Goal: Task Accomplishment & Management: Complete application form

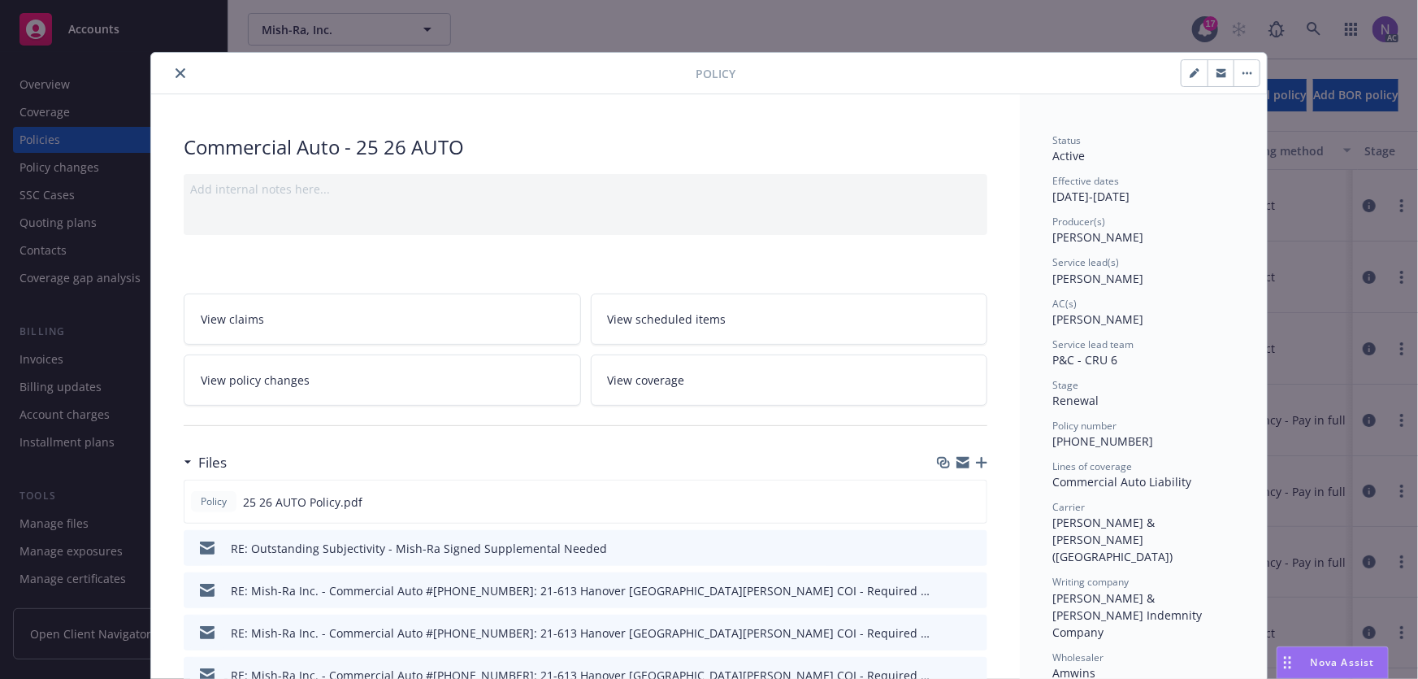
scroll to position [70, 0]
click at [772, 370] on link "View coverage" at bounding box center [789, 379] width 397 height 51
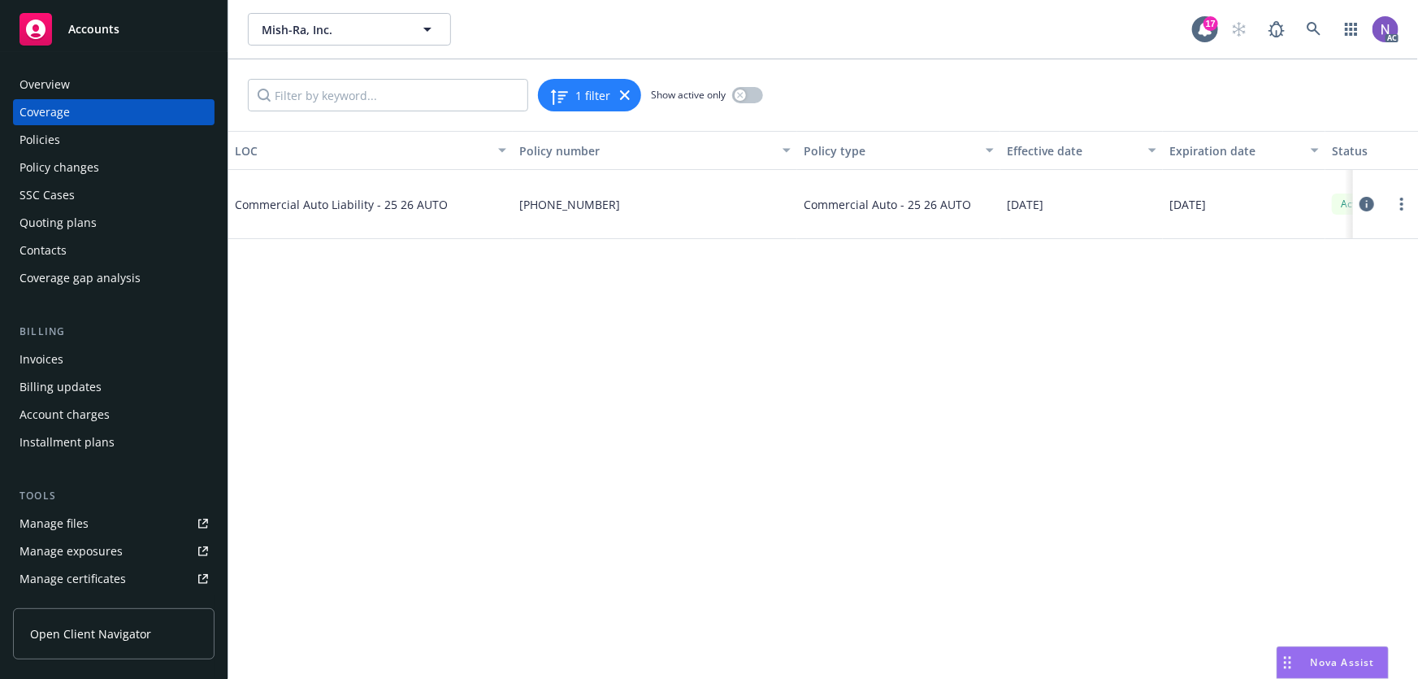
click at [174, 86] on div "Overview" at bounding box center [114, 85] width 189 height 26
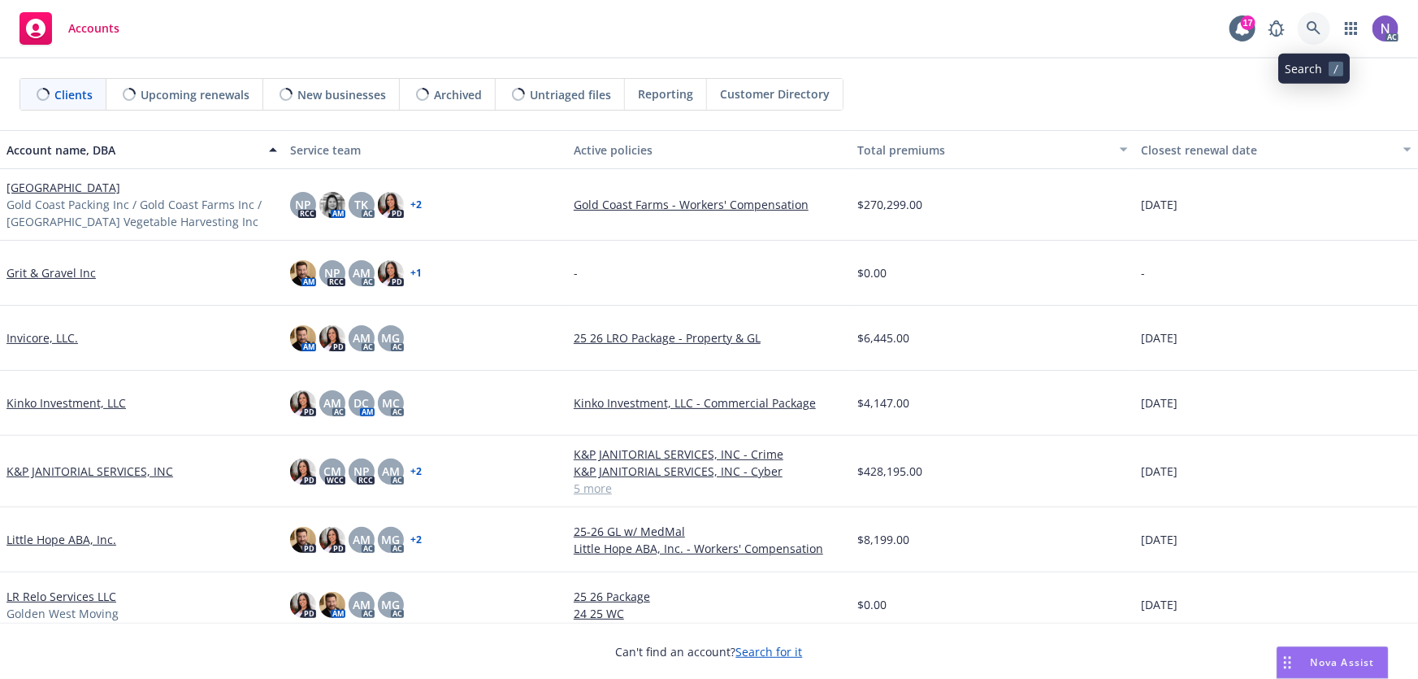
click at [1315, 24] on icon at bounding box center [1314, 28] width 15 height 15
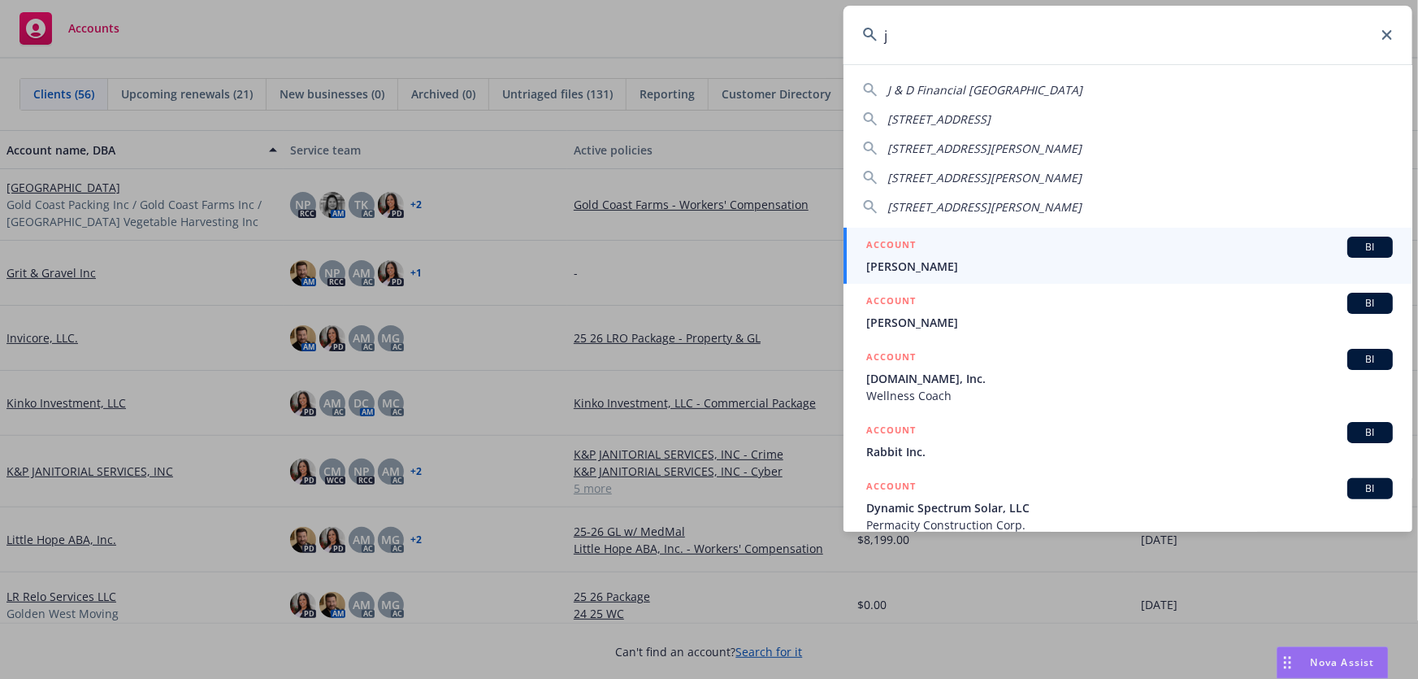
type input "j"
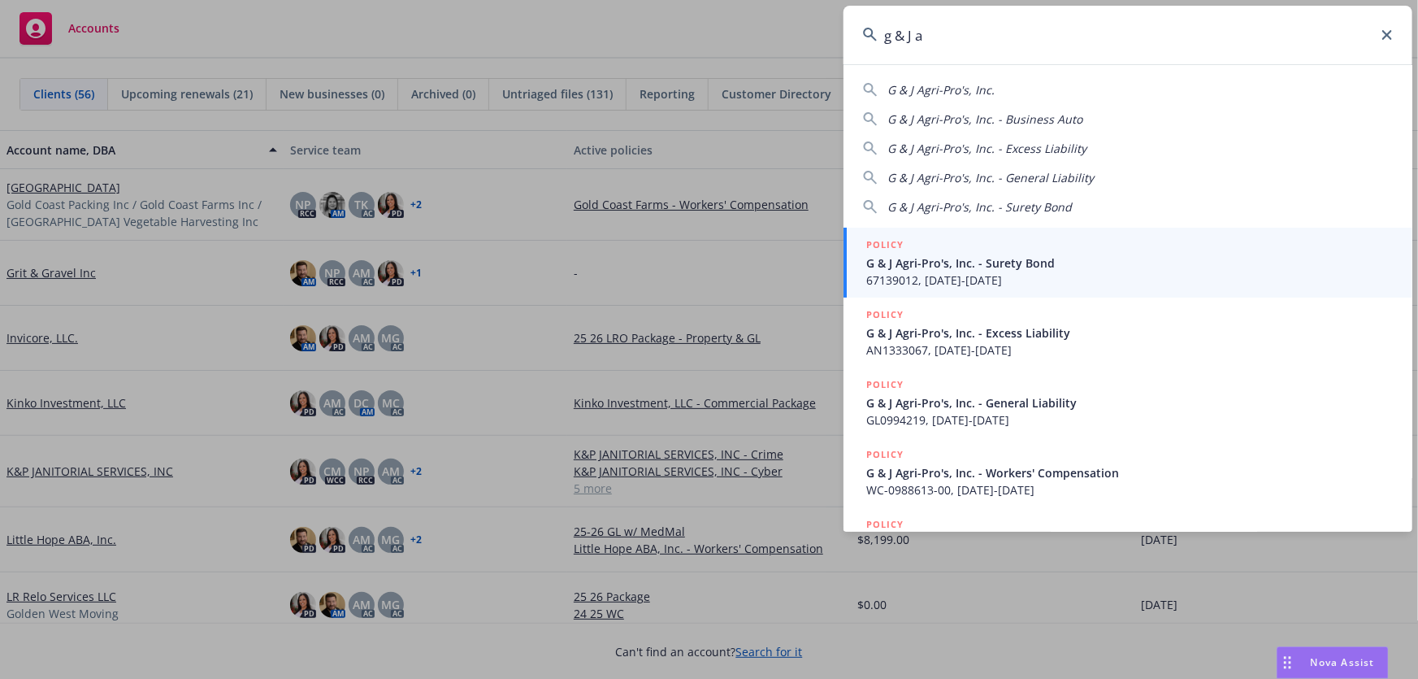
type input "g & J a"
click at [1038, 259] on span "G & J Agri-Pro's, Inc. - Surety Bond" at bounding box center [1129, 262] width 527 height 17
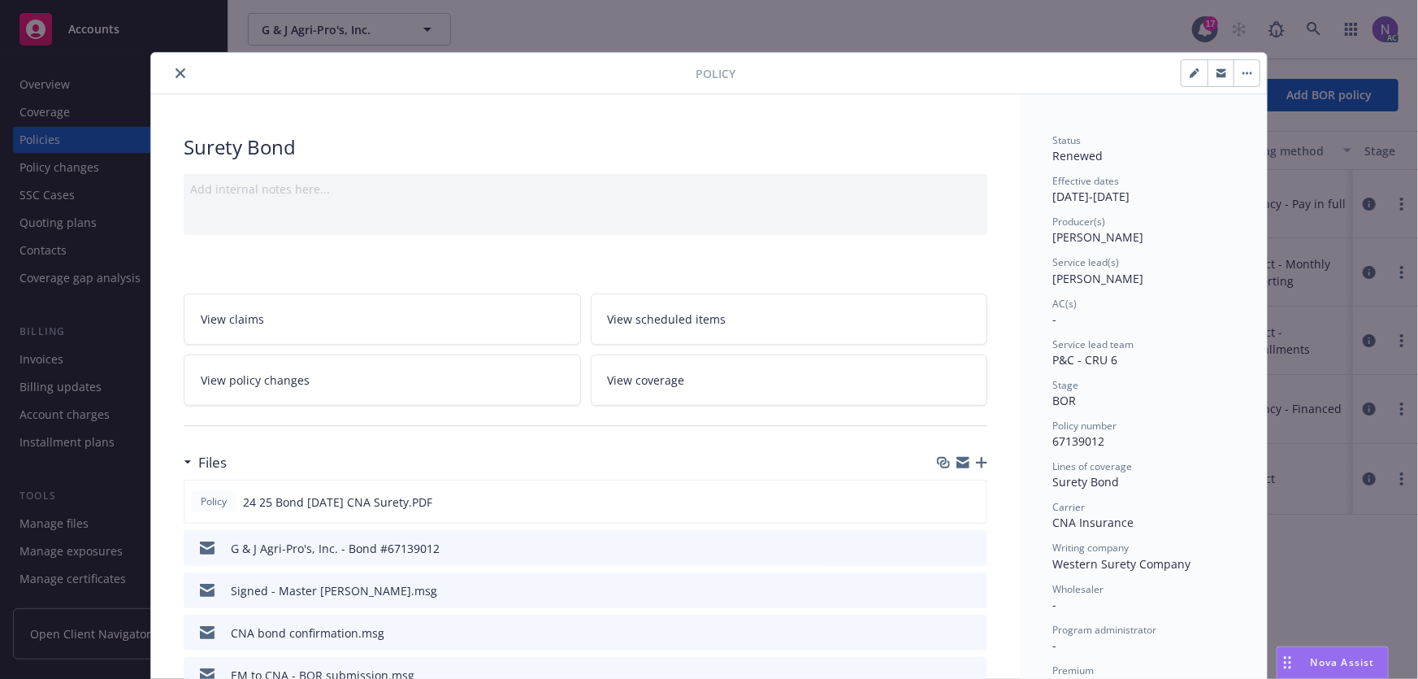
click at [176, 72] on icon "close" at bounding box center [181, 73] width 10 height 10
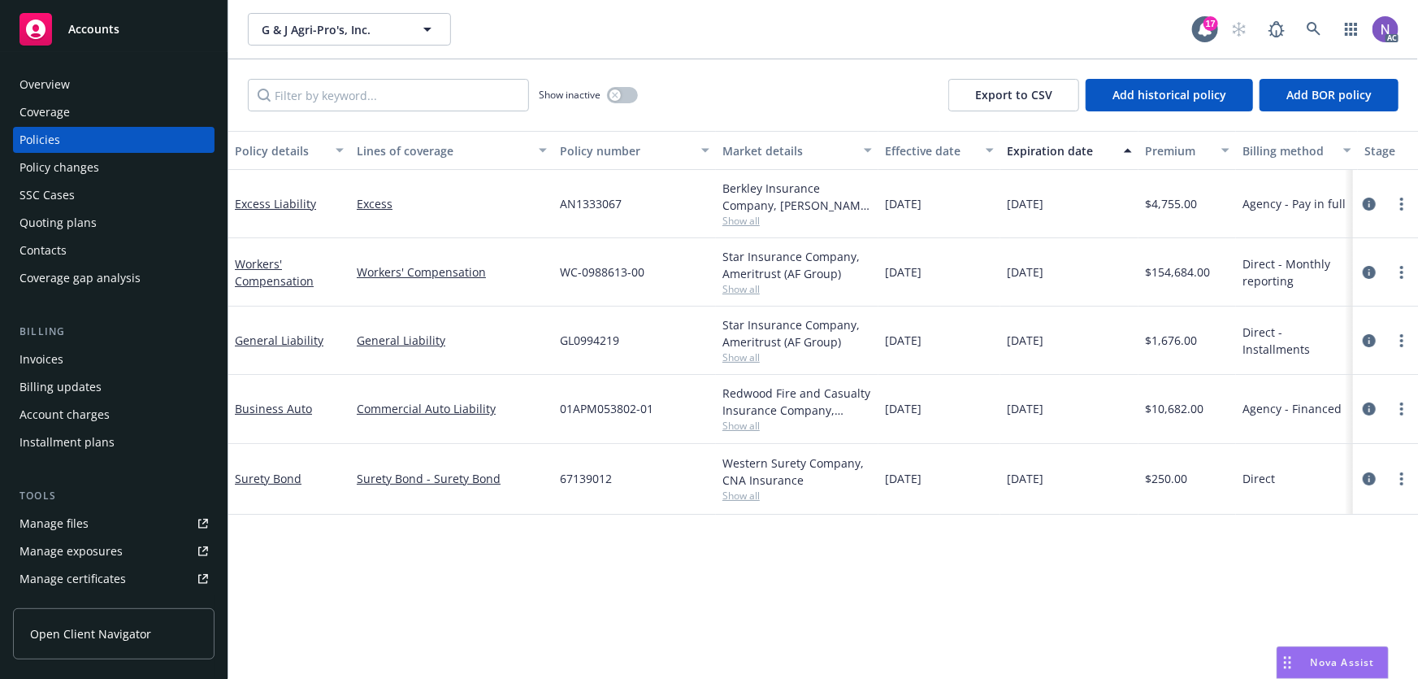
click at [94, 91] on div "Overview" at bounding box center [114, 85] width 189 height 26
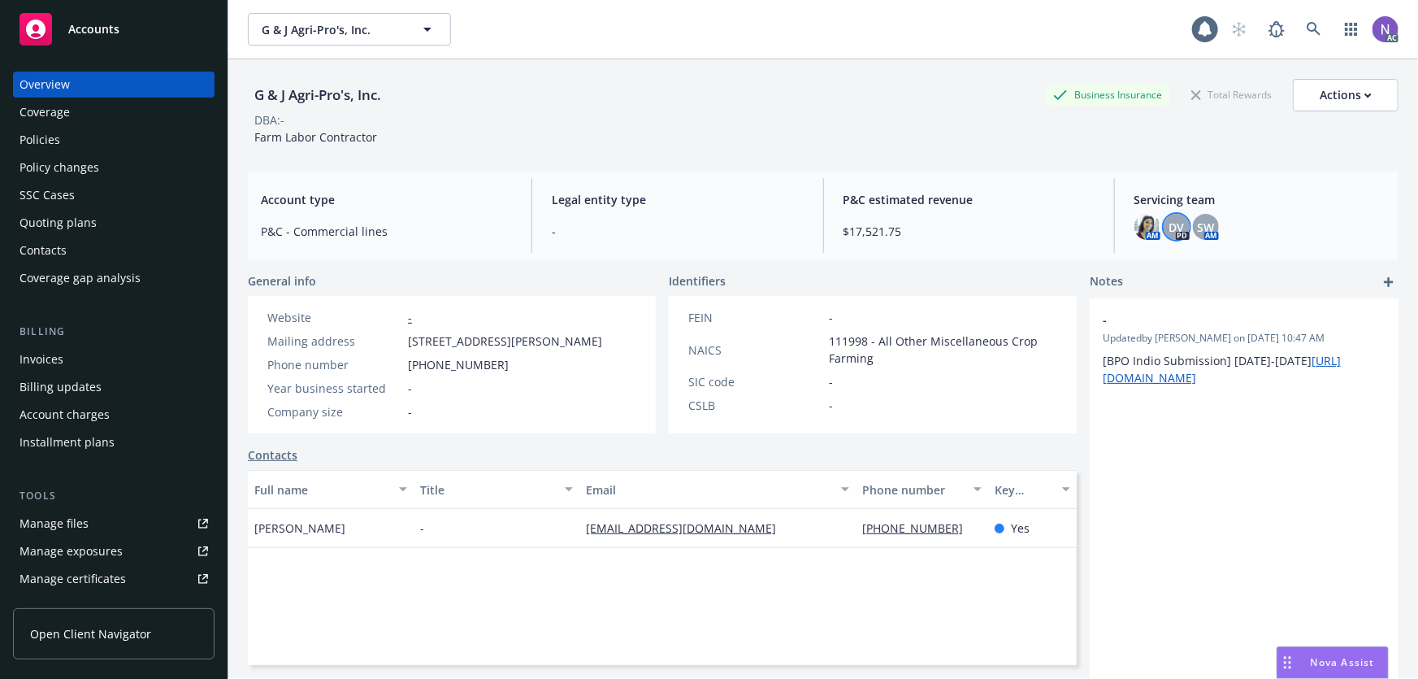
click at [1164, 221] on div "DV" at bounding box center [1177, 227] width 26 height 26
click at [1214, 248] on div "Servicing team AM DV PD SW AM" at bounding box center [1260, 215] width 277 height 75
click at [1197, 219] on span "SW" at bounding box center [1205, 227] width 17 height 17
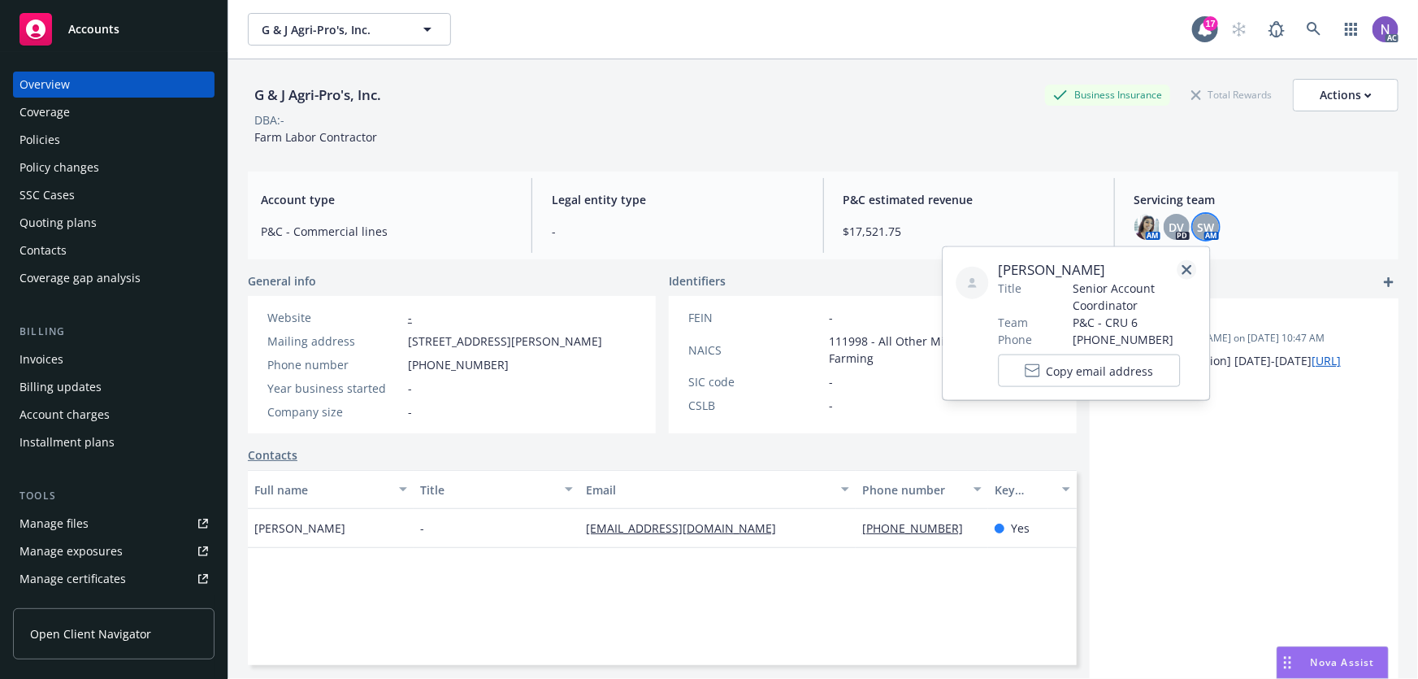
click at [1185, 270] on icon "close" at bounding box center [1188, 270] width 10 height 10
click at [1144, 231] on img at bounding box center [1148, 227] width 26 height 26
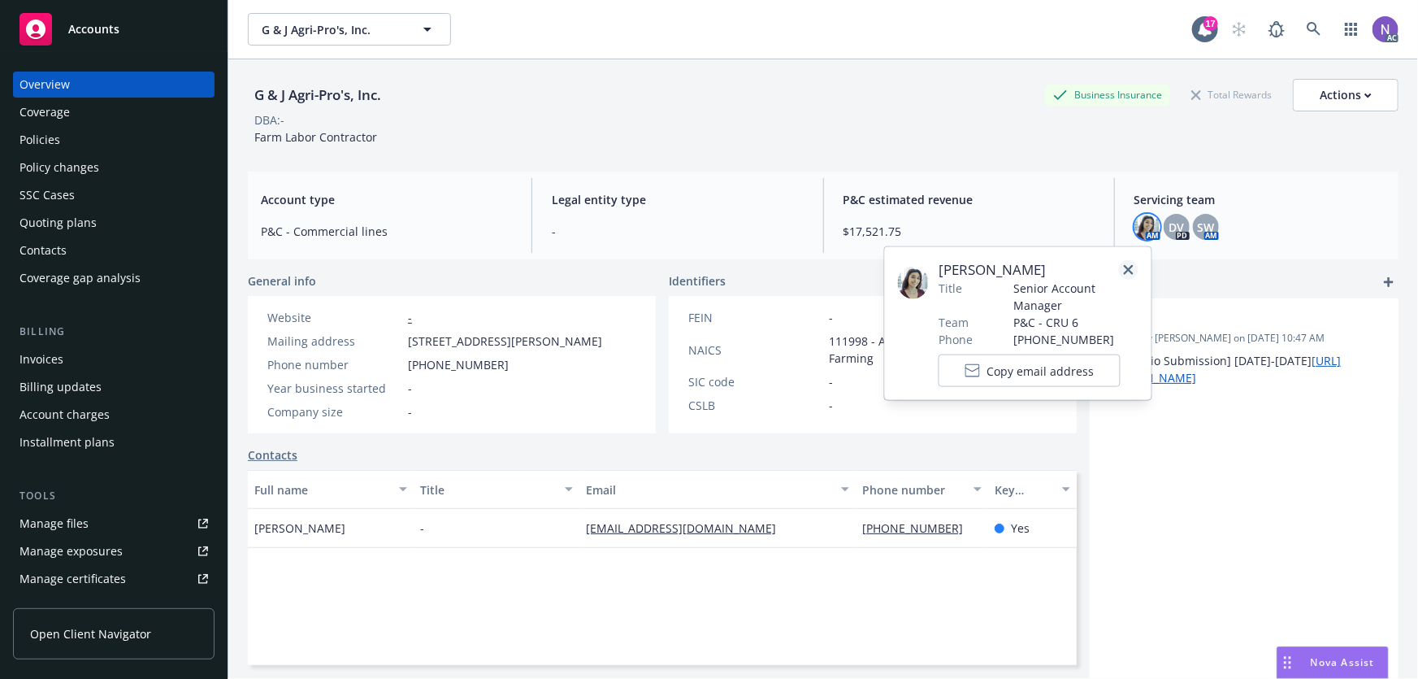
click at [1128, 266] on icon "close" at bounding box center [1129, 270] width 10 height 10
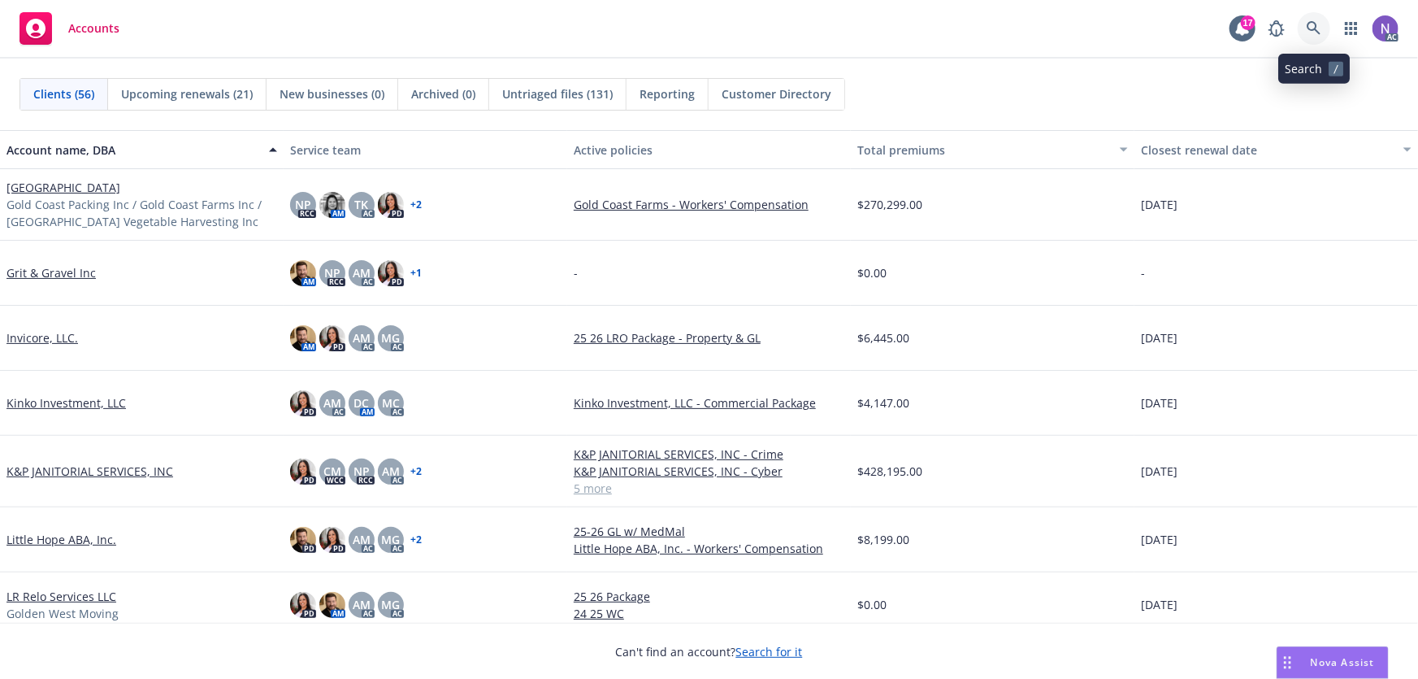
click at [1313, 41] on link at bounding box center [1314, 28] width 33 height 33
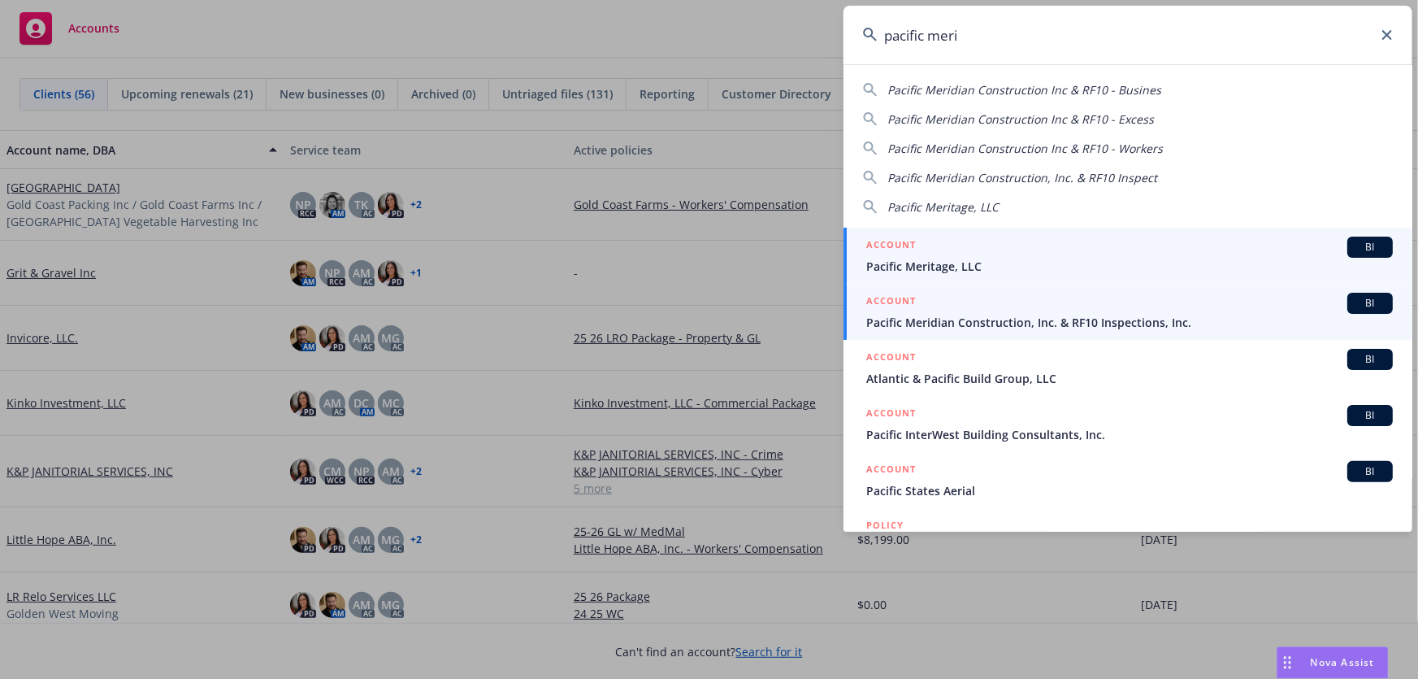
type input "pacific meri"
click at [1008, 315] on span "Pacific Meridian Construction, Inc. & RF10 Inspections, Inc." at bounding box center [1129, 322] width 527 height 17
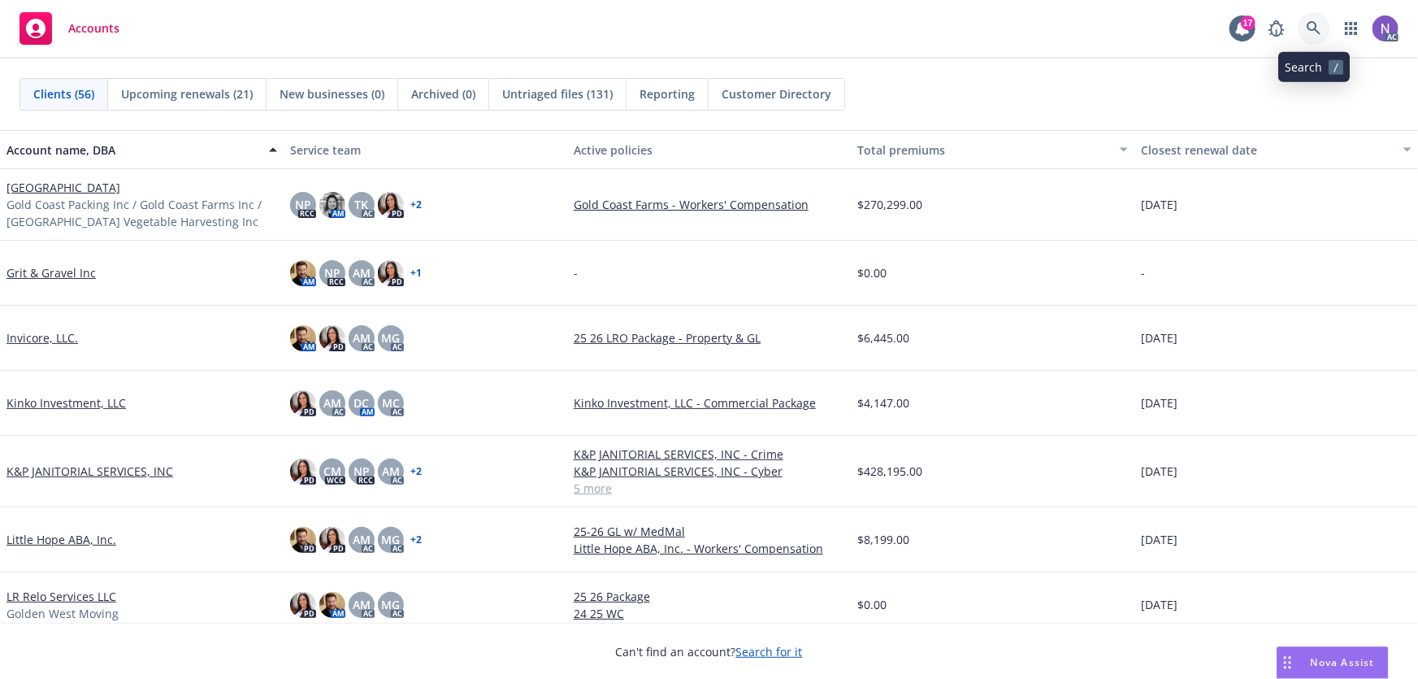
click at [1312, 34] on icon at bounding box center [1314, 28] width 15 height 15
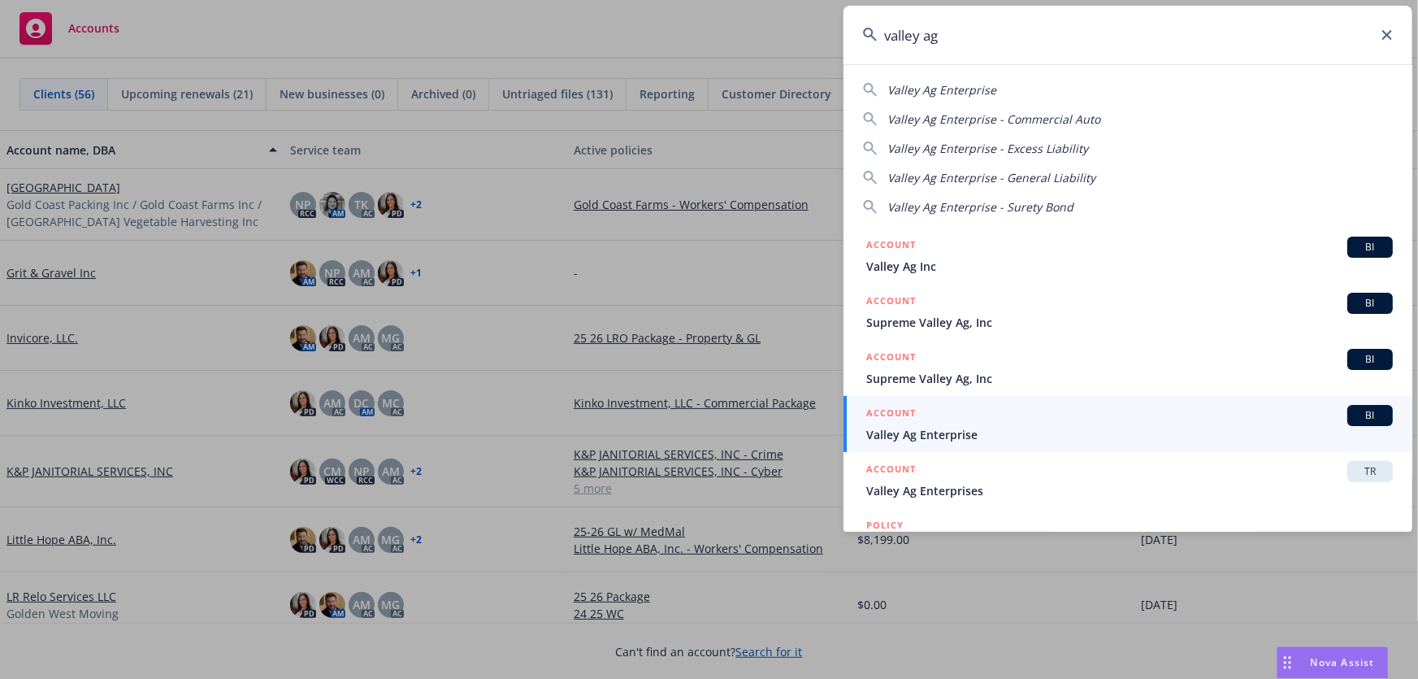
type input "valley ag"
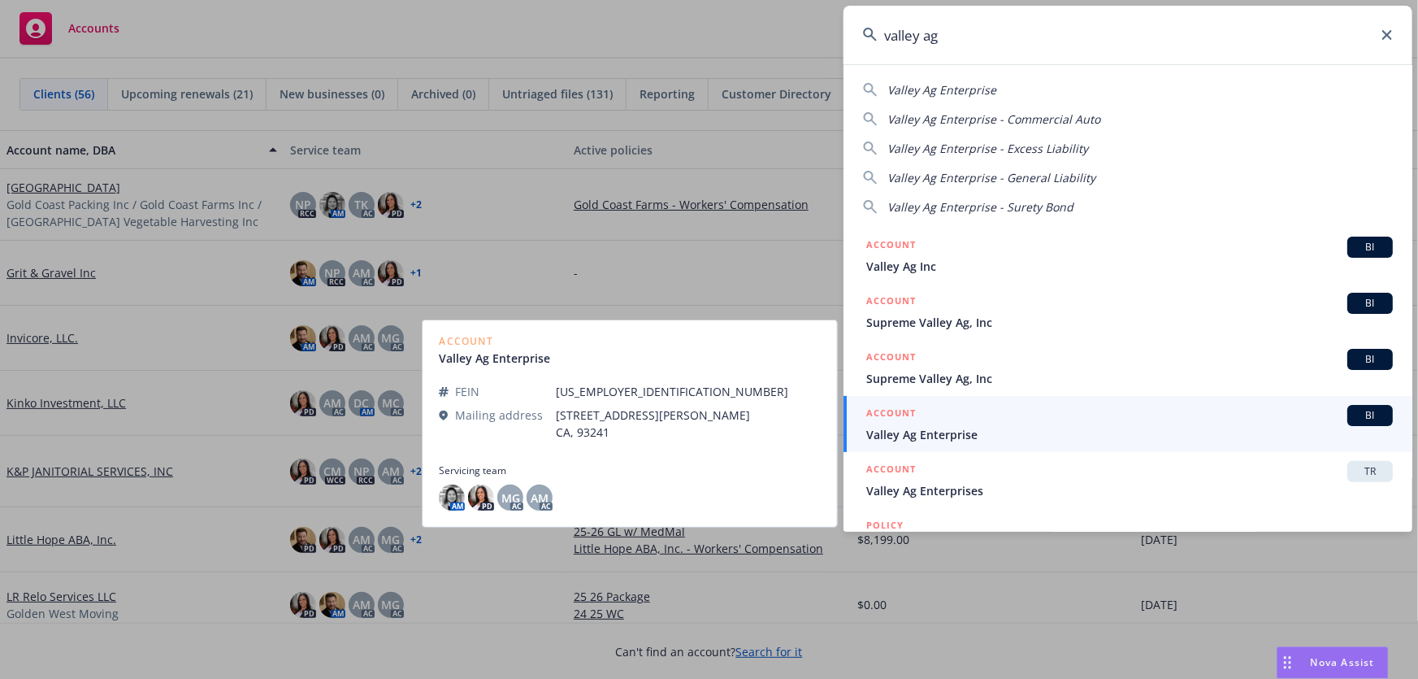
click at [1040, 420] on div "ACCOUNT BI" at bounding box center [1129, 415] width 527 height 21
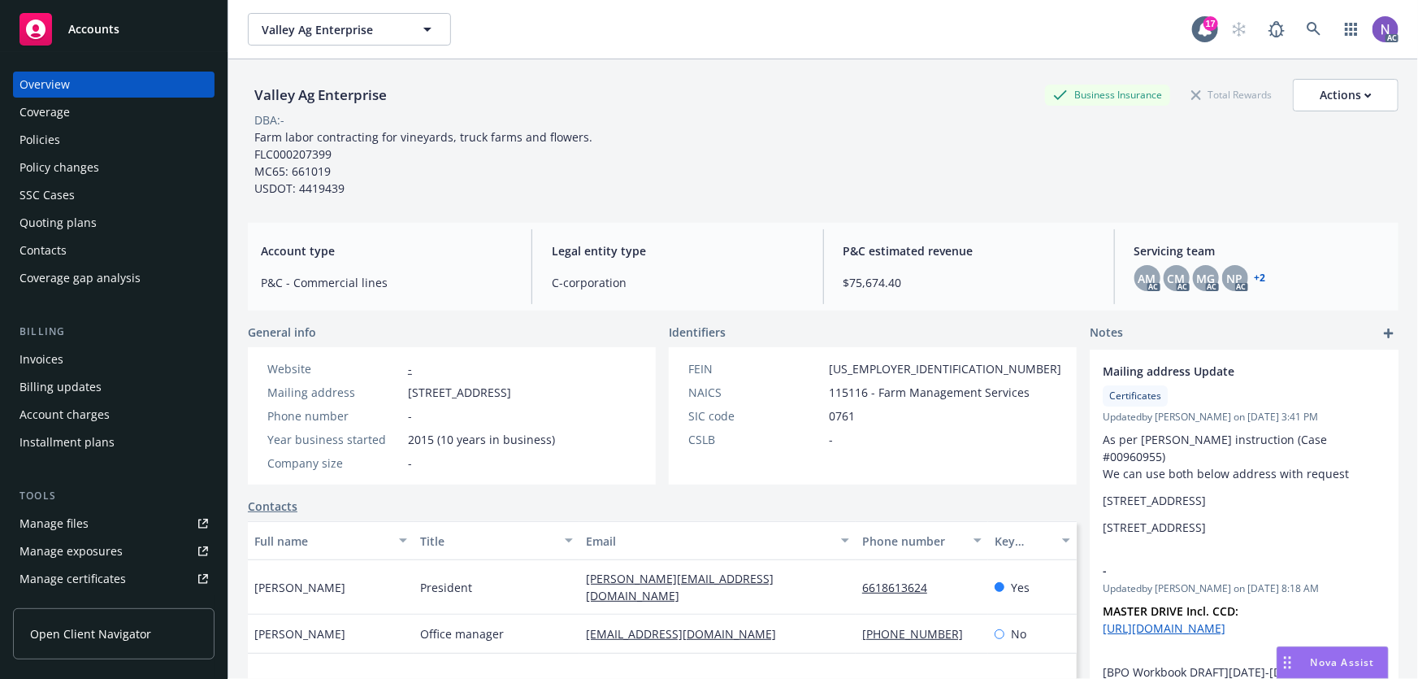
click at [104, 143] on div "Policies" at bounding box center [114, 140] width 189 height 26
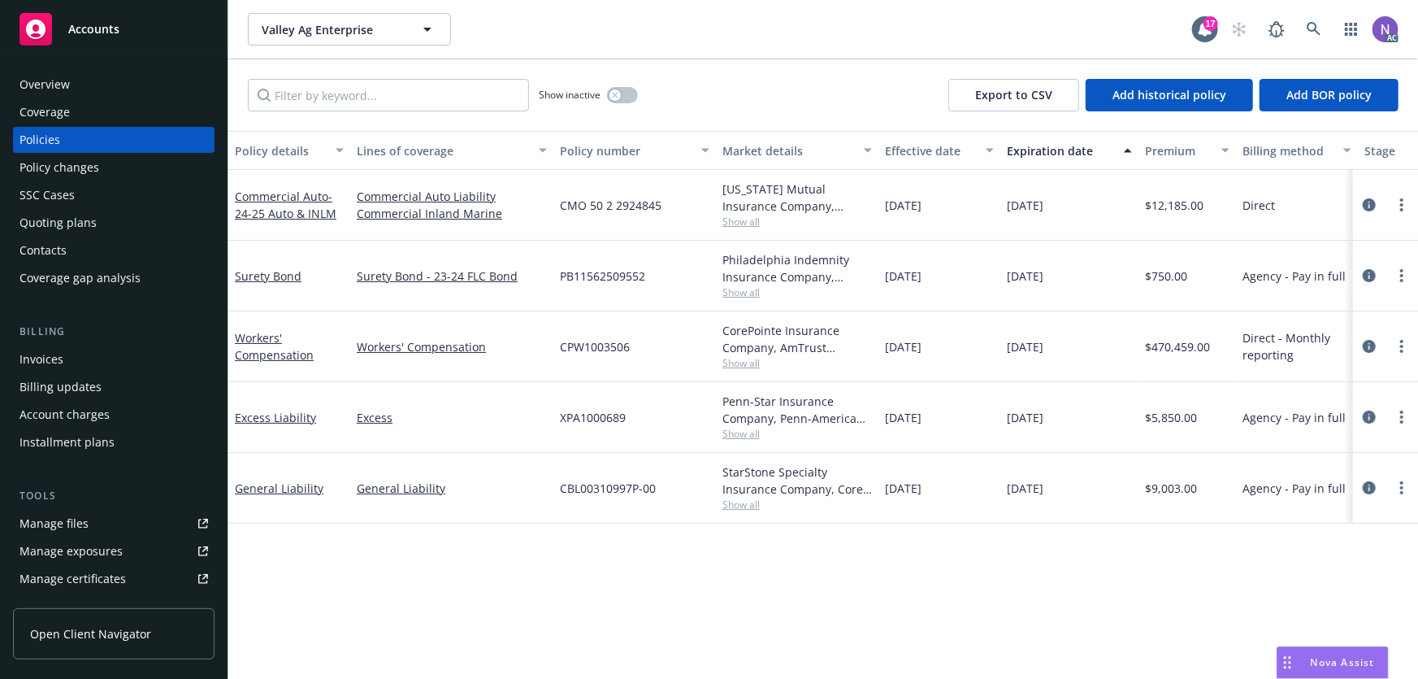
click at [588, 481] on span "CBL00310997P-00" at bounding box center [608, 488] width 96 height 17
copy span "CBL00310997P-00"
click at [582, 349] on span "CPW1003506" at bounding box center [595, 346] width 70 height 17
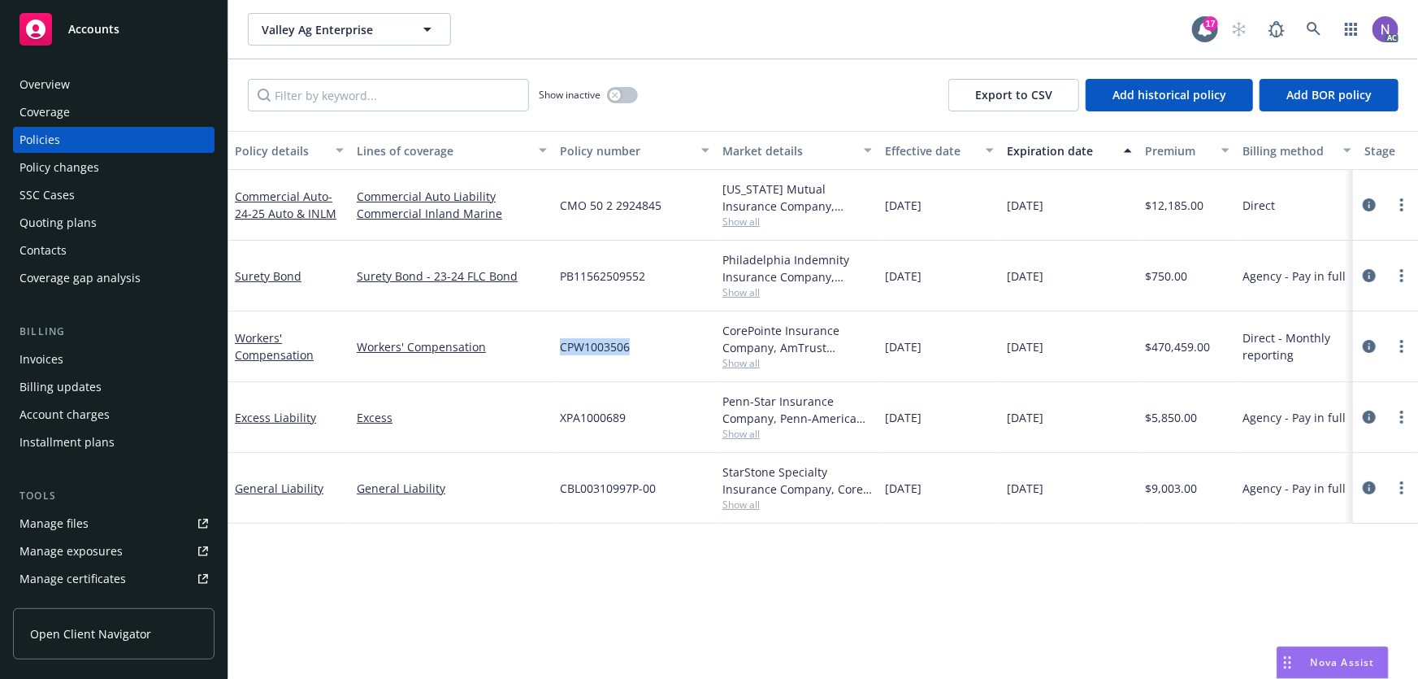
click at [582, 349] on span "CPW1003506" at bounding box center [595, 346] width 70 height 17
copy span "CPW1003506"
click at [150, 154] on div "Policy changes" at bounding box center [114, 167] width 189 height 26
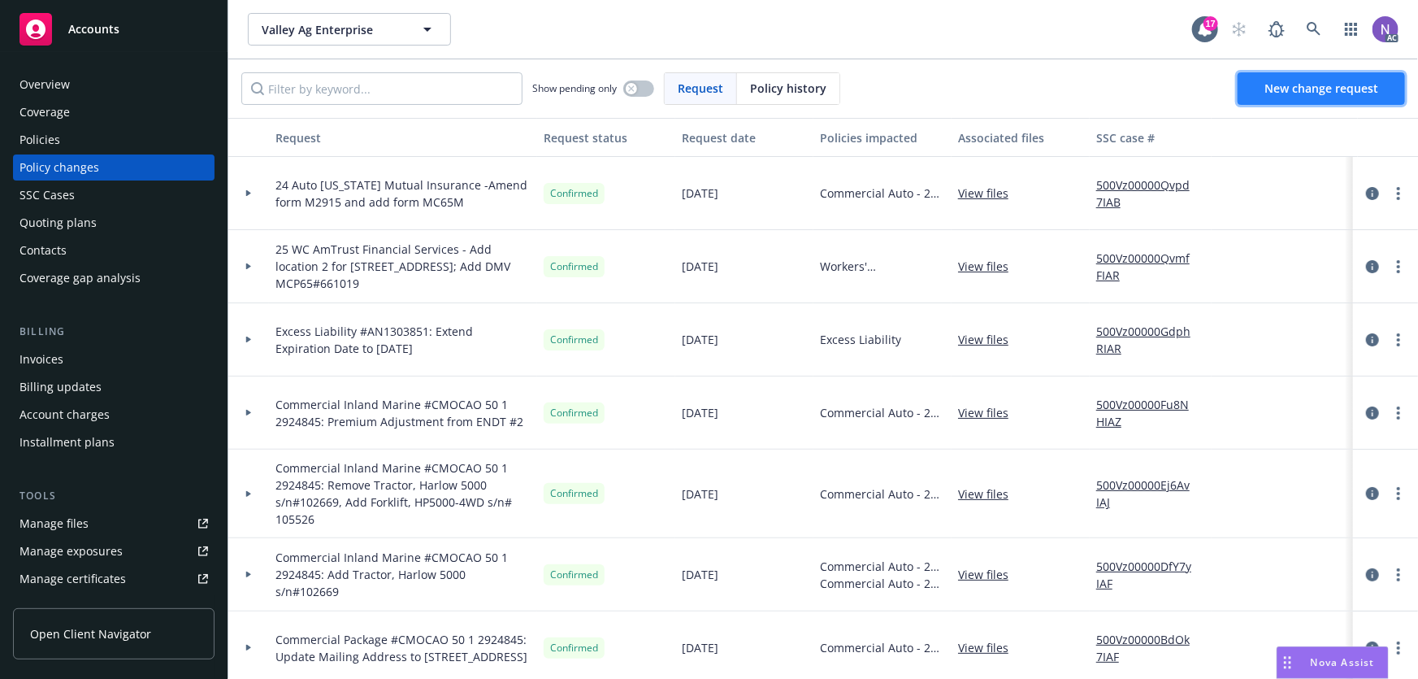
click at [1302, 100] on link "New change request" at bounding box center [1321, 88] width 167 height 33
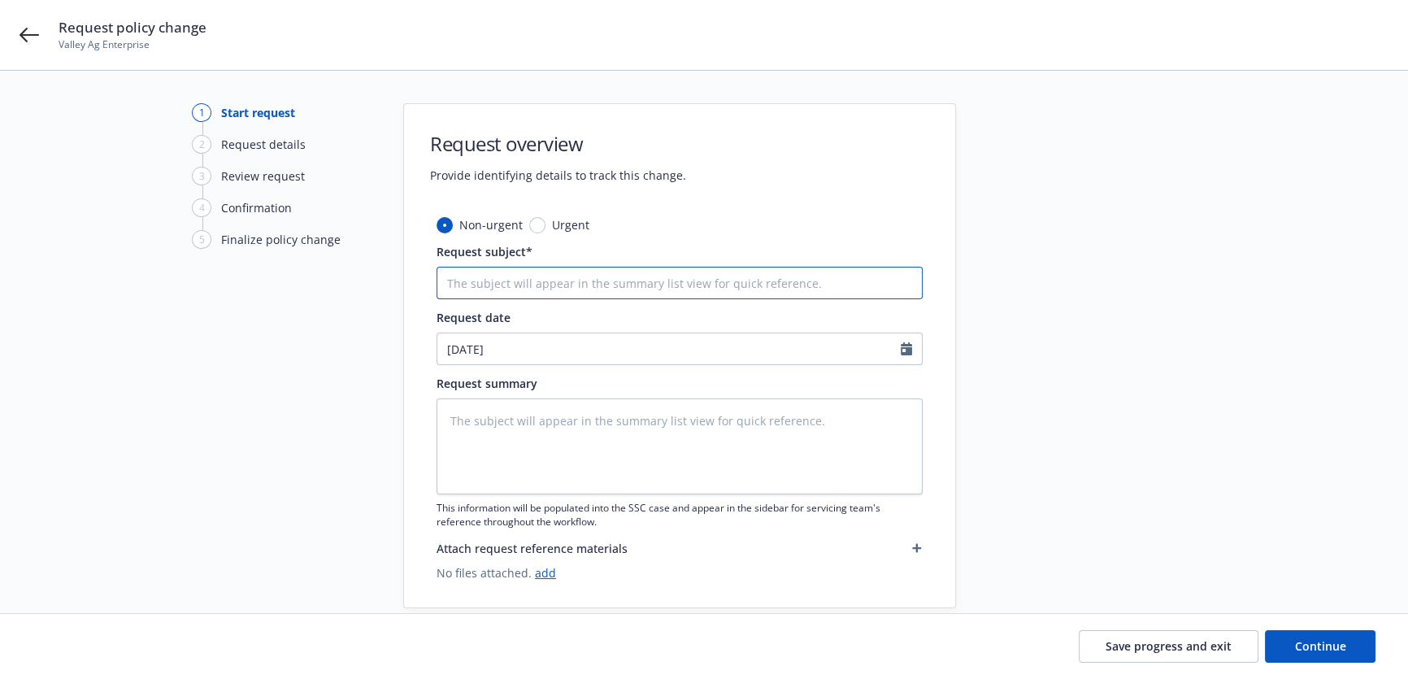
click at [592, 293] on input "Request subject*" at bounding box center [679, 283] width 486 height 33
click at [532, 438] on textarea at bounding box center [679, 446] width 486 height 96
type textarea "x"
type textarea "A"
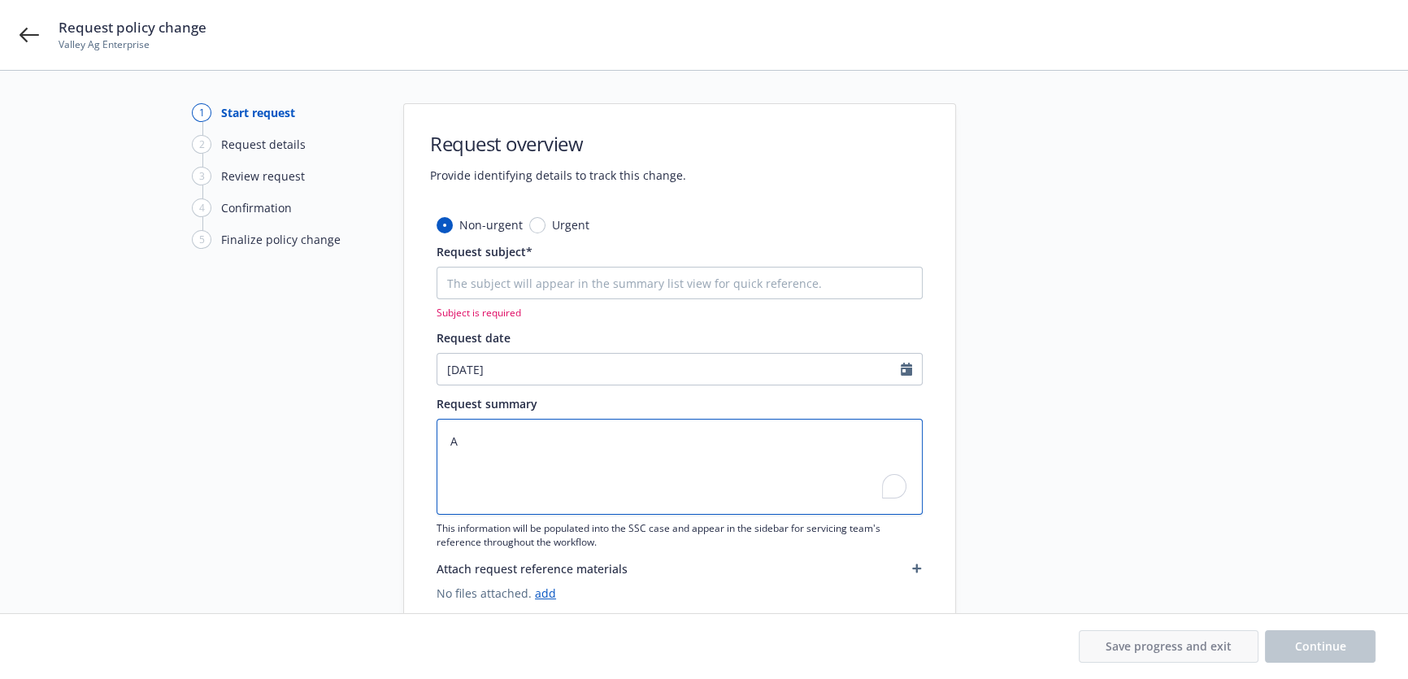
type textarea "x"
type textarea "Ad"
type textarea "x"
type textarea "Add"
type textarea "x"
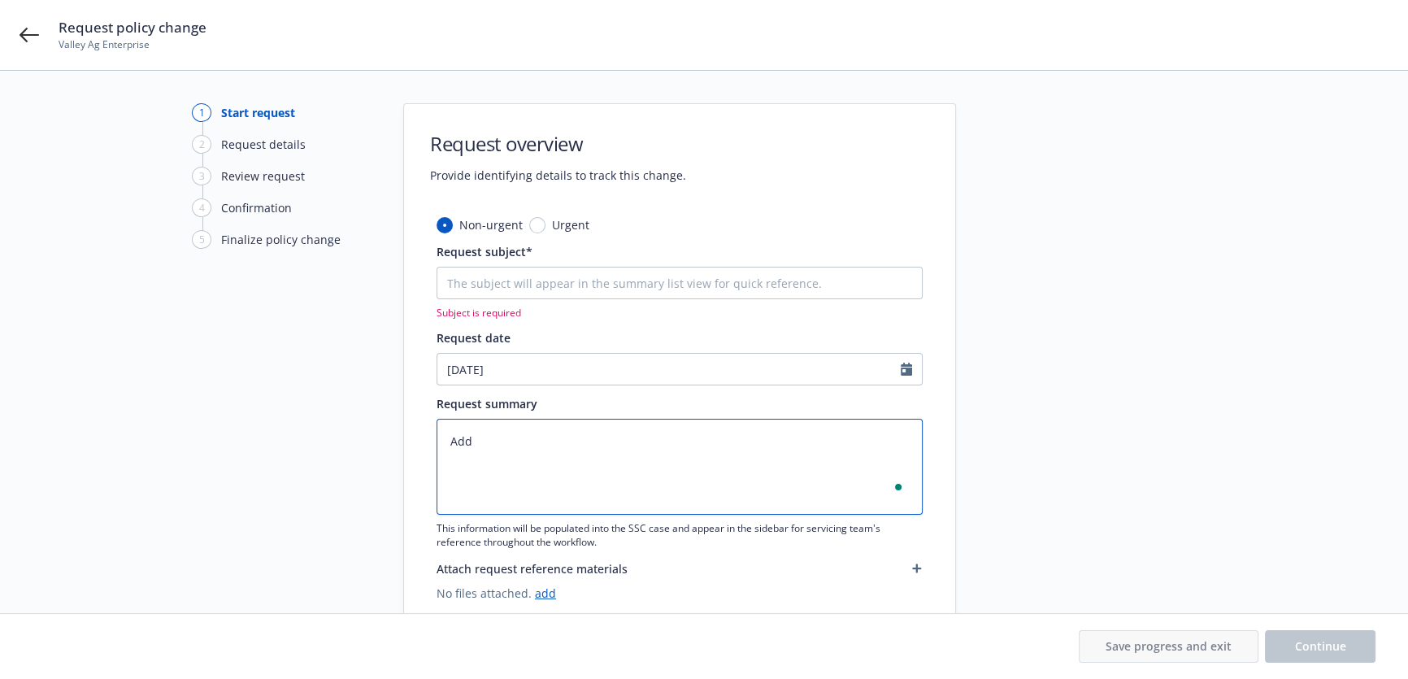
type textarea "Add"
type textarea "x"
type textarea "Add A"
type textarea "x"
type textarea "Add Ad"
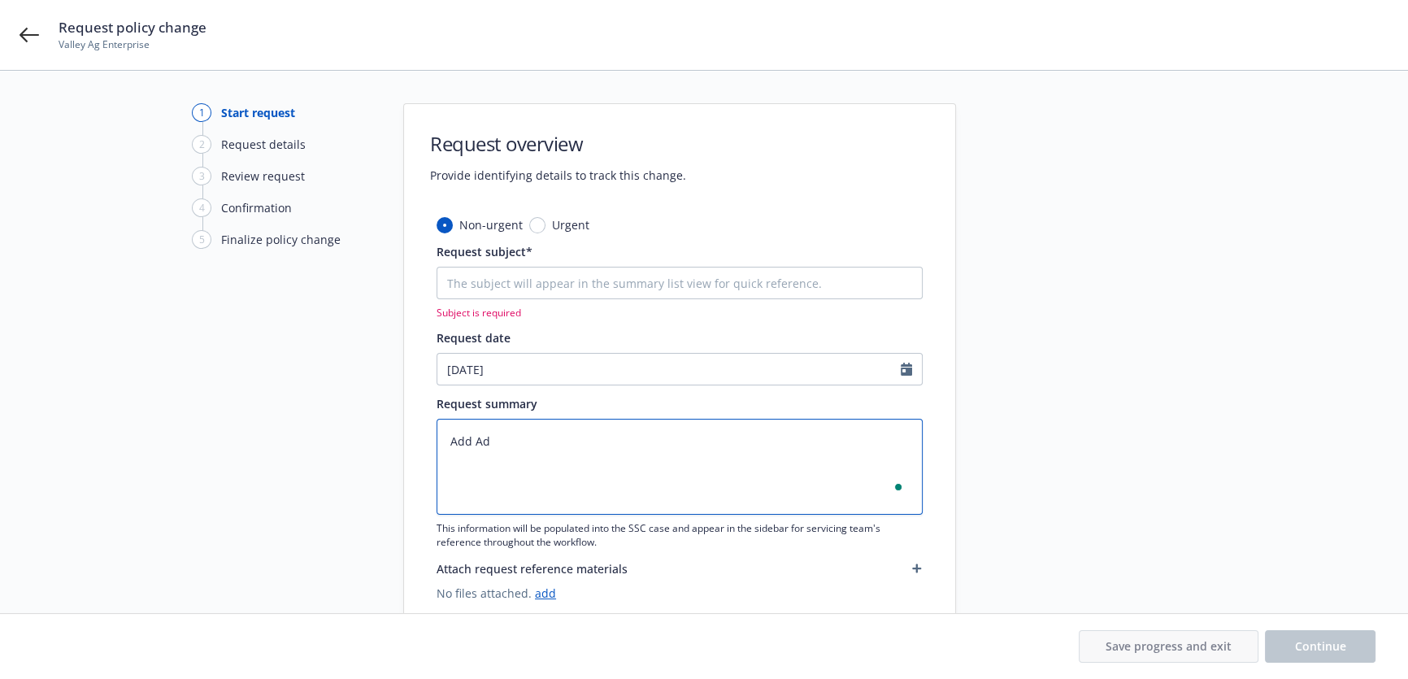
type textarea "x"
type textarea "Add Add"
type textarea "x"
type textarea "Add Addre"
type textarea "x"
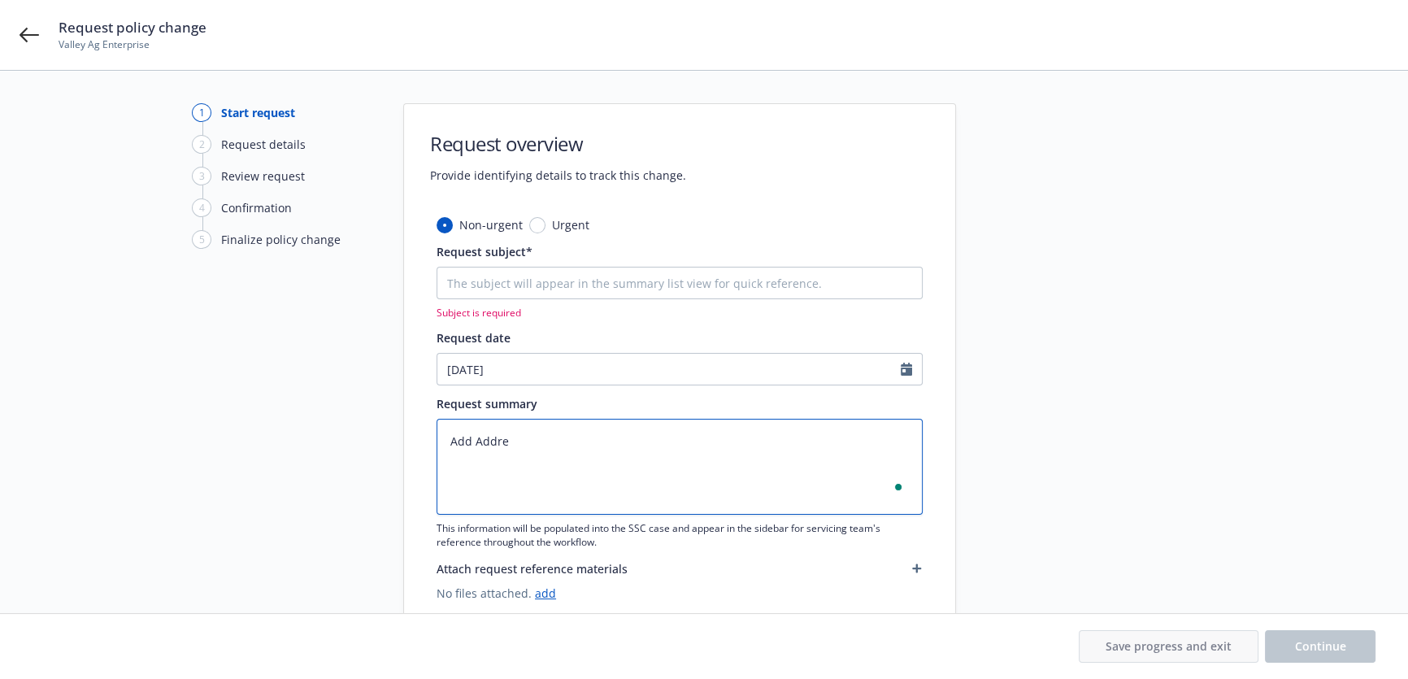
type textarea "Add Addred"
type textarea "x"
type textarea "Add Addre"
type textarea "x"
type textarea "Add Addres"
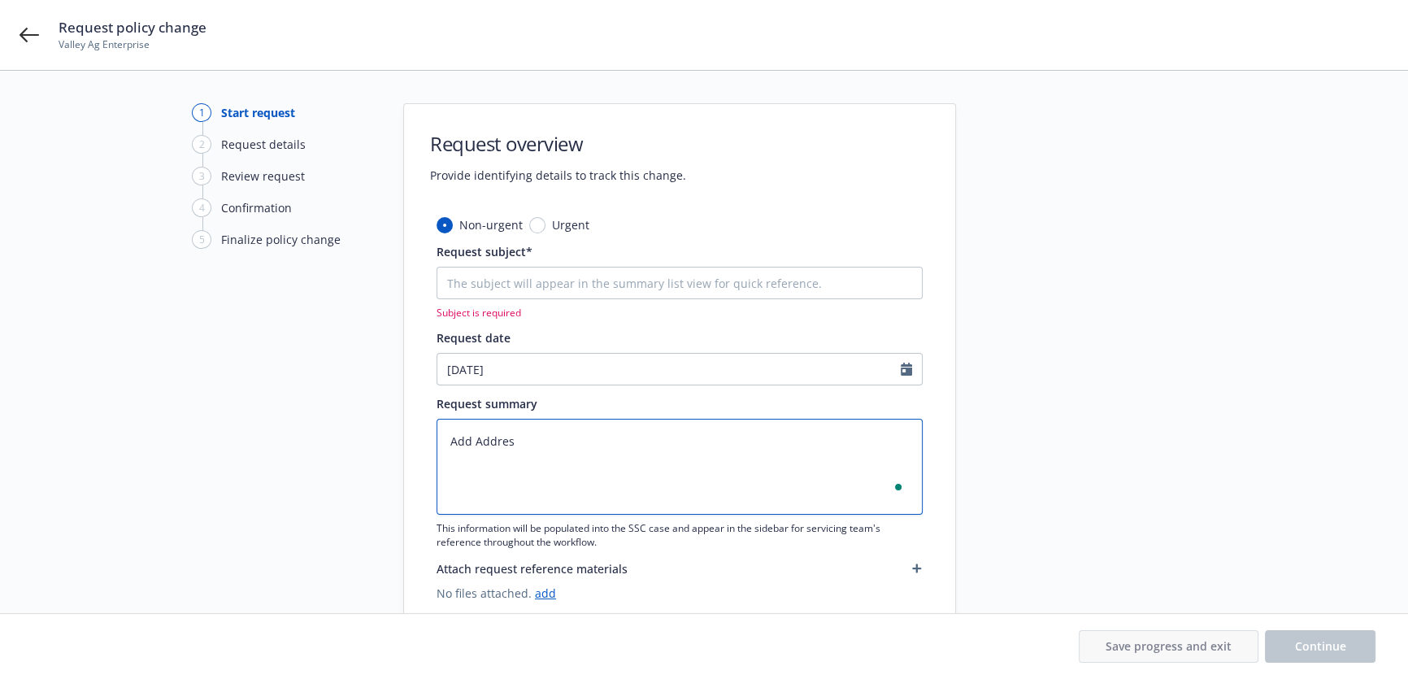
type textarea "x"
type textarea "Add Address"
type textarea "x"
type textarea "Add Address:"
type textarea "x"
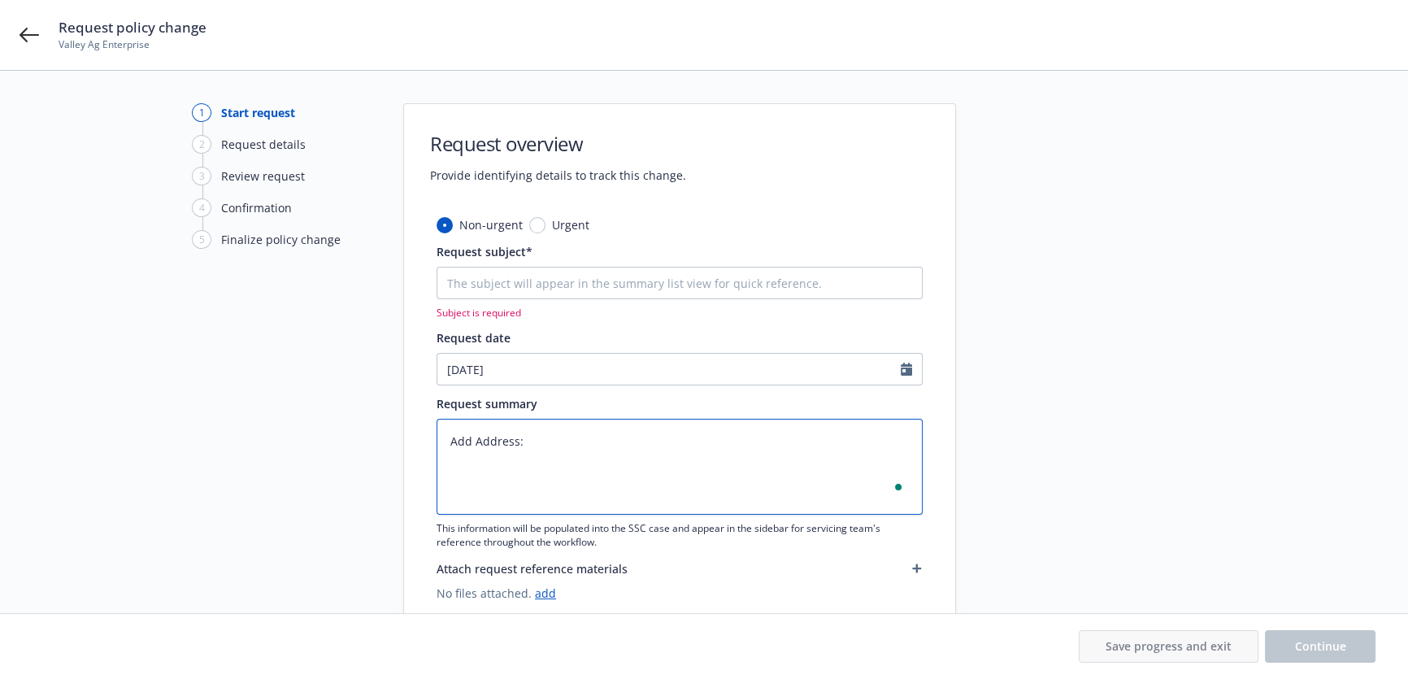
type textarea "Add Address:"
paste textarea "6049 OASIS AVE BAKERSFIELD, CA 93307"
type textarea "x"
type textarea "Add Address: 6049 OASIS AVE BAKERSFIELD, CA 93307"
click at [523, 439] on textarea "Add Address: 6049 OASIS AVE BAKERSFIELD, CA 93307" at bounding box center [679, 467] width 486 height 96
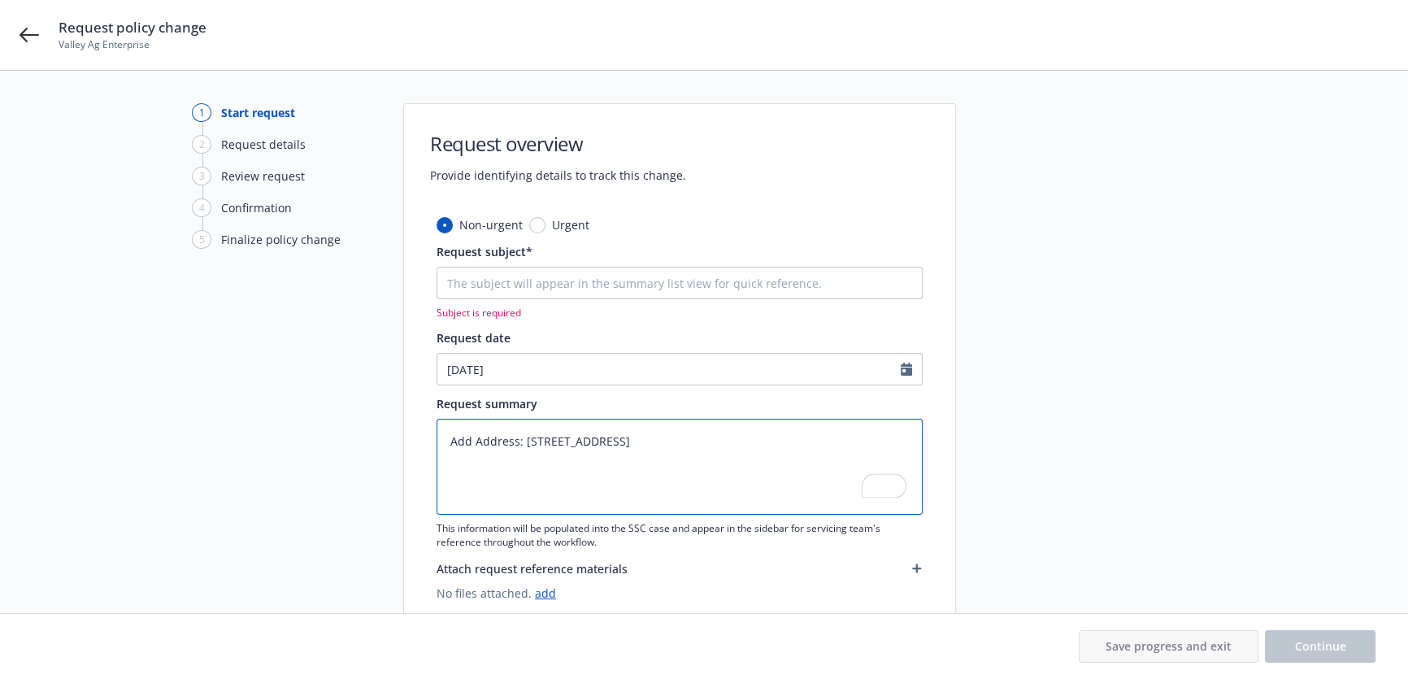
type textarea "x"
type textarea "Add Address: 6049 OASIS AVE BAKERSFIELD, CA 93307"
click at [450, 475] on textarea "Add Address: 6049 OASIS AVE BAKERSFIELD, CA 93307" at bounding box center [679, 467] width 486 height 96
type textarea "x"
type textarea "Add Address: 6049 OASIS AVEBAKERSFIELD, CA 93307"
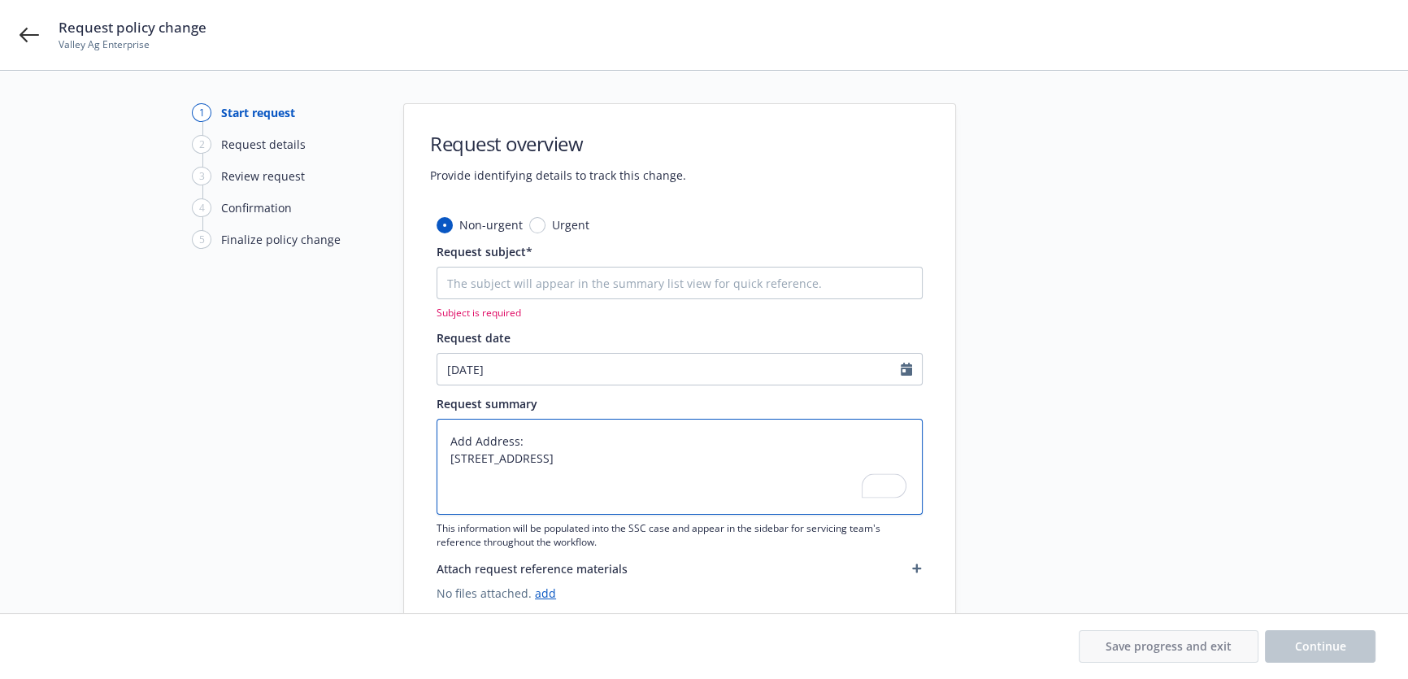
type textarea "x"
type textarea "Add Address: 6049 OASIS AVE,BAKERSFIELD, CA 93307"
type textarea "x"
type textarea "Add Address: 6049 OASIS AVE, BAKERSFIELD, CA 93307"
click at [447, 459] on textarea "Add Address: 6049 OASIS AVE, BAKERSFIELD, CA 93307" at bounding box center [679, 467] width 486 height 96
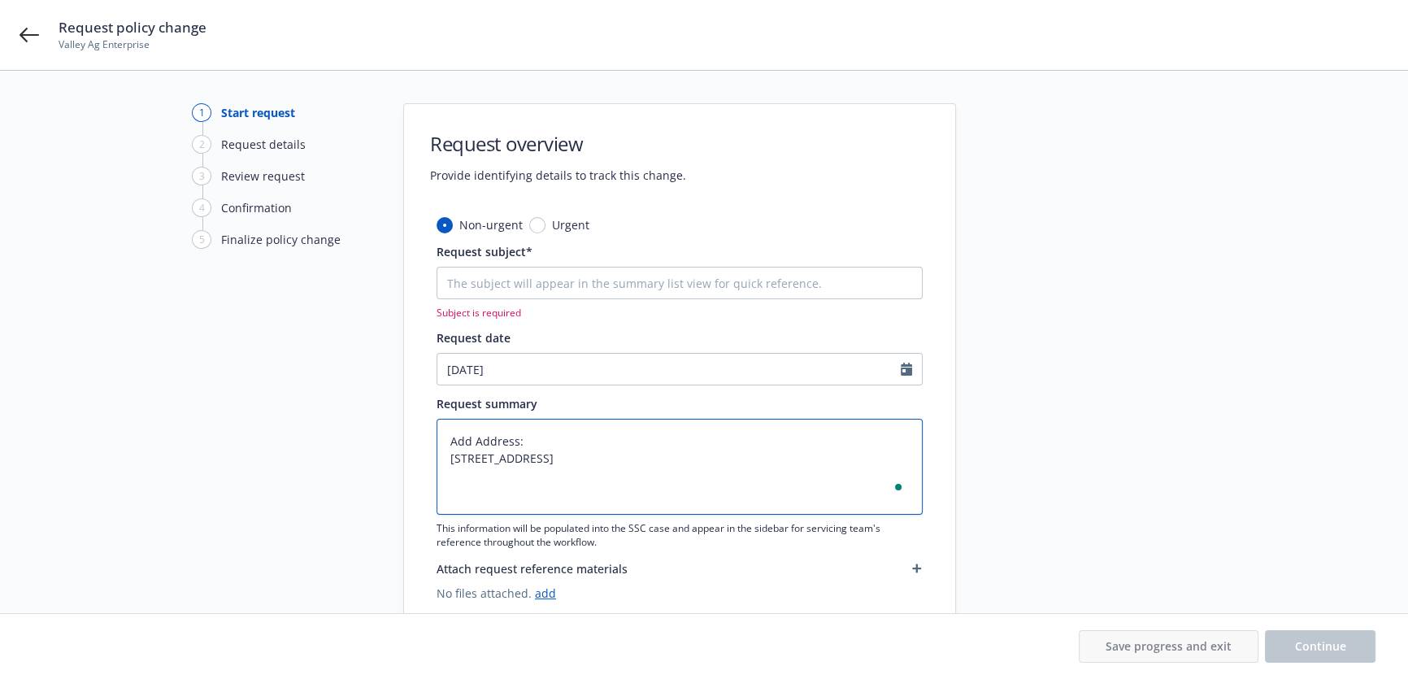
type textarea "x"
type textarea "Add Address: 6049 OASIS AVE, BAKERSFIELD, CA 93307"
click at [620, 299] on div "Subject is required" at bounding box center [679, 293] width 486 height 53
click at [619, 294] on input "Request subject*" at bounding box center [679, 283] width 486 height 33
type textarea "x"
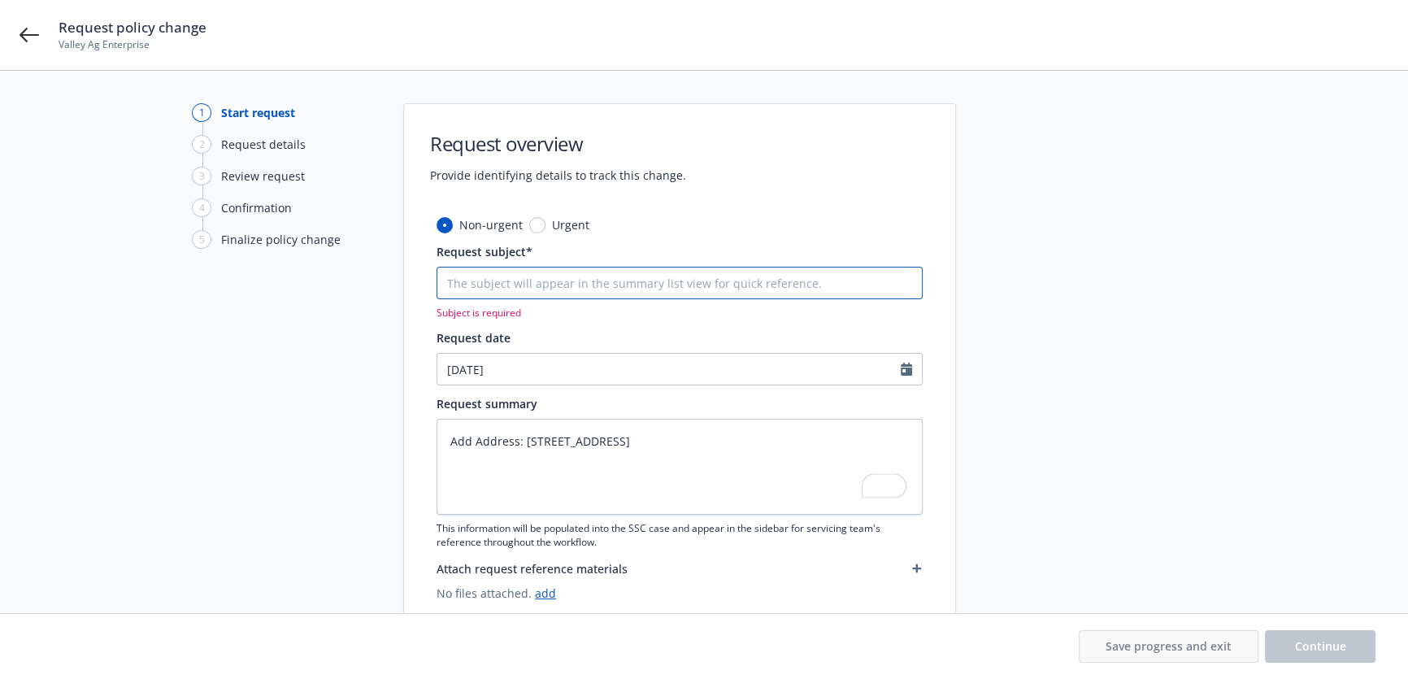
type input "A"
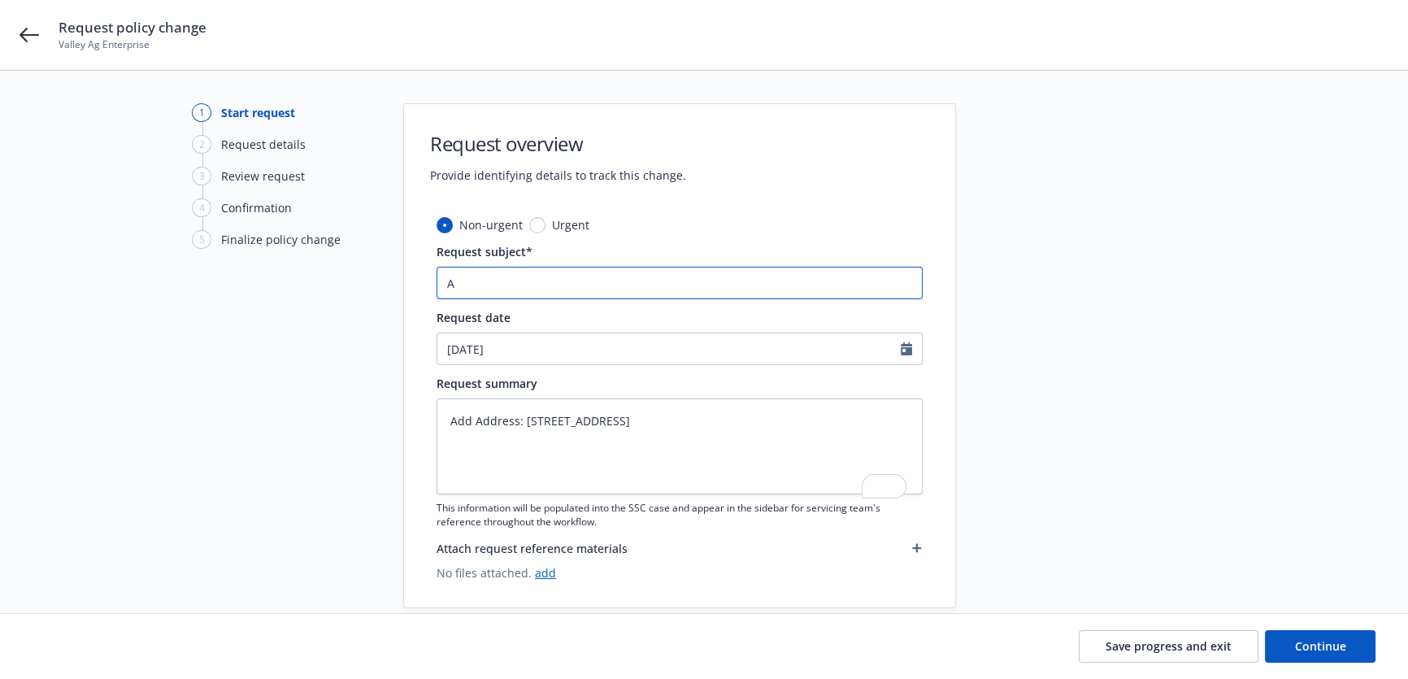
type textarea "x"
type input "Ad"
type textarea "x"
type input "Add"
type textarea "x"
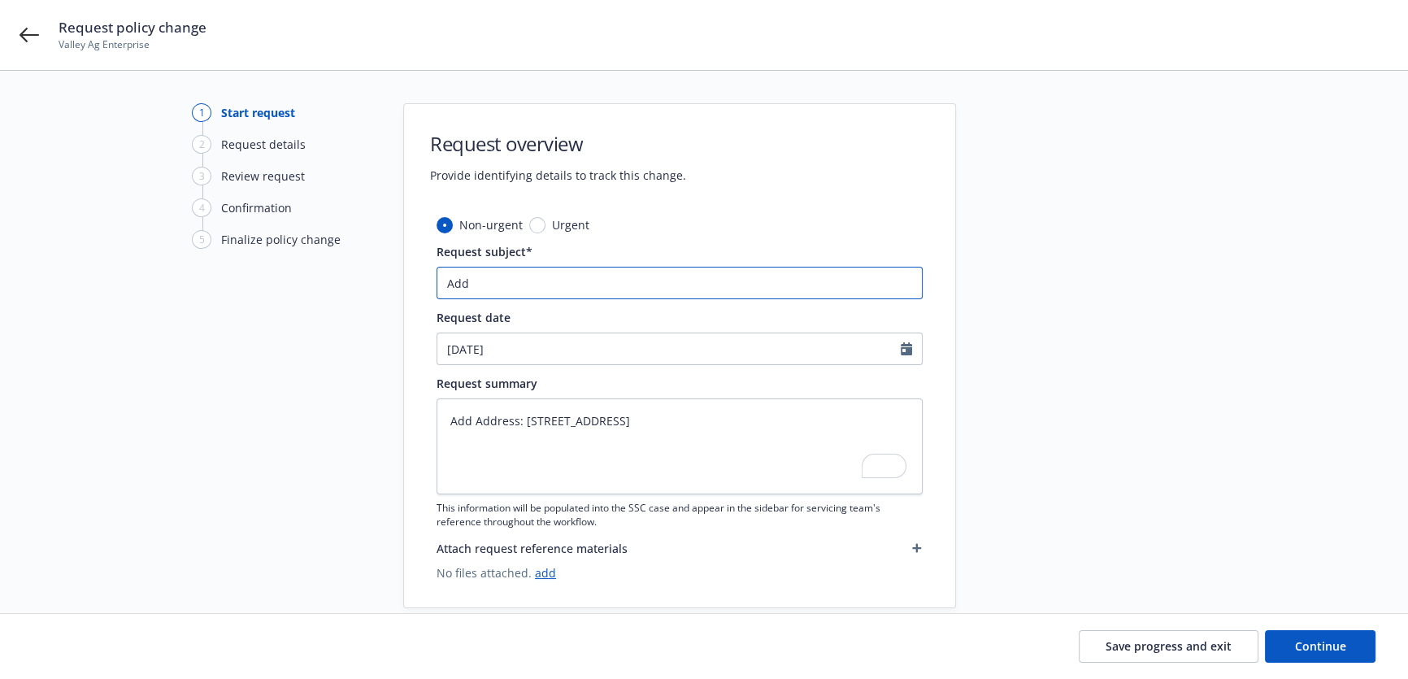
type input "Add"
type textarea "x"
type input "Add A"
type textarea "x"
type input "Add Ad"
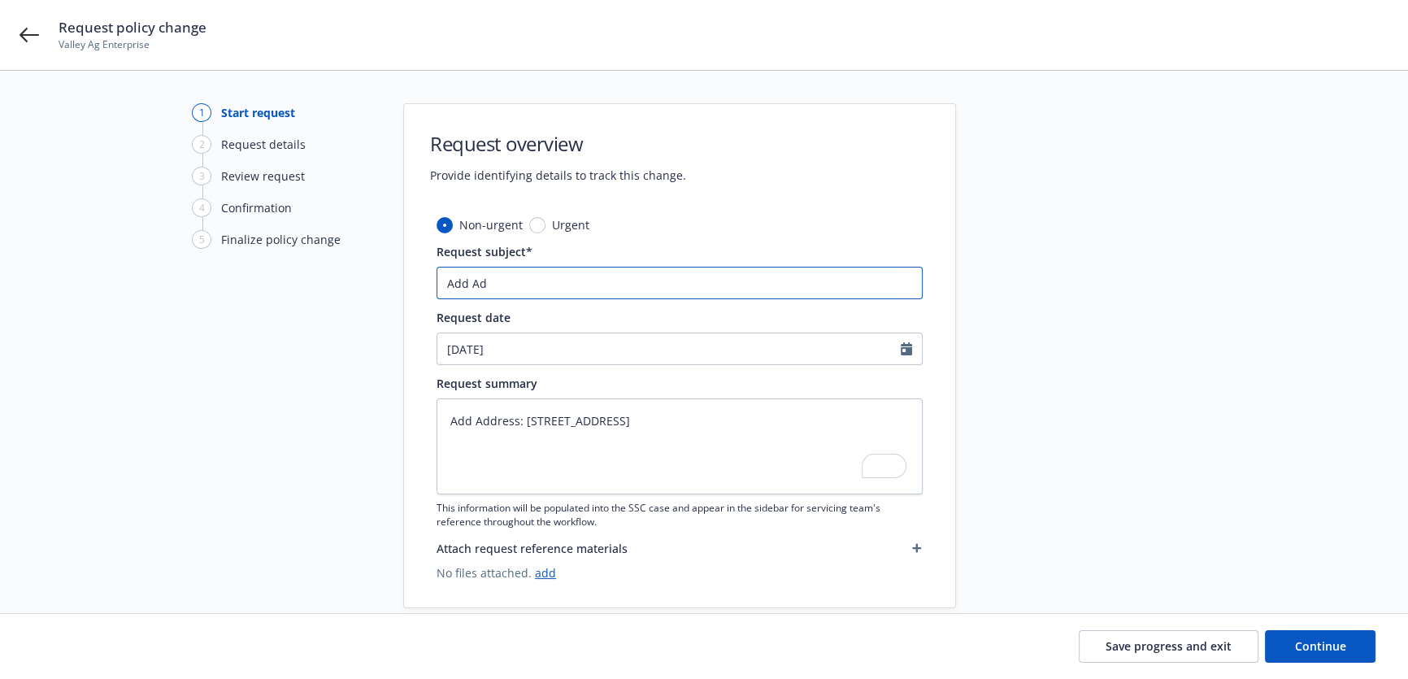
type textarea "x"
type input "Add Adr"
type textarea "x"
type input "Add Adre"
type textarea "x"
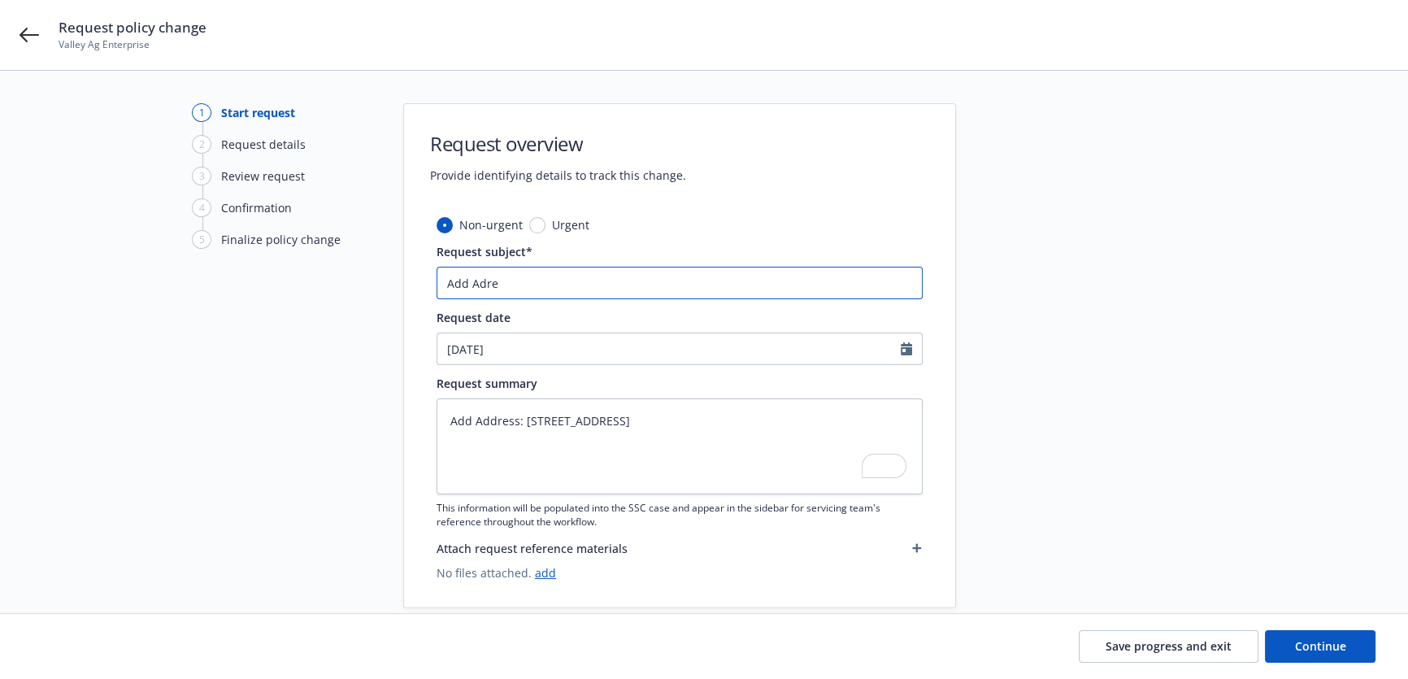
type input "Add Adr"
type textarea "x"
type input "Add Ad"
type textarea "x"
type input "Add Add"
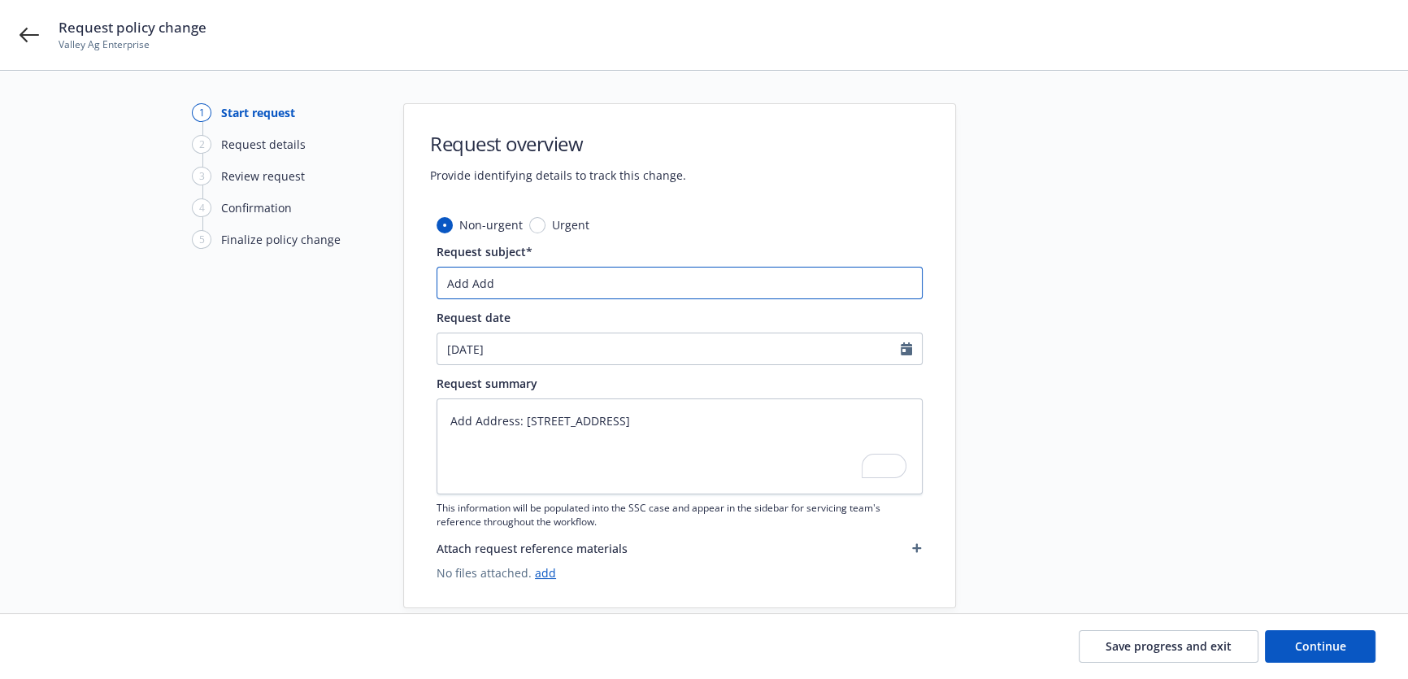
type textarea "x"
type input "Add Addr"
type textarea "x"
type input "Add Addre"
type textarea "x"
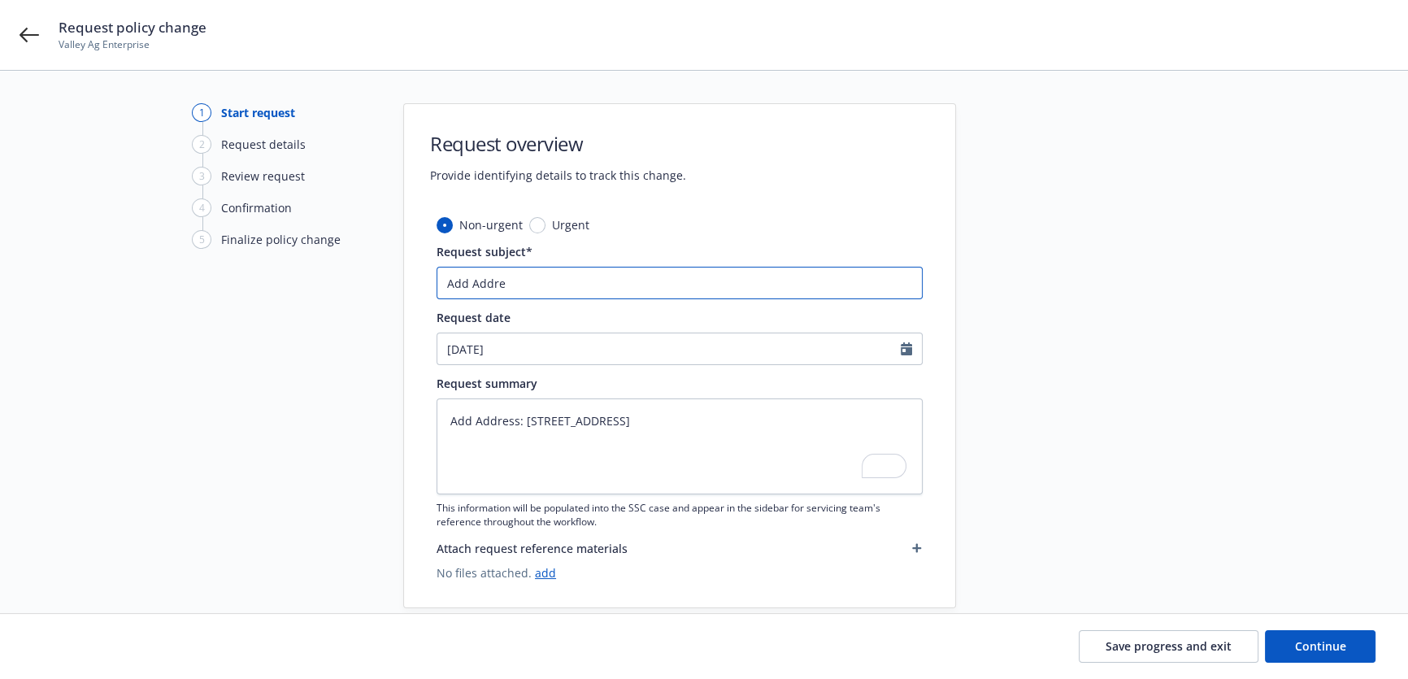
type input "Add Addres"
type textarea "x"
type input "Add Address"
type textarea "x"
type input "Add Address:"
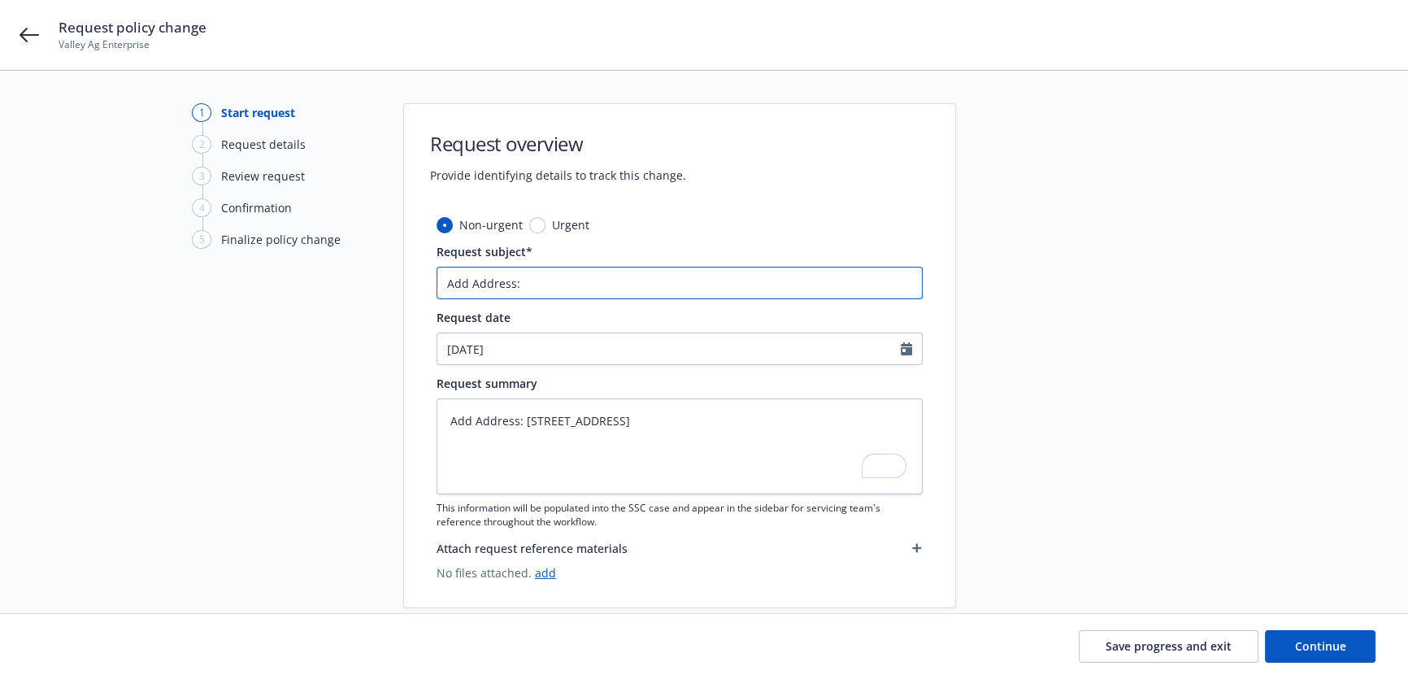
type textarea "x"
type input "Add Address:"
drag, startPoint x: 522, startPoint y: 420, endPoint x: 604, endPoint y: 419, distance: 82.1
click at [604, 419] on textarea "Add Address: 6049 OASIS AVE, BAKERSFIELD, CA 93307" at bounding box center [679, 446] width 486 height 96
click at [585, 288] on input "Add Address:" at bounding box center [679, 283] width 486 height 33
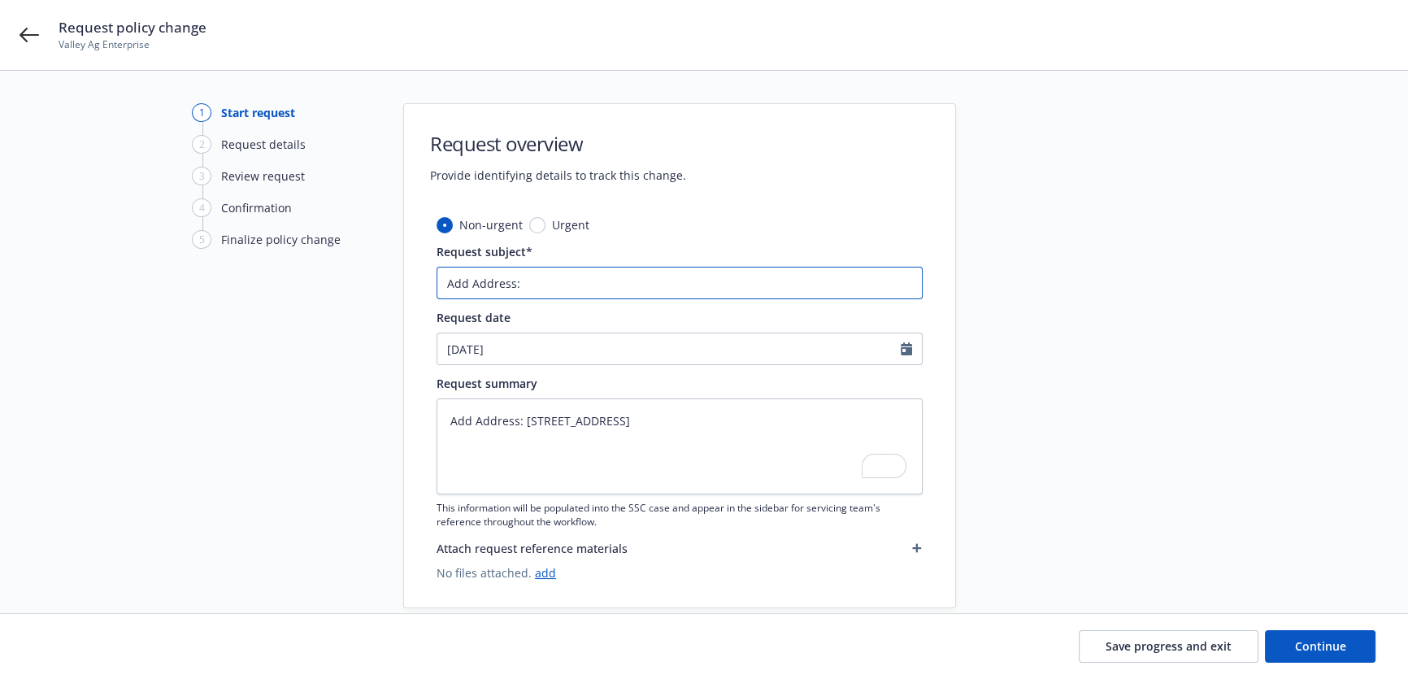
paste input "6049 OASIS AVE"
type textarea "x"
type input "Add Address: 6049 OASIS AVE"
click at [871, 419] on textarea "Add Address: 6049 OASIS AVE, BAKERSFIELD, CA 93307" at bounding box center [679, 446] width 486 height 96
type textarea "x"
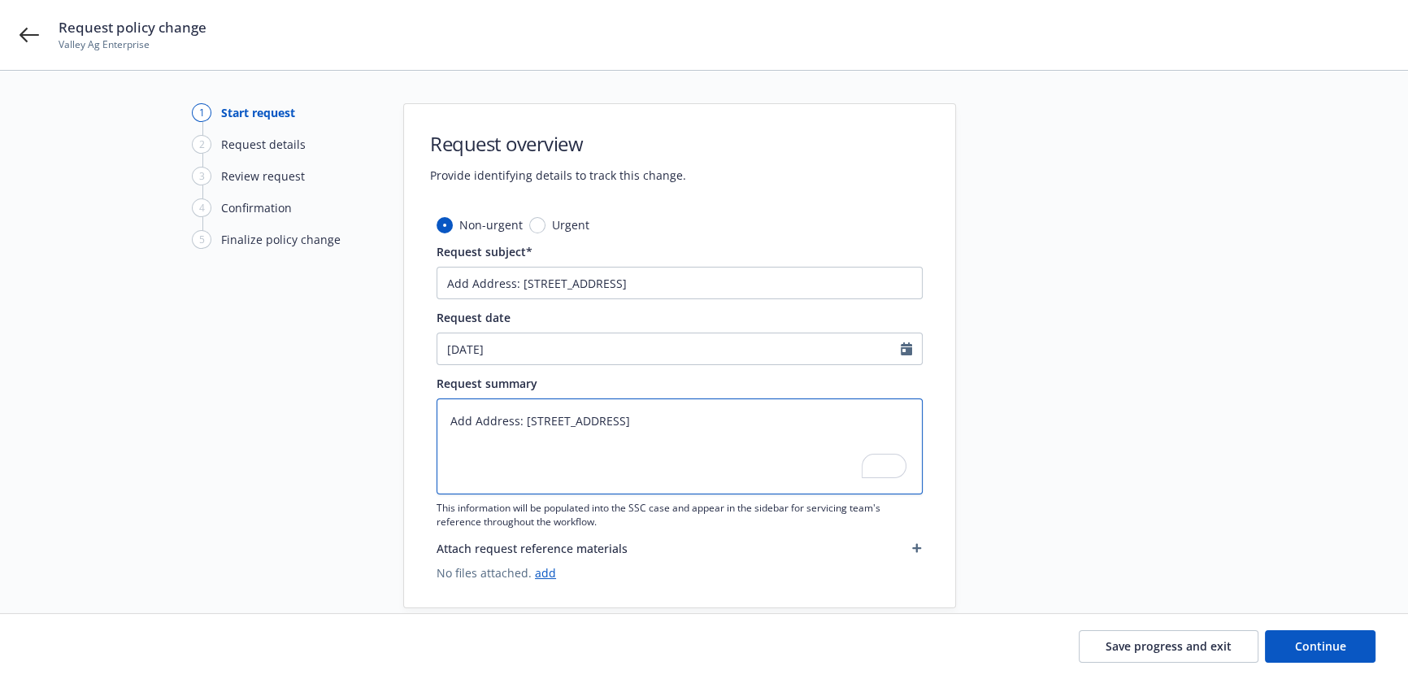
type textarea "Add Address: 6049 OASIS AVE, BAKERSFIELD, CA 93307"
type textarea "x"
type textarea "Add Address: 6049 OASIS AVE, BAKERSFIELD, CA 93307"
paste textarea "General Liability #CBL00310997P-00 Workers' Compensation #CPW1003506"
type textarea "x"
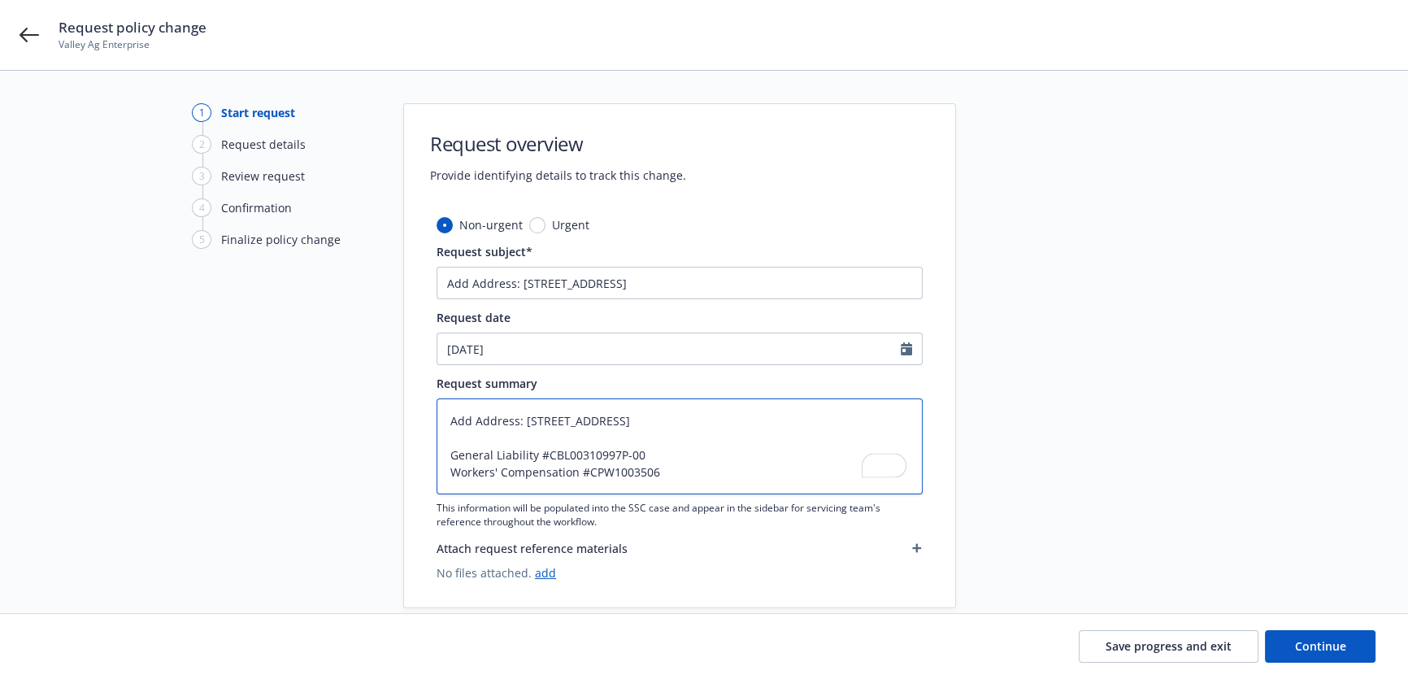
type textarea "Add Address: 6049 OASIS AVE, BAKERSFIELD, CA 93307 General Liability #CBL003109…"
click at [439, 284] on input "Add Address: 6049 OASIS AVE" at bounding box center [679, 283] width 486 height 33
type textarea "x"
type input "GAdd Address: 6049 OASIS AVE"
type textarea "x"
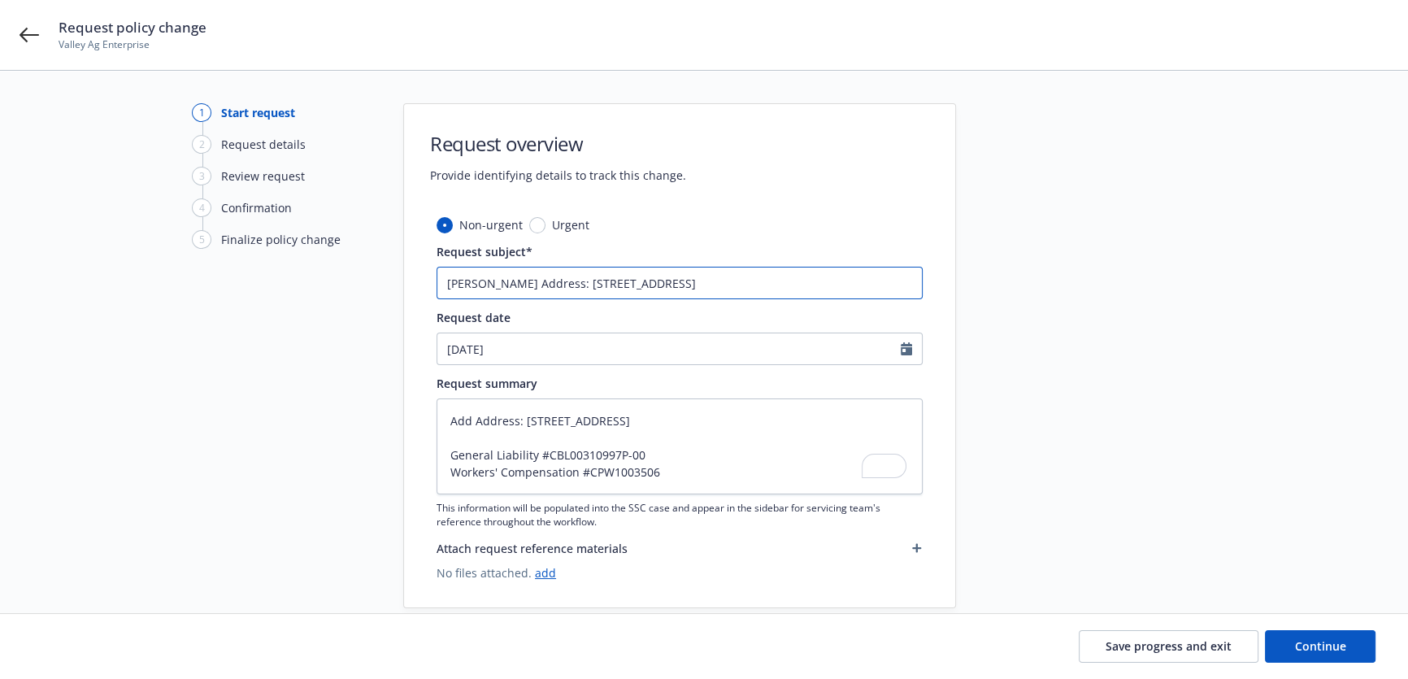
type input "GLAdd Address: 6049 OASIS AVE"
type textarea "x"
type input "GL Add Address: 6049 OASIS AVE"
type textarea "x"
type input "GL &Add Address: 6049 OASIS AVE"
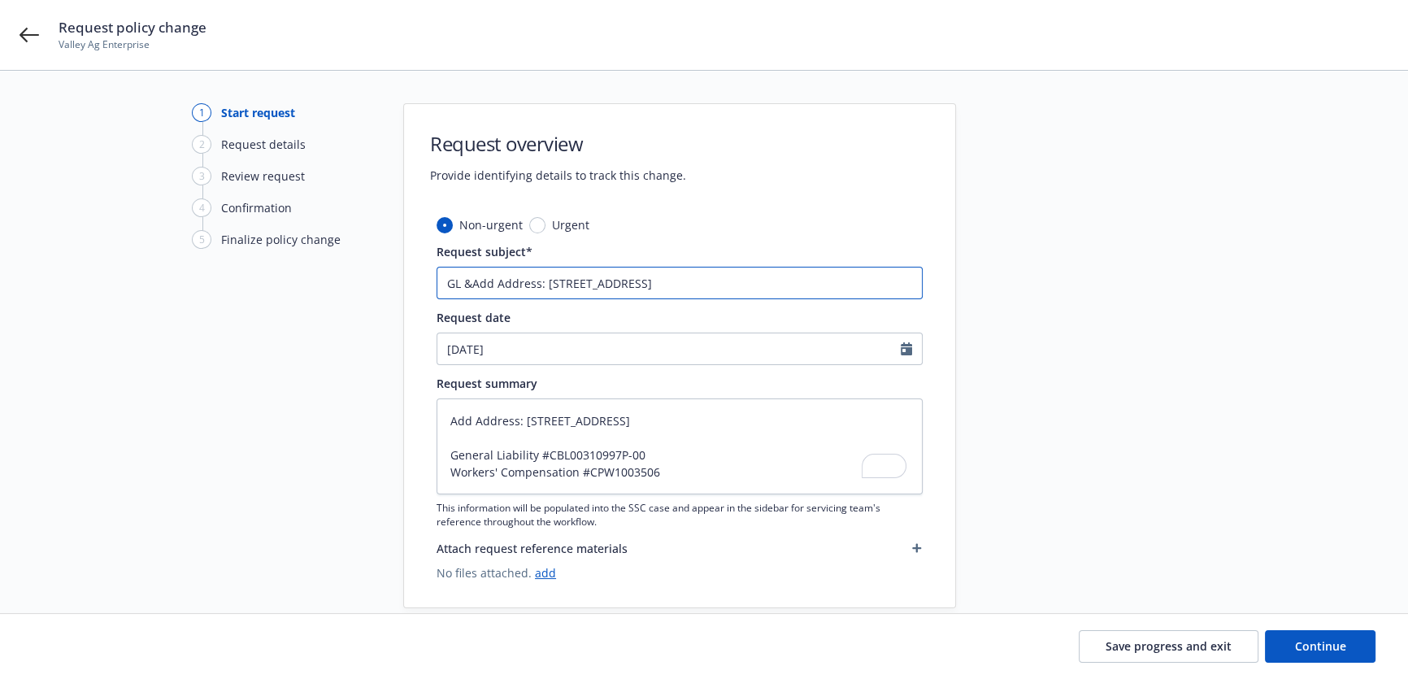
type textarea "x"
type input "GL & Add Address: 6049 OASIS AVE"
type textarea "x"
type input "GL & WAdd Address: 6049 OASIS AVE"
type textarea "x"
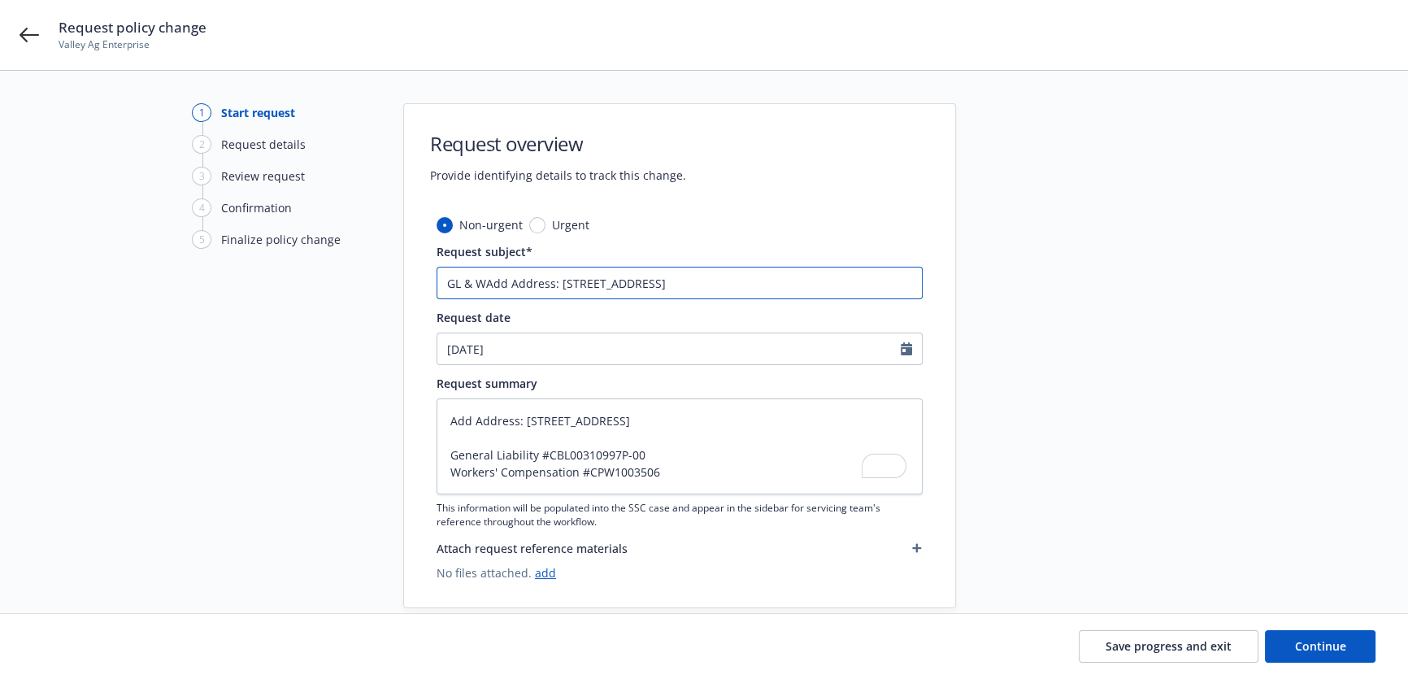
type input "GL & WCAdd Address: 6049 OASIS AVE"
type textarea "x"
type input "GL & WC:Add Address: 6049 OASIS AVE"
type textarea "x"
type input "GL & WC: Add Address: 6049 OASIS AVE"
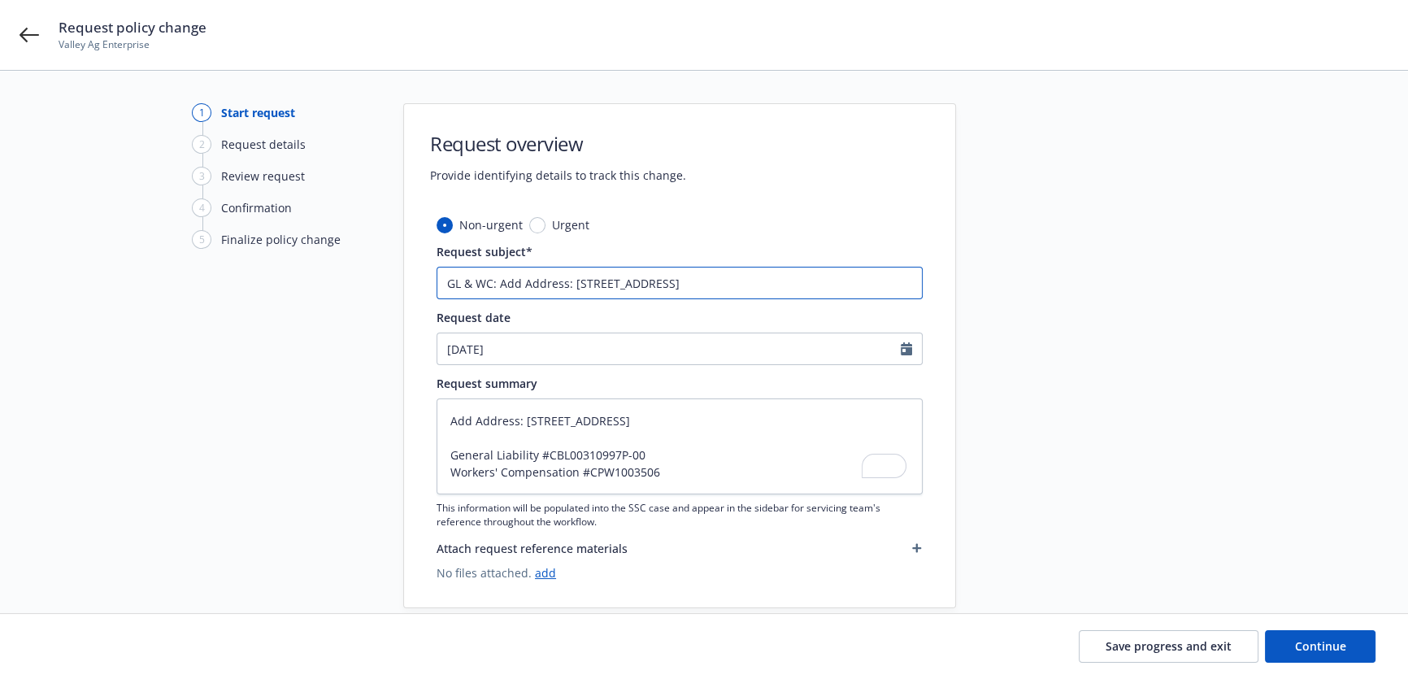
click at [572, 276] on input "GL & WC: Add Address: 6049 OASIS AVE" at bounding box center [679, 283] width 486 height 33
type textarea "x"
type input "GL & WC: Add Address:6049 OASIS AVE"
type textarea "x"
type input "GL & WC: Add Address6049 OASIS AVE"
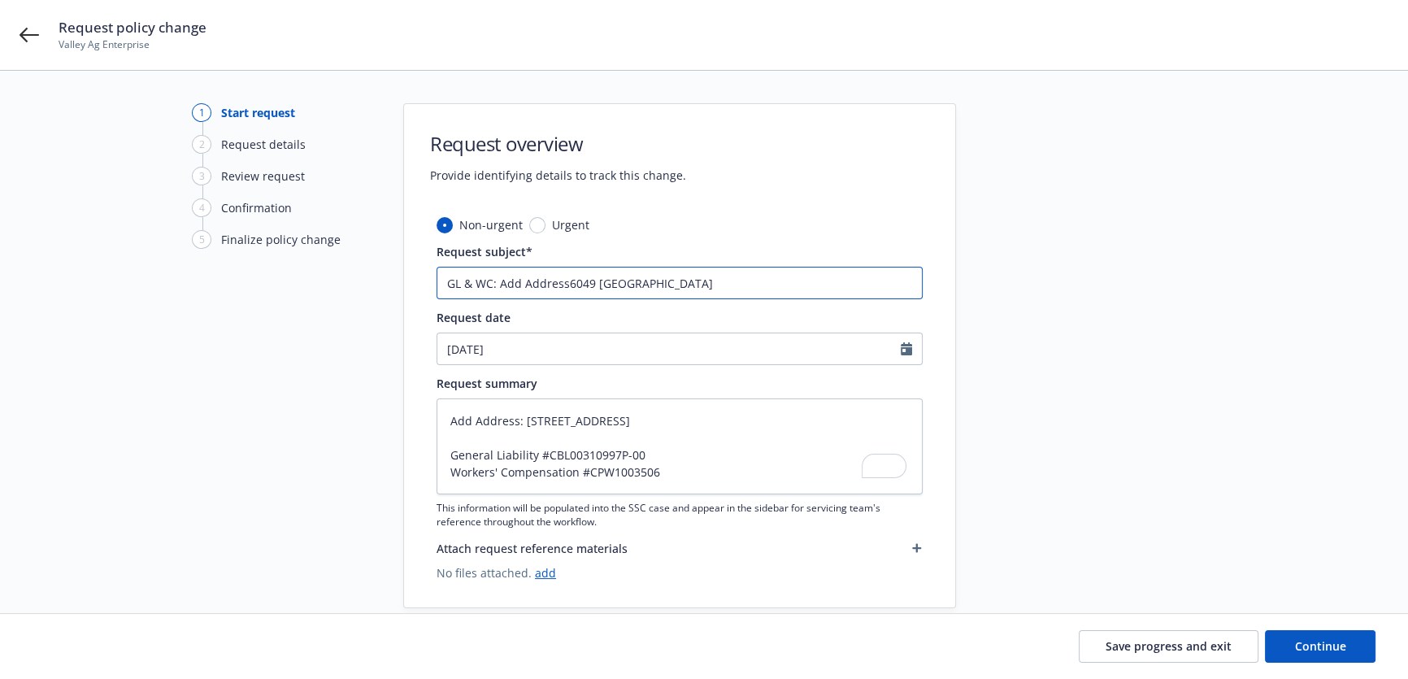
type textarea "x"
type input "GL & WC: Add Address 6049 OASIS AVE"
type textarea "x"
type input "GL & WC: Add Address6049 OASIS AVE"
type textarea "x"
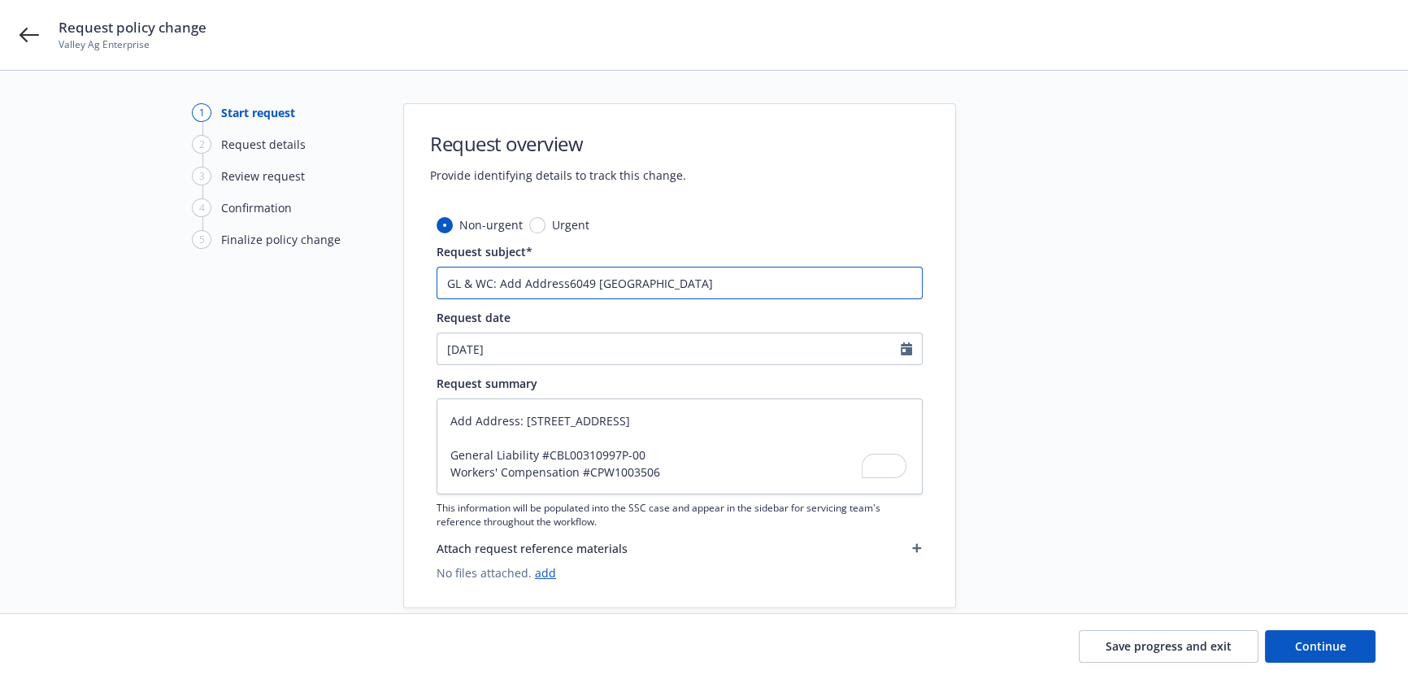
type input "GL & WC: Add Address,6049 OASIS AVE"
type textarea "x"
type input "GL & WC: Add Address, 6049 OASIS AVE"
click at [1300, 642] on span "Continue" at bounding box center [1320, 645] width 51 height 15
type textarea "x"
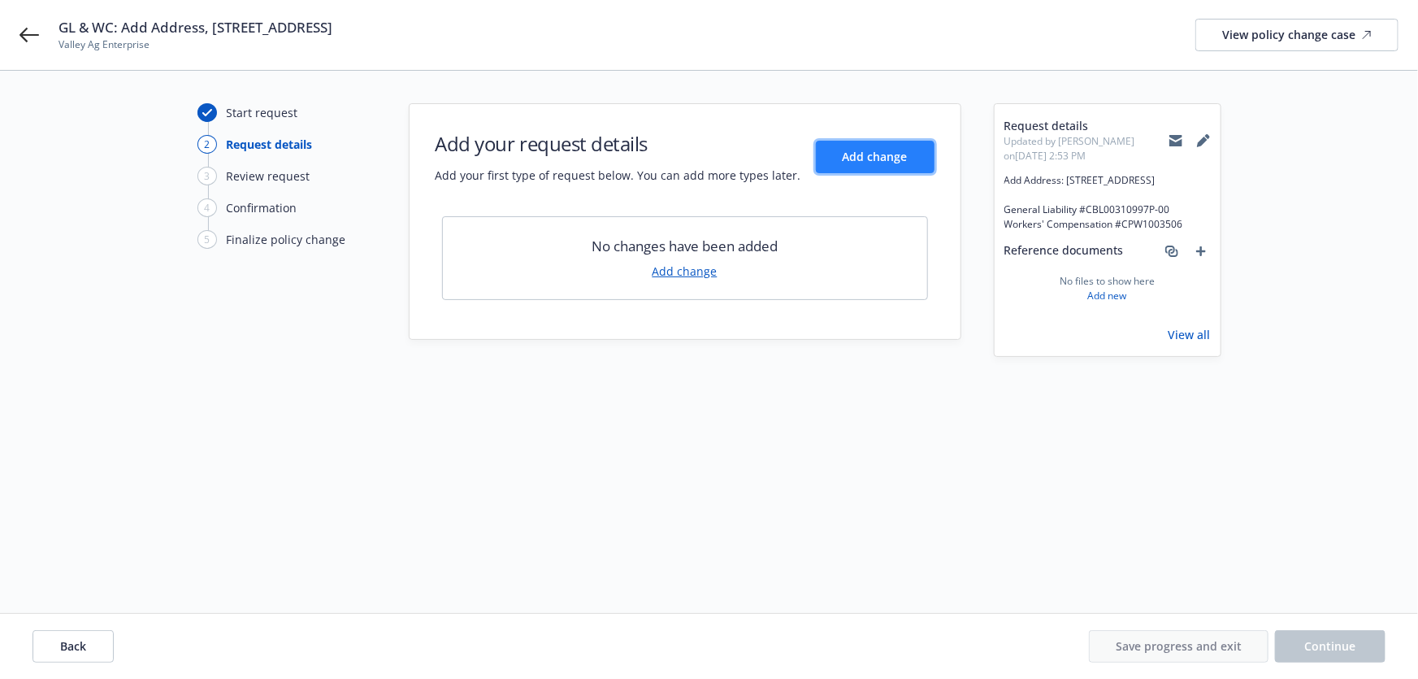
click at [849, 150] on button "Add change" at bounding box center [875, 157] width 119 height 33
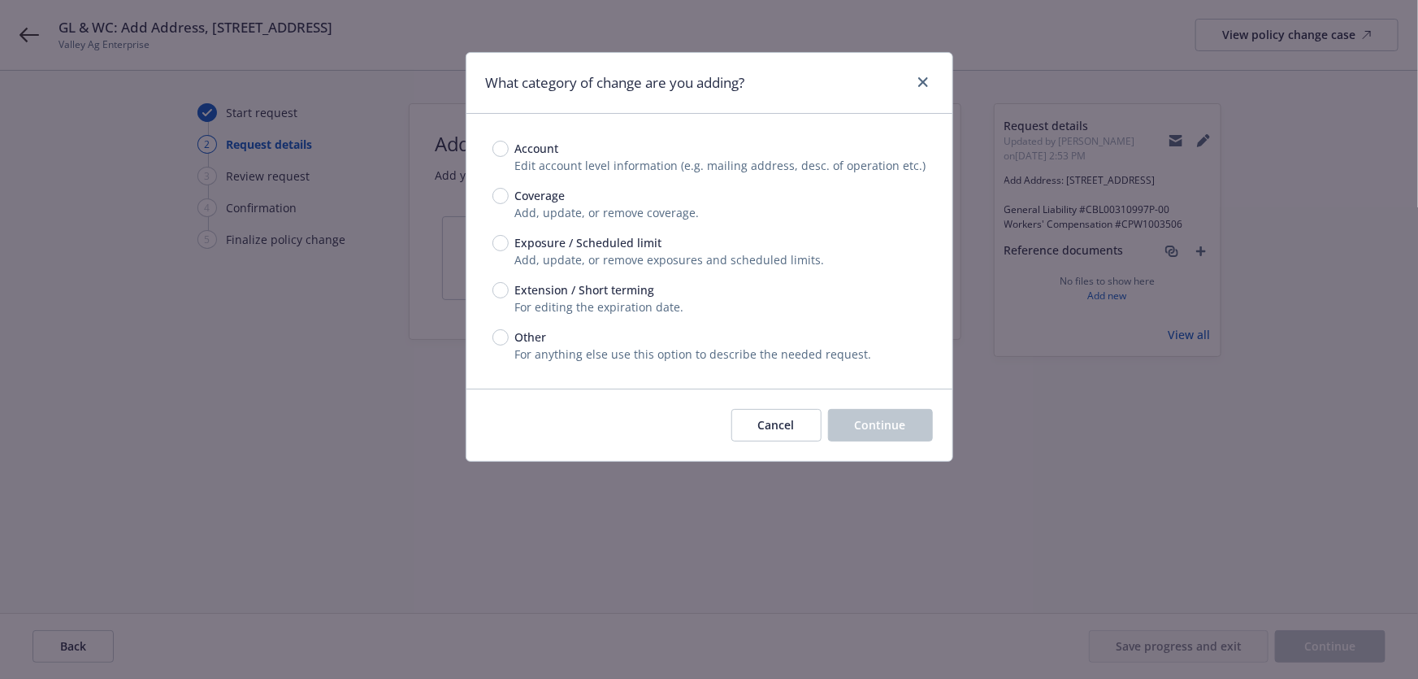
click at [633, 249] on span "Exposure / Scheduled limit" at bounding box center [588, 242] width 147 height 17
click at [509, 249] on input "Exposure / Scheduled limit" at bounding box center [501, 243] width 16 height 16
radio input "true"
click at [868, 417] on span "Continue" at bounding box center [880, 424] width 51 height 15
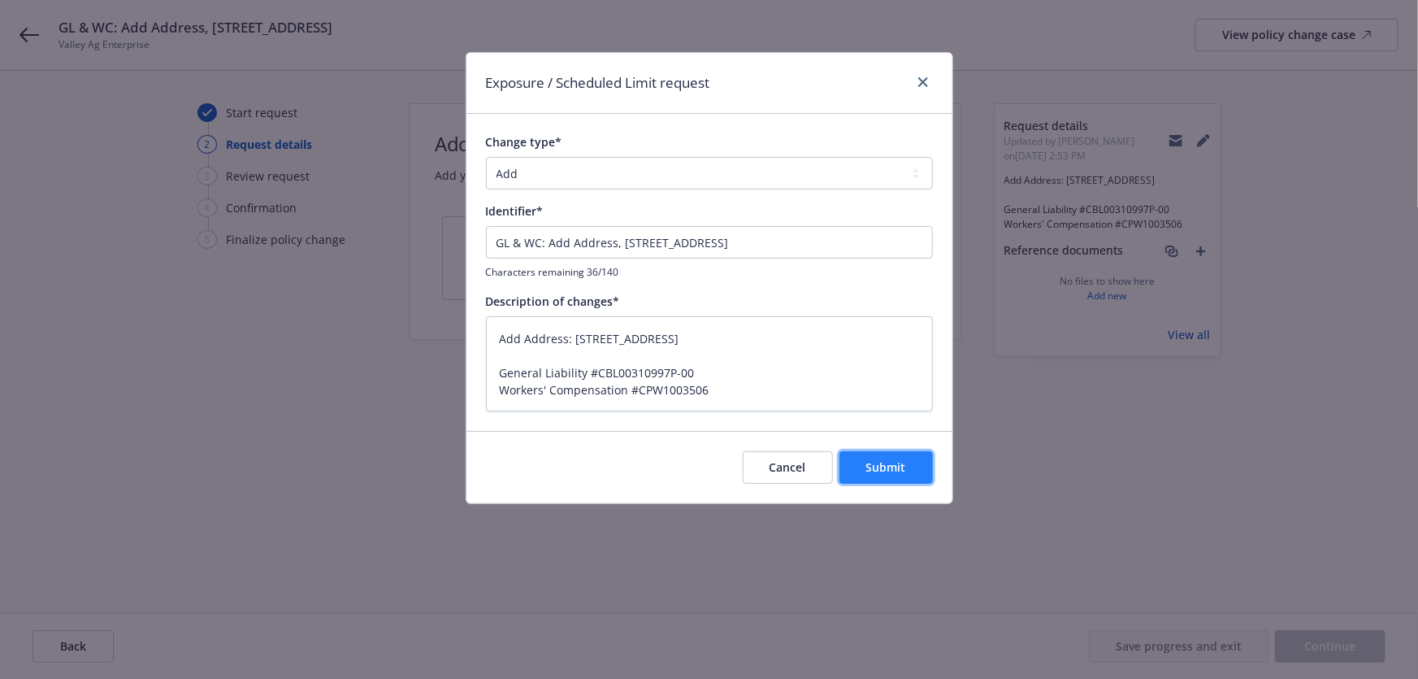
click at [870, 471] on span "Submit" at bounding box center [886, 466] width 40 height 15
type textarea "x"
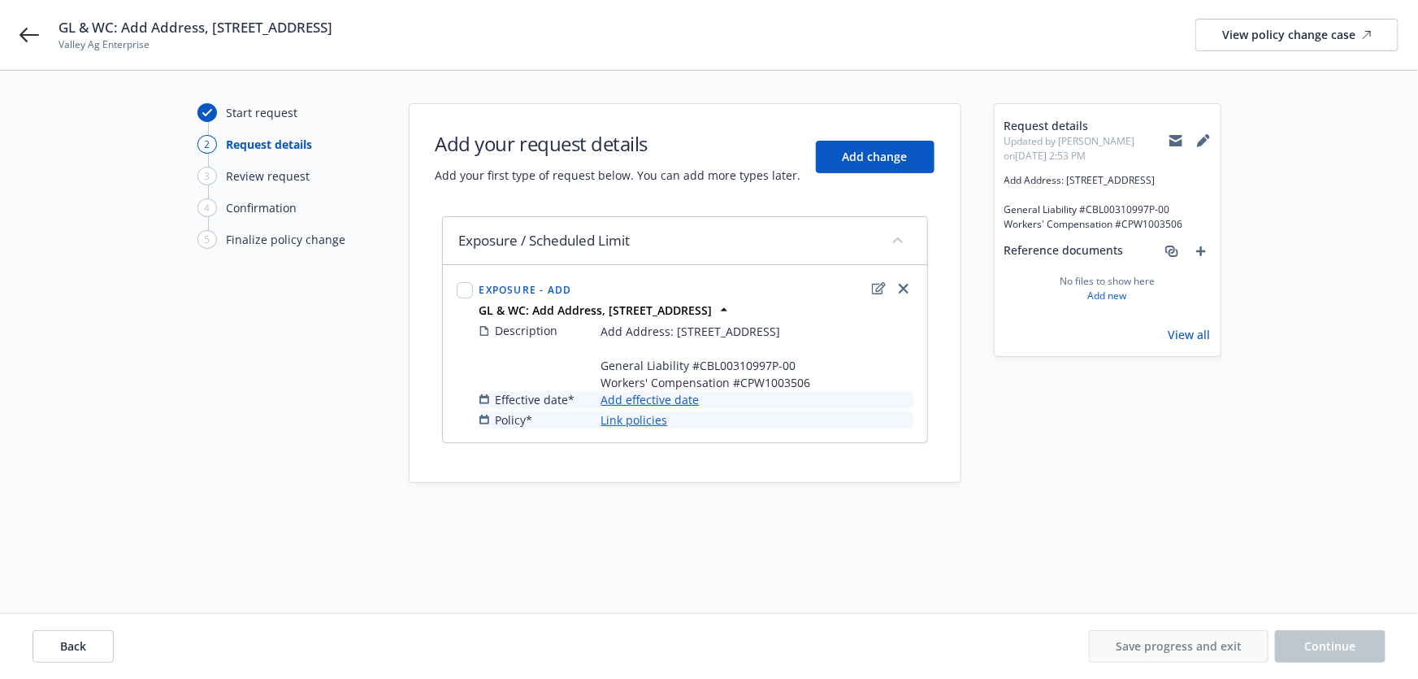
click at [671, 399] on link "Add effective date" at bounding box center [650, 399] width 98 height 17
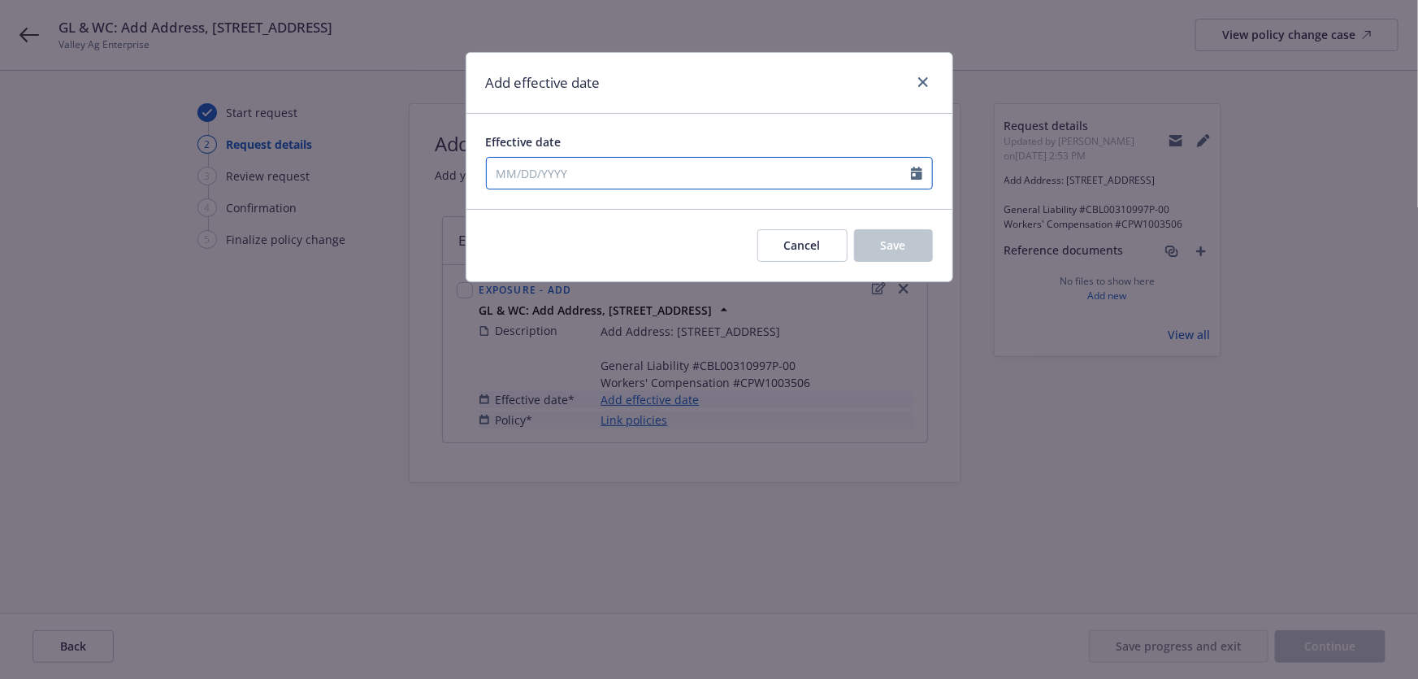
select select "8"
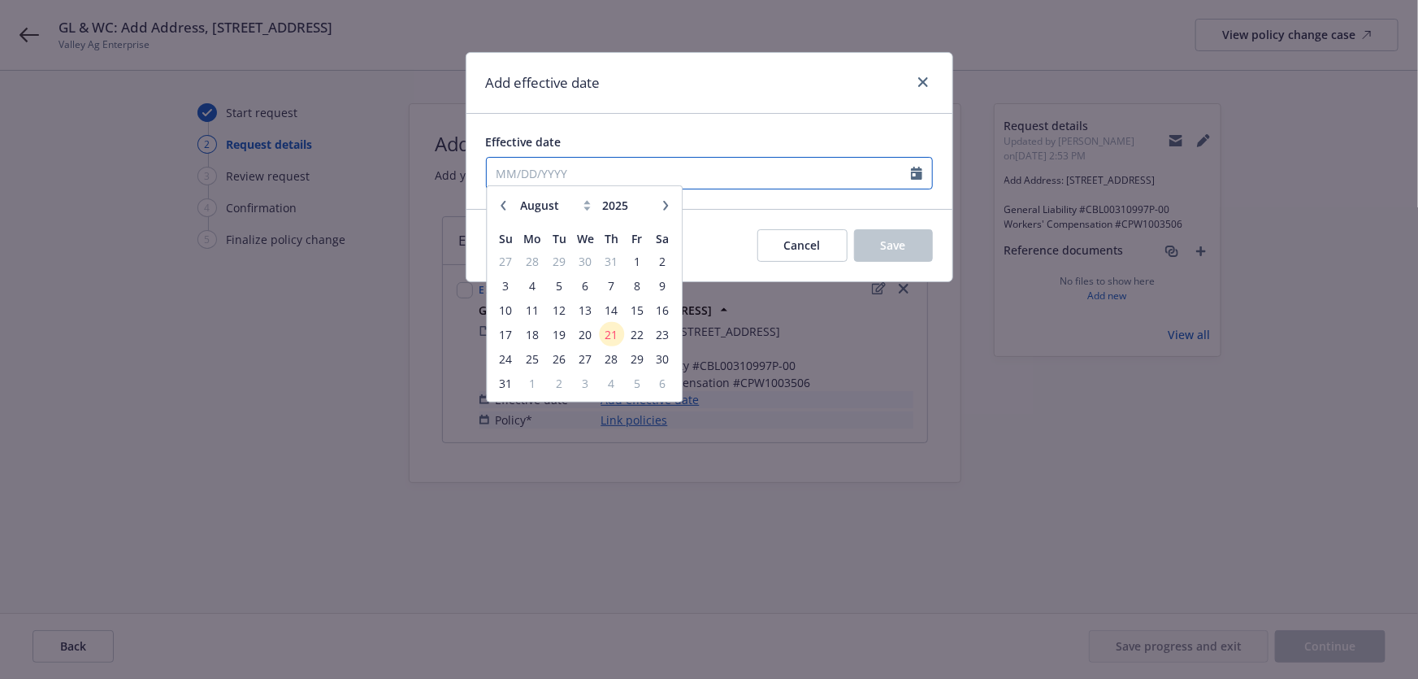
click at [649, 182] on input "Effective date" at bounding box center [699, 173] width 424 height 31
click at [610, 333] on span "21" at bounding box center [612, 341] width 22 height 20
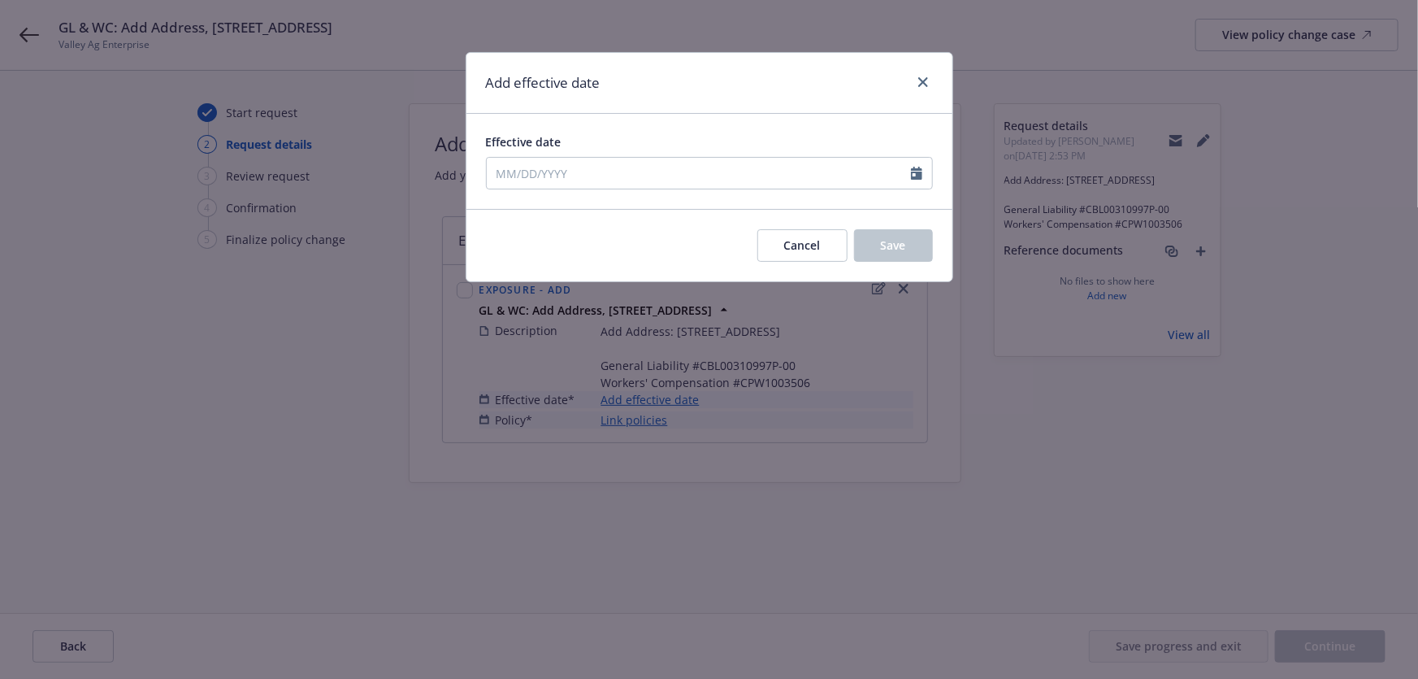
type input "08/21/2025"
click at [875, 243] on button "Save" at bounding box center [893, 245] width 79 height 33
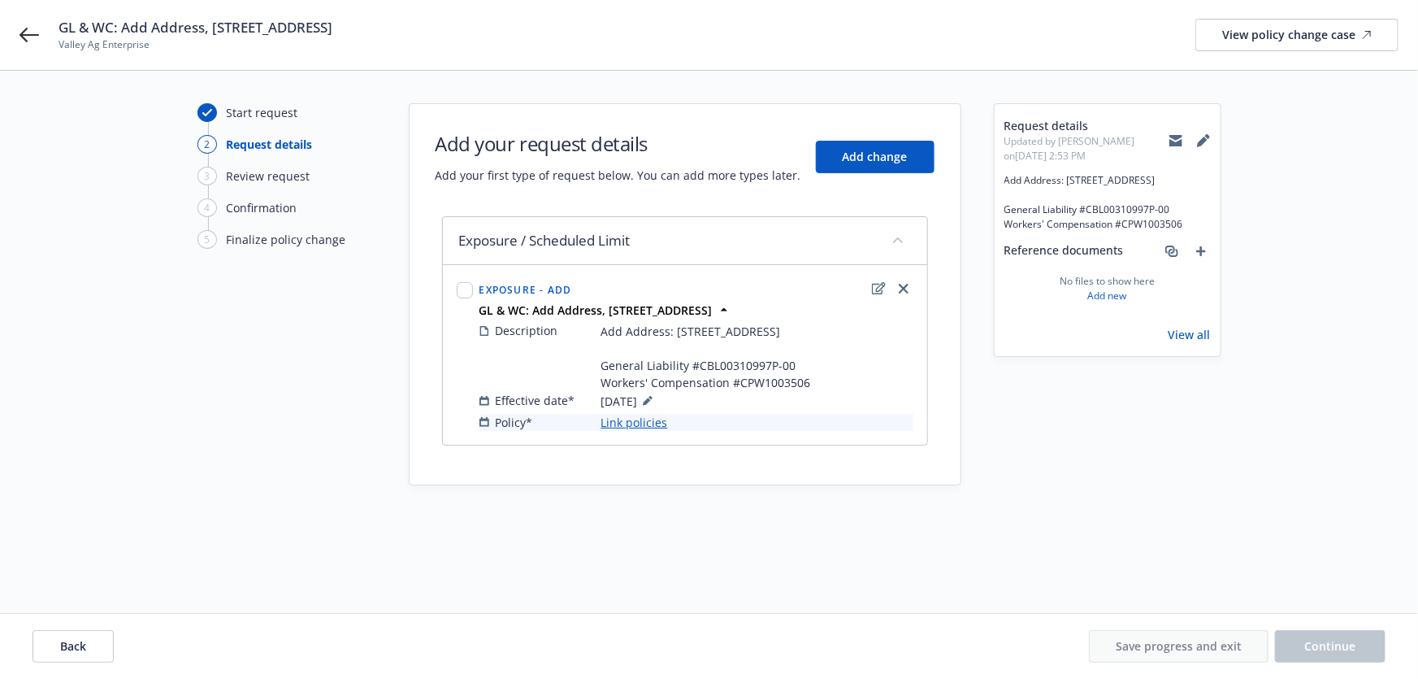
click at [645, 421] on link "Link policies" at bounding box center [634, 422] width 67 height 17
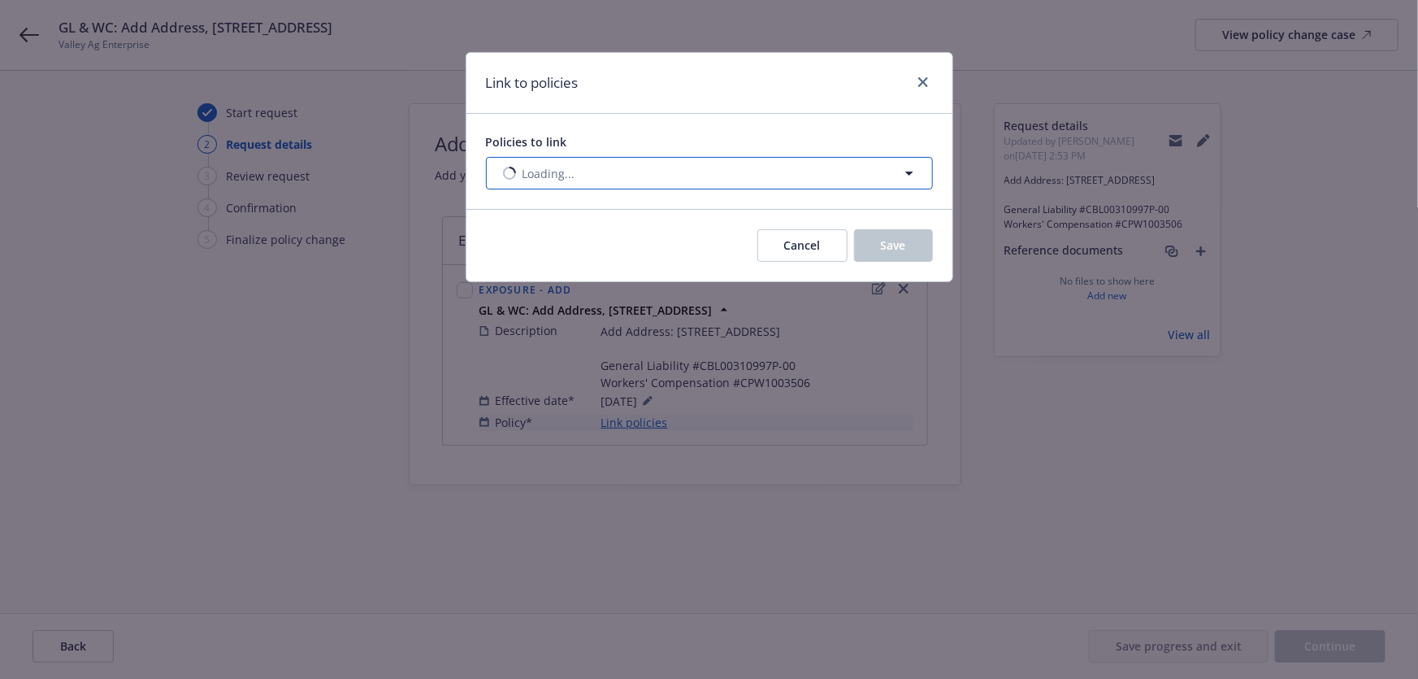
click at [562, 163] on button "Loading..." at bounding box center [709, 173] width 447 height 33
select select "ACTIVE"
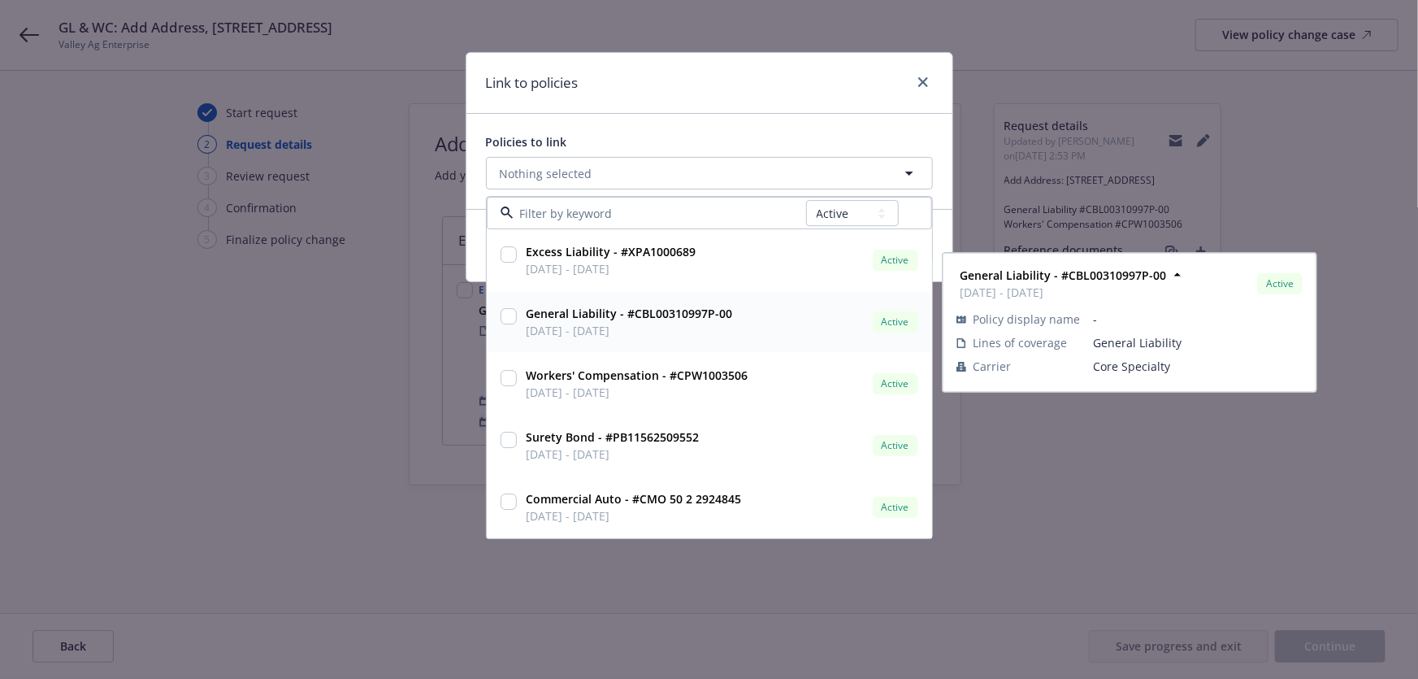
click at [510, 319] on input "checkbox" at bounding box center [509, 317] width 16 height 16
checkbox input "true"
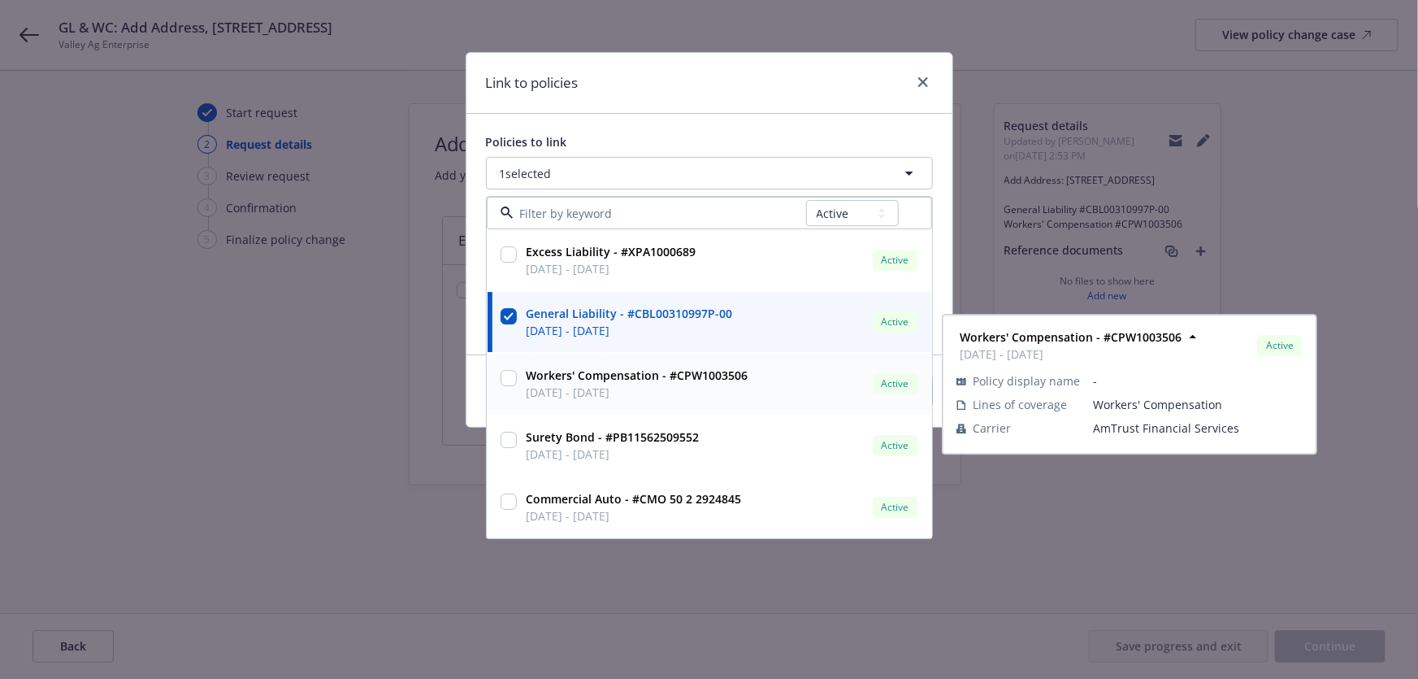
click at [512, 381] on input "checkbox" at bounding box center [509, 379] width 16 height 16
checkbox input "true"
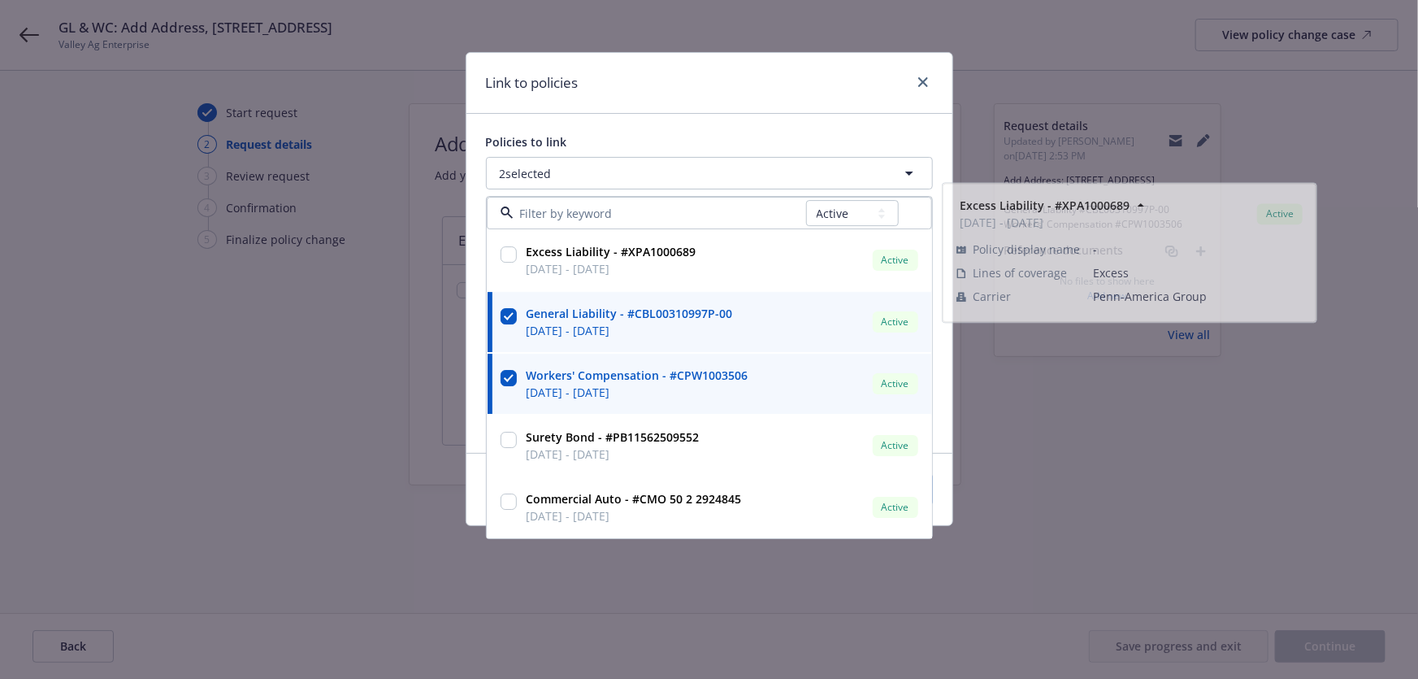
click at [842, 98] on div "Link to policies" at bounding box center [710, 83] width 486 height 61
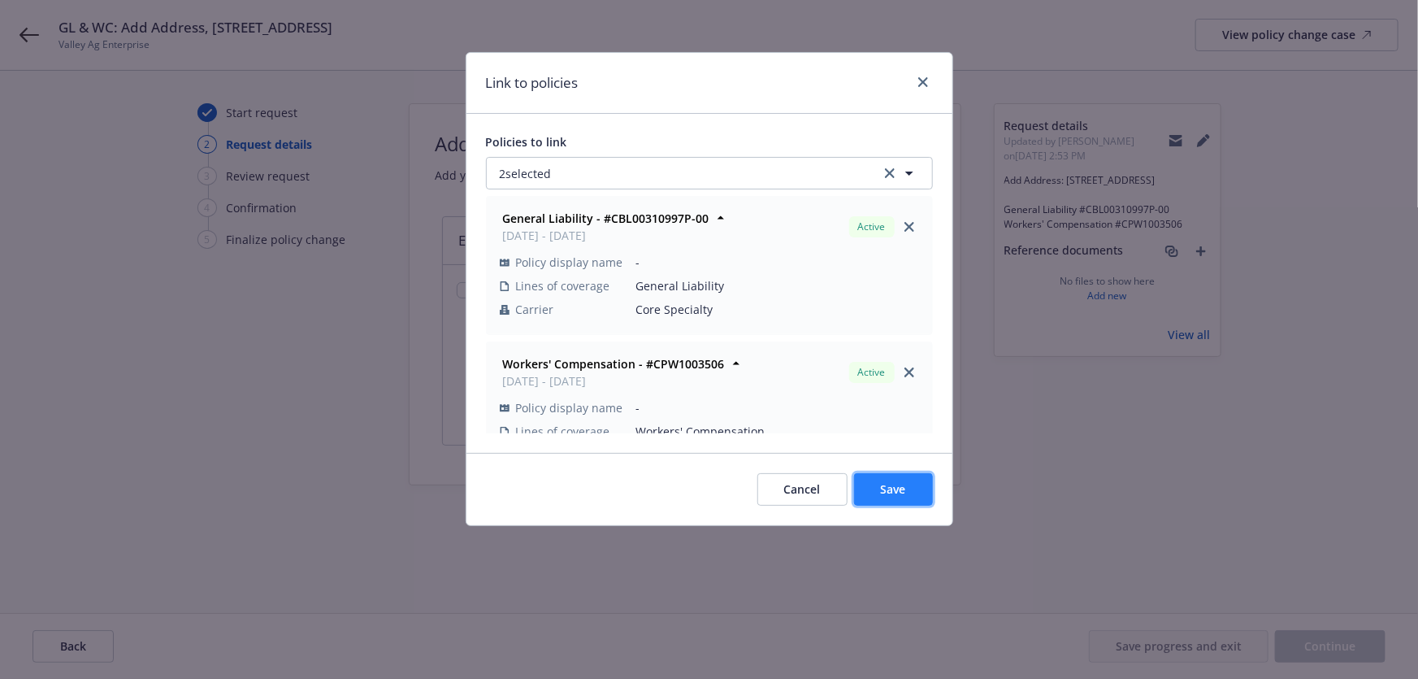
click at [871, 484] on button "Save" at bounding box center [893, 489] width 79 height 33
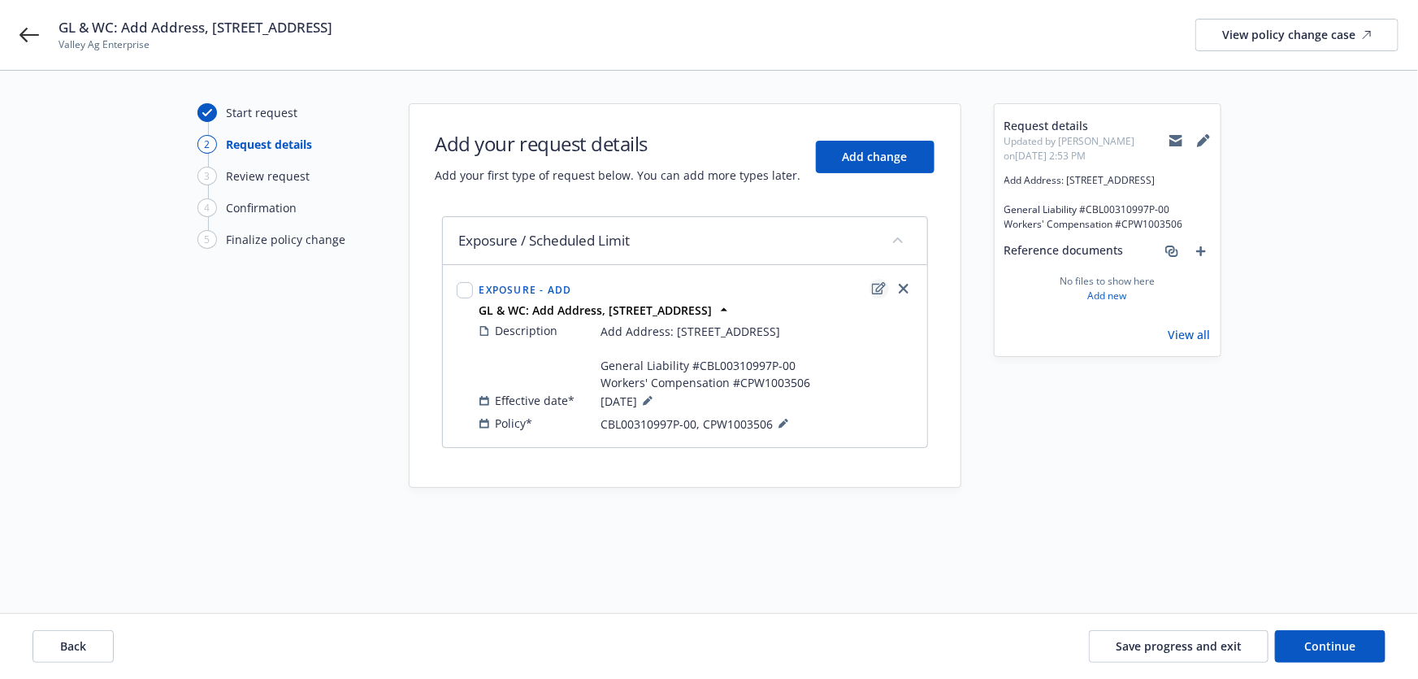
click at [873, 287] on icon "edit" at bounding box center [879, 288] width 14 height 12
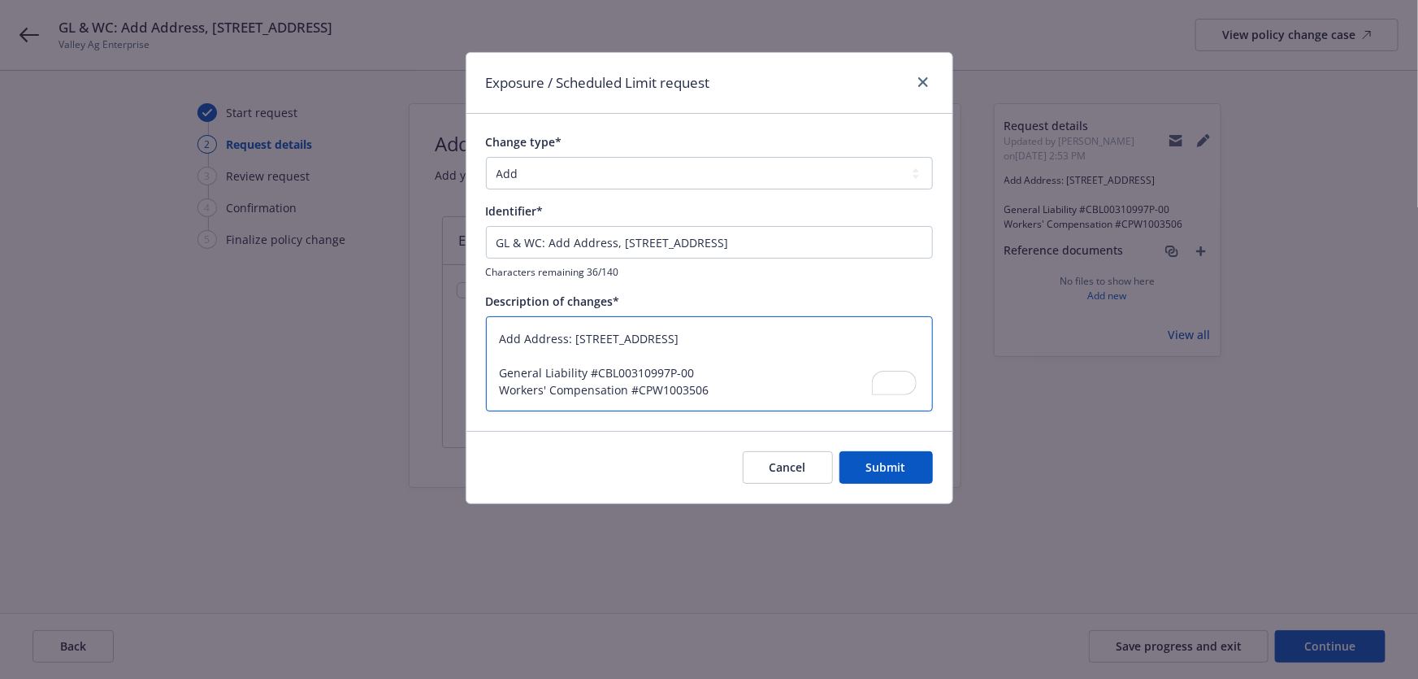
drag, startPoint x: 723, startPoint y: 389, endPoint x: 449, endPoint y: 382, distance: 273.2
click at [449, 382] on div "Exposure / Scheduled Limit request Change type* Add Audit Change Remove Identif…" at bounding box center [709, 339] width 1418 height 679
type textarea "x"
type textarea "Add Address: 6049 OASIS AVE, BAKERSFIELD, CA 93307 General Liability #CBL003109…"
type textarea "x"
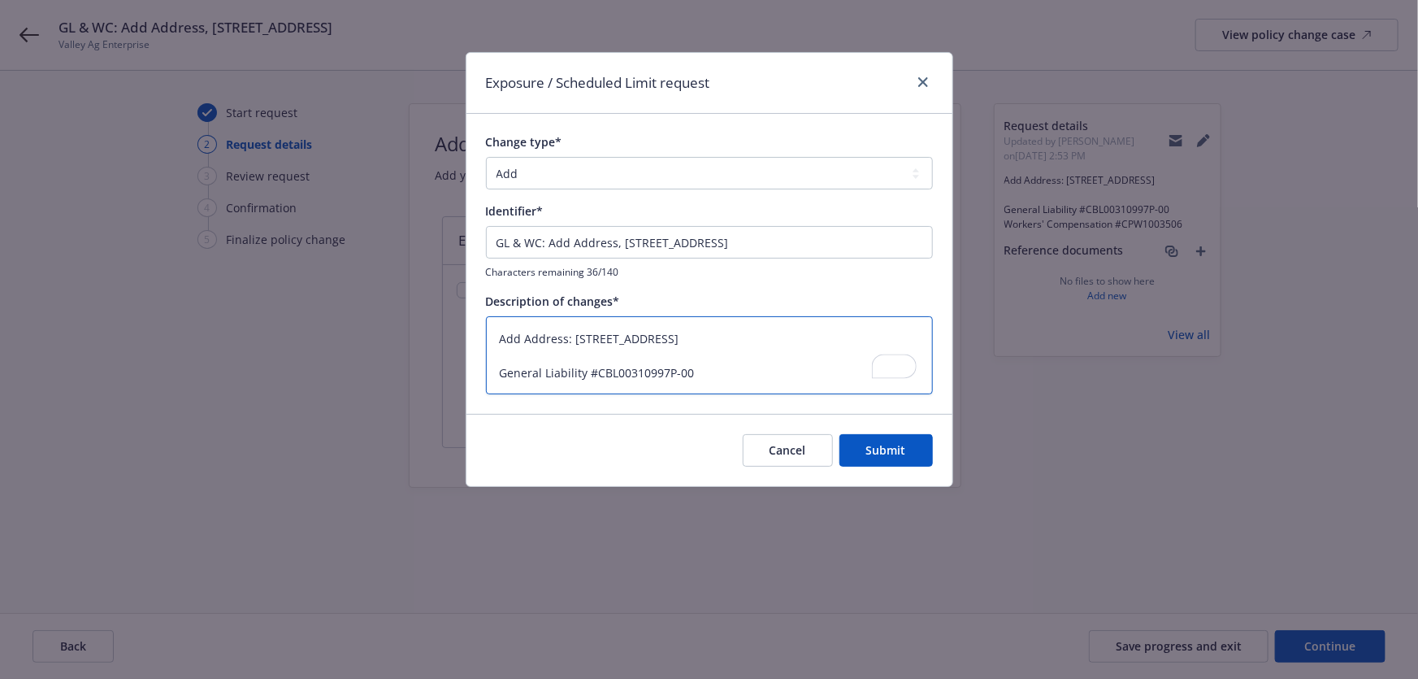
drag, startPoint x: 701, startPoint y: 367, endPoint x: 597, endPoint y: 373, distance: 105.1
click at [597, 373] on textarea "Add Address: 6049 OASIS AVE, BAKERSFIELD, CA 93307 General Liability #CBL003109…" at bounding box center [709, 355] width 447 height 79
type textarea "Add Address: 6049 OASIS AVE, BAKERSFIELD, CA 93307 General Liability #CBL003109…"
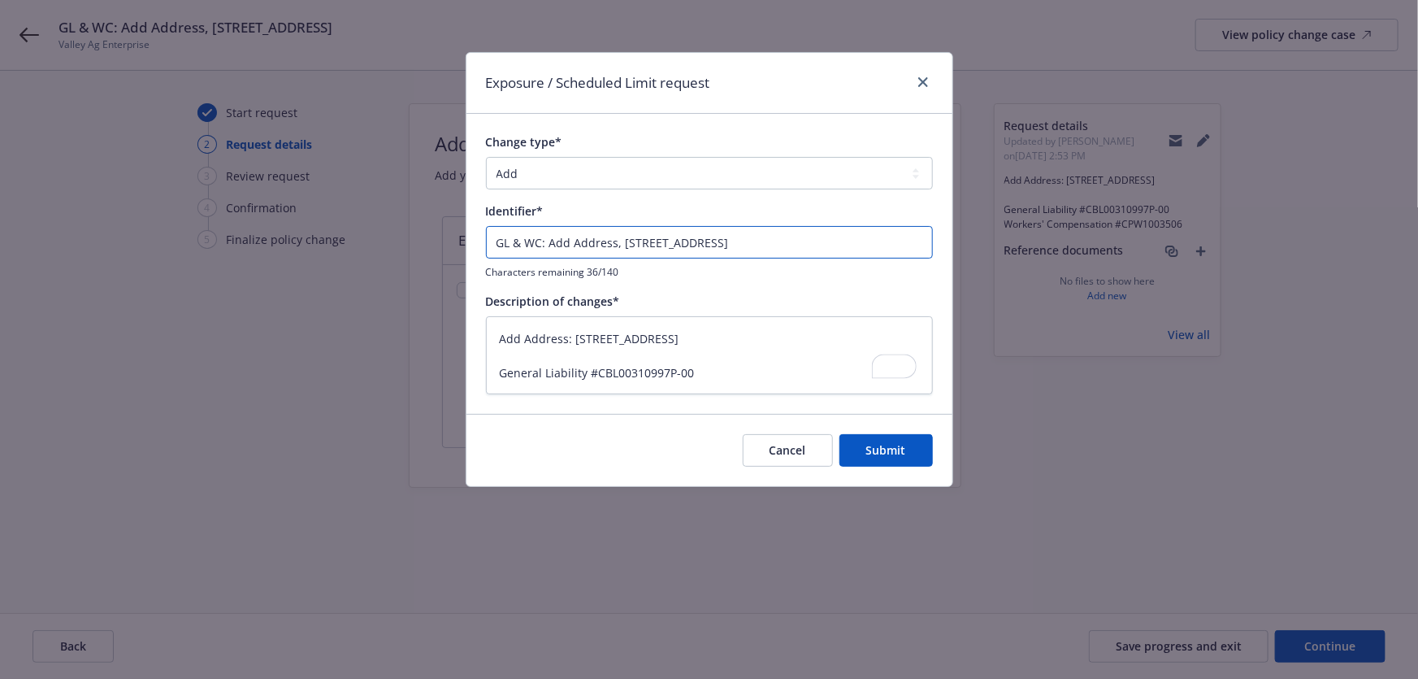
drag, startPoint x: 516, startPoint y: 241, endPoint x: 541, endPoint y: 237, distance: 25.5
click at [541, 237] on input "GL & WC: Add Address, 6049 OASIS AVE" at bounding box center [709, 242] width 447 height 33
type textarea "x"
type input "GL #: Add Address, 6049 OASIS AVE"
paste input "CBL00310997P-00"
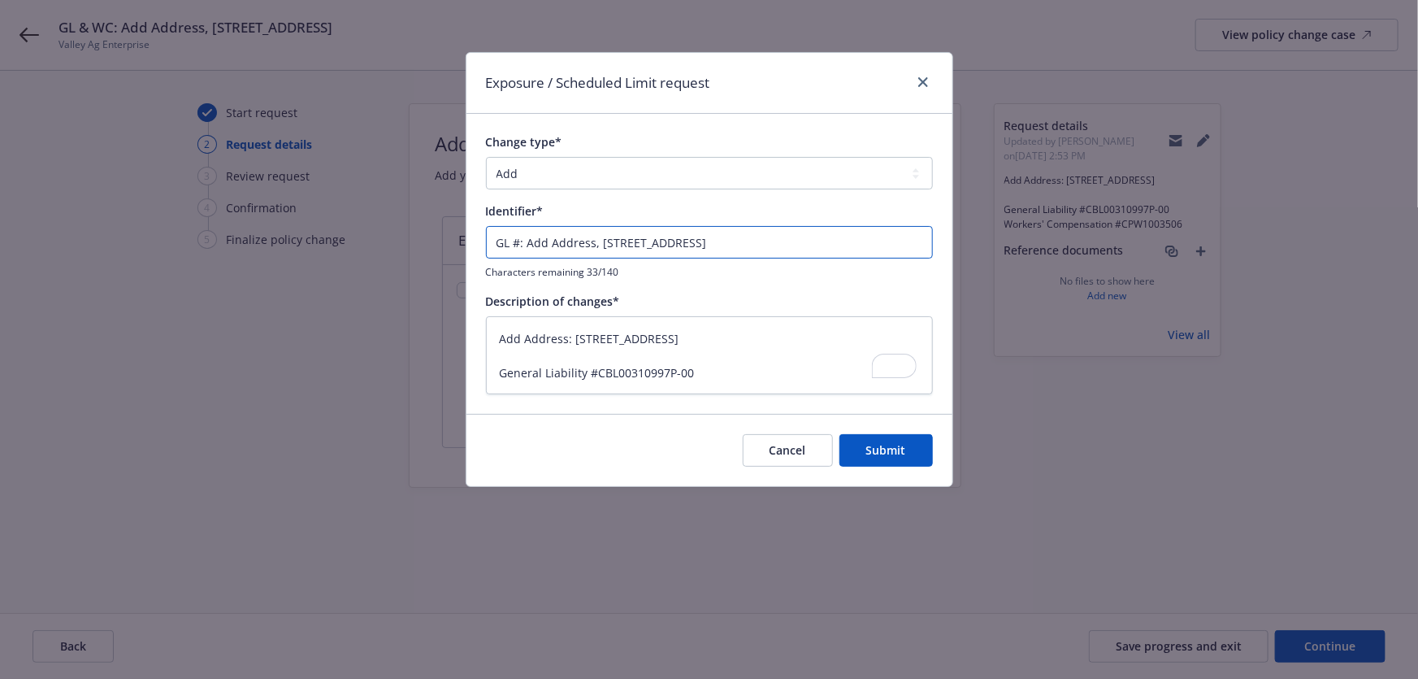
type textarea "x"
type input "GL #CBL00310997P-00: Add Address, 6049 OASIS AVE"
click at [506, 244] on input "GL #CBL00310997P-00: Add Address, 6049 OASIS AVE" at bounding box center [709, 242] width 447 height 33
type textarea "x"
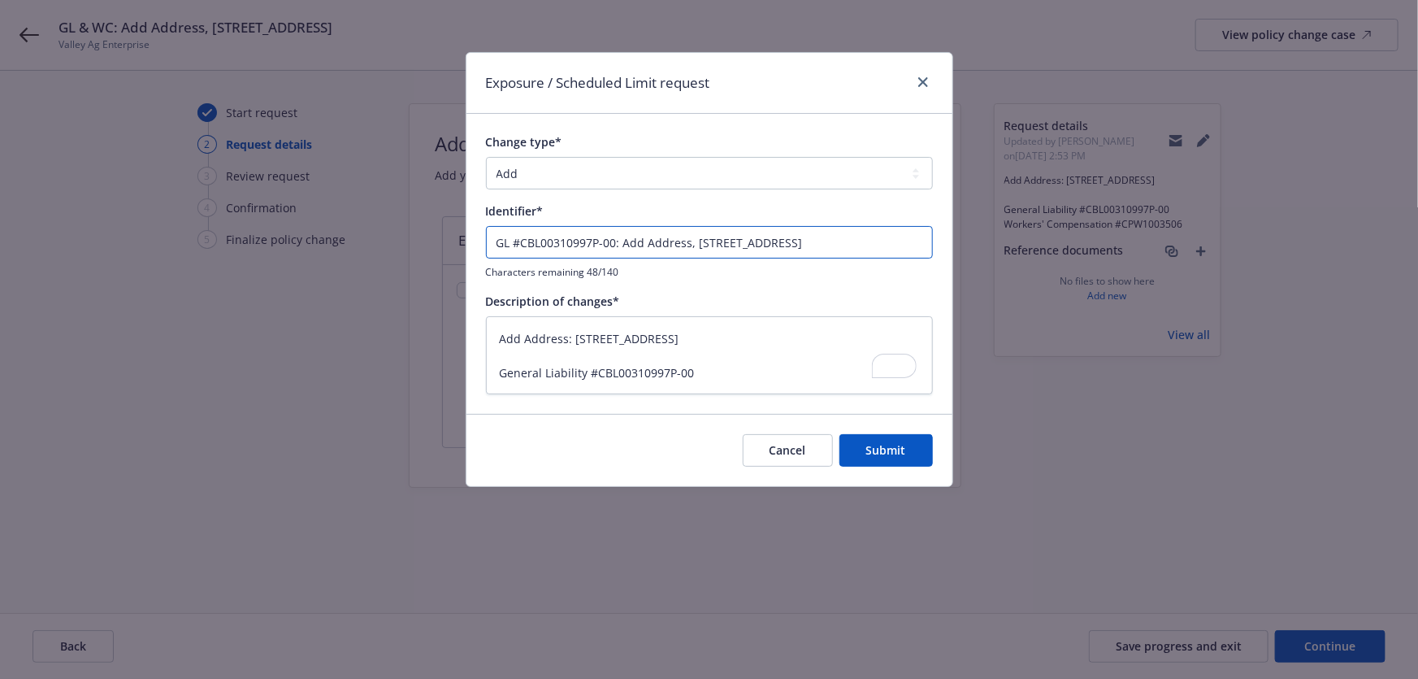
type input "G#CBL00310997P-00: Add Address, 6049 OASIS AVE"
type textarea "x"
type input "GL#CBL00310997P-00: Add Address, 6049 OASIS AVE"
type textarea "x"
paste input "eneral Liability"
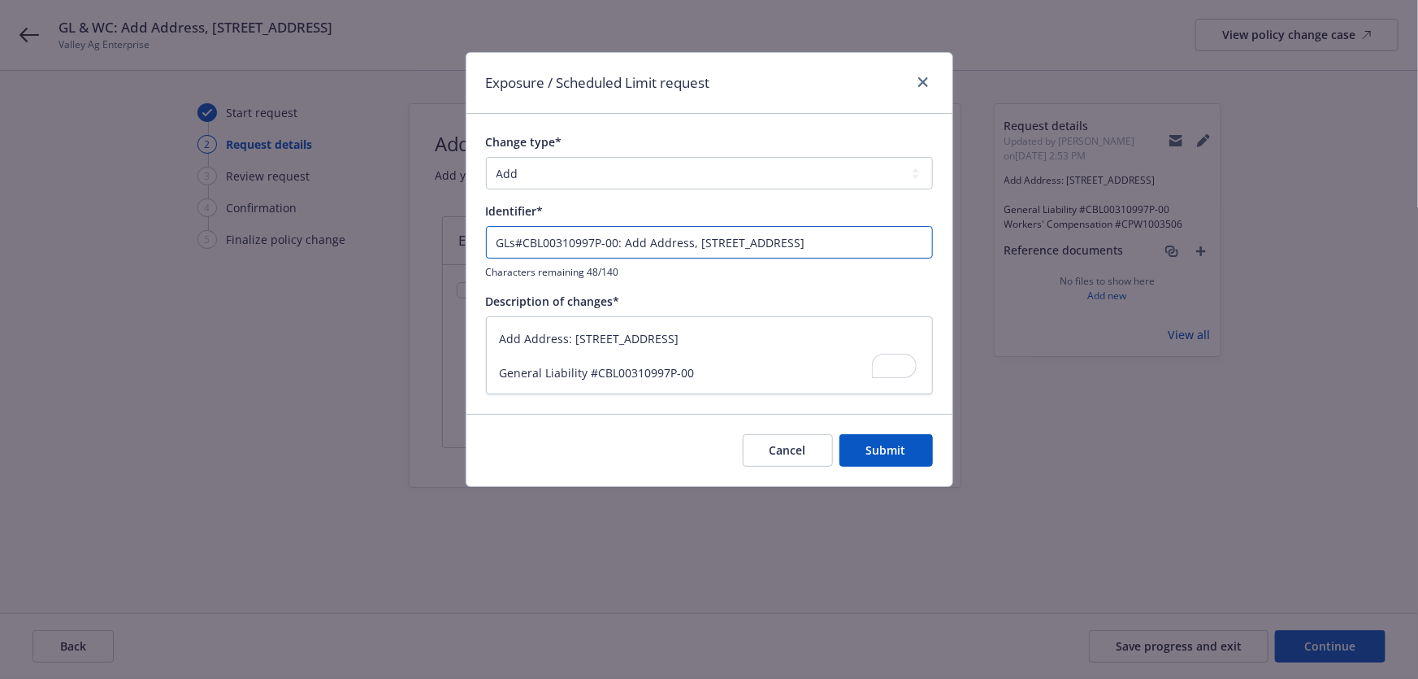
type input "General Liability#CBL00310997P-00: Add Address, 6049 OASIS AVE"
type textarea "x"
type input "General Liability #CBL00310997P-00: Add Address, 6049 OASIS AVE"
type textarea "x"
type input "General Liability #CBL00310997P-00: Add Address, 6049 OASIS AVE"
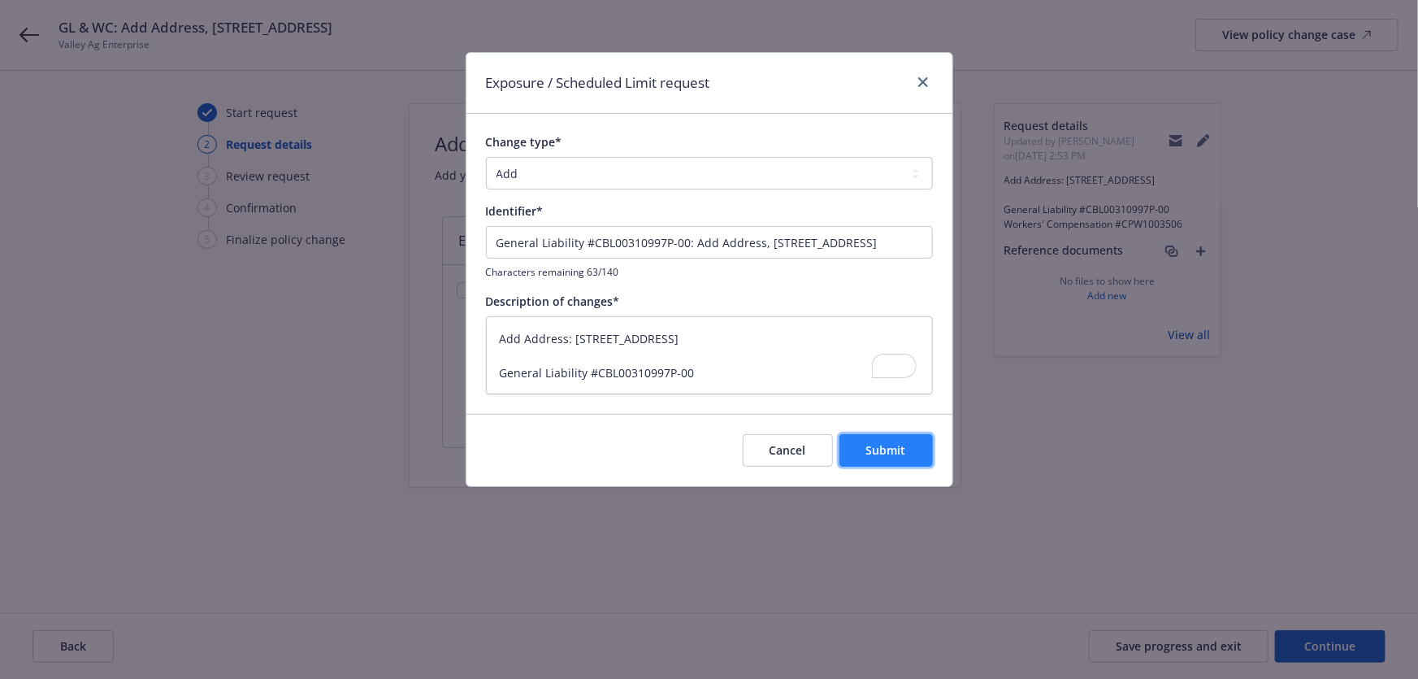
click at [910, 447] on button "Submit" at bounding box center [886, 450] width 93 height 33
type textarea "x"
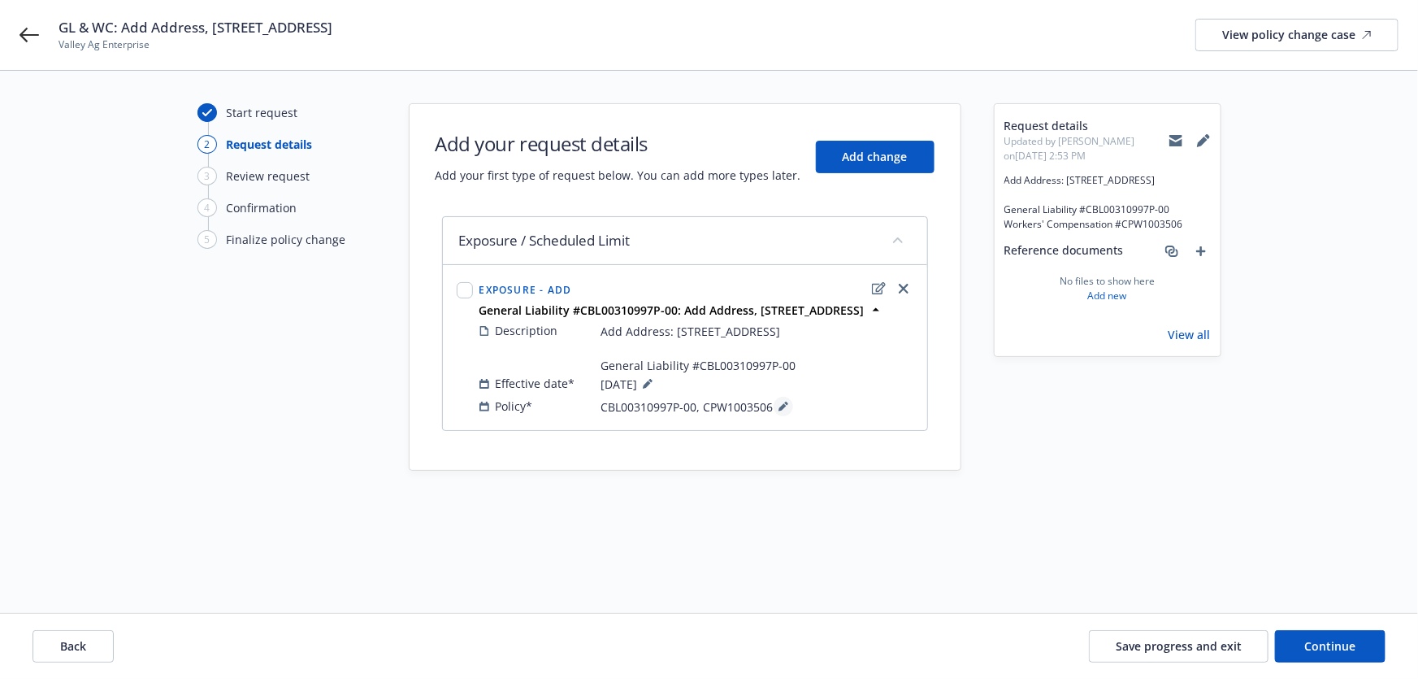
click at [782, 402] on icon at bounding box center [784, 407] width 10 height 10
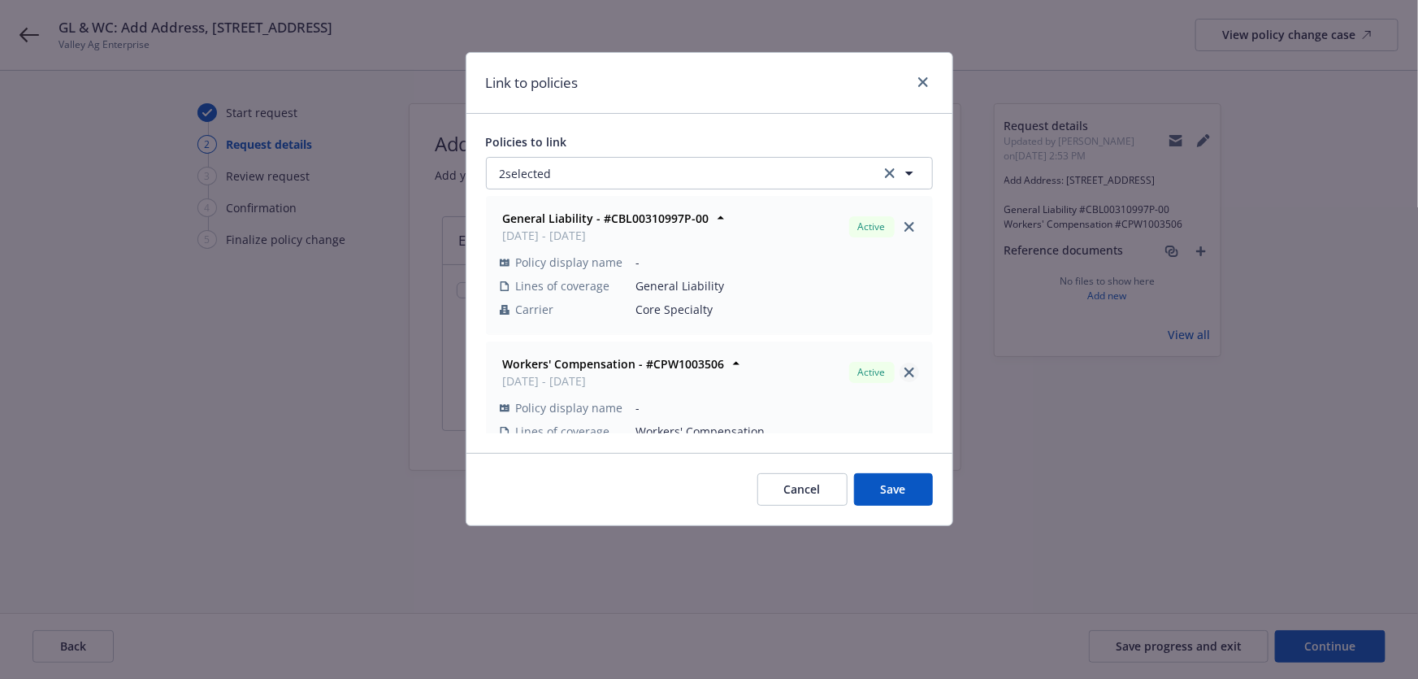
click at [905, 374] on icon "close" at bounding box center [910, 372] width 10 height 10
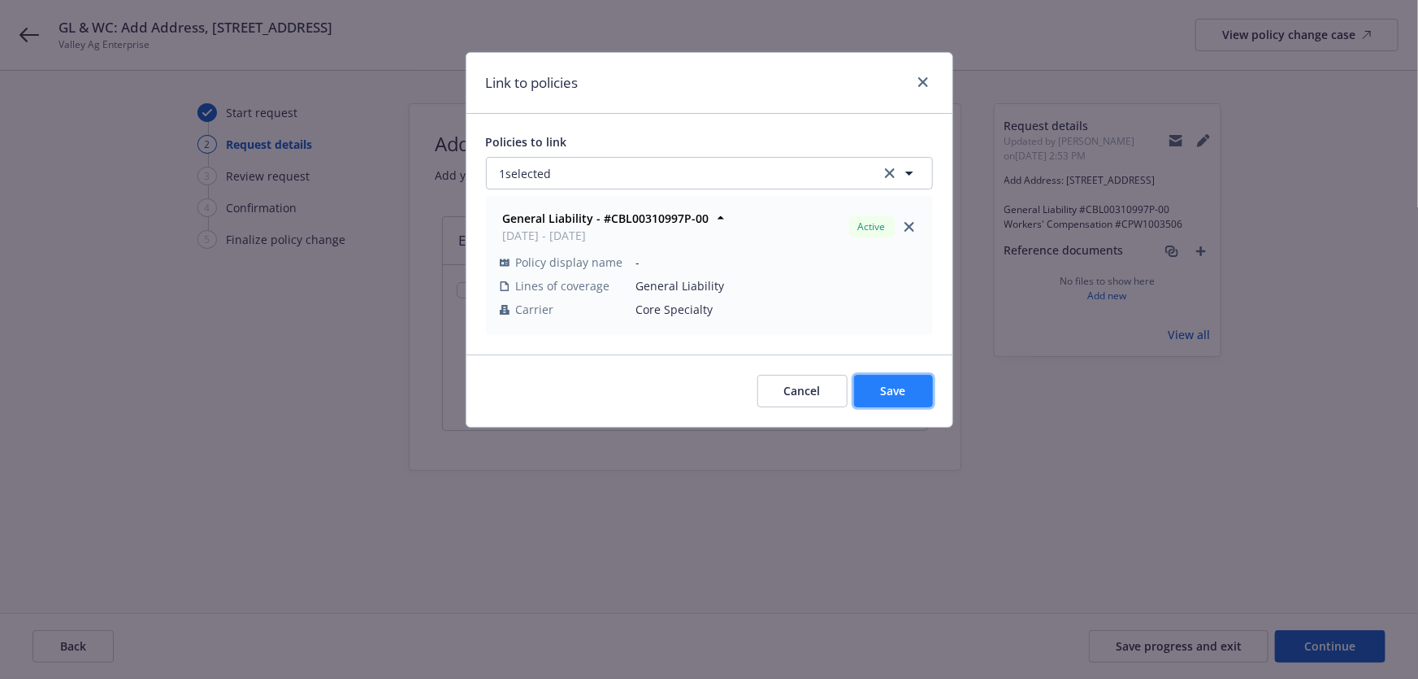
click at [909, 401] on button "Save" at bounding box center [893, 391] width 79 height 33
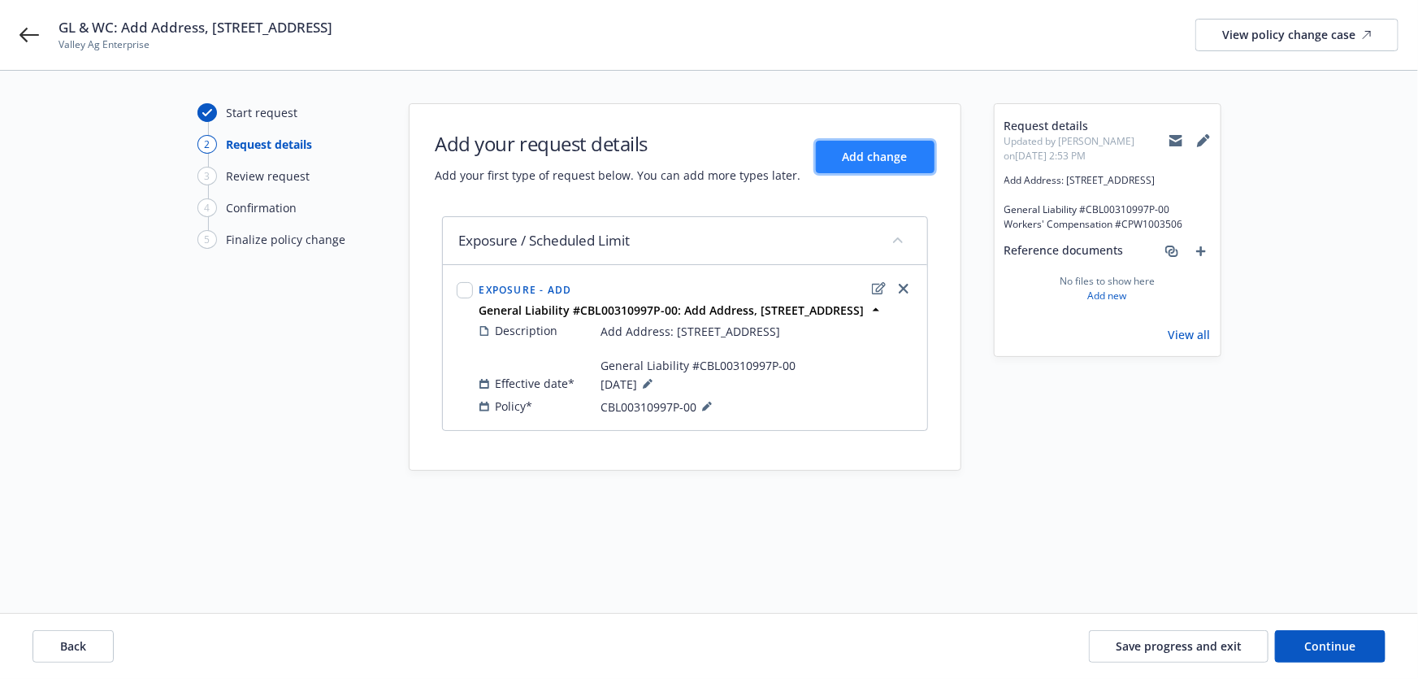
click at [874, 145] on button "Add change" at bounding box center [875, 157] width 119 height 33
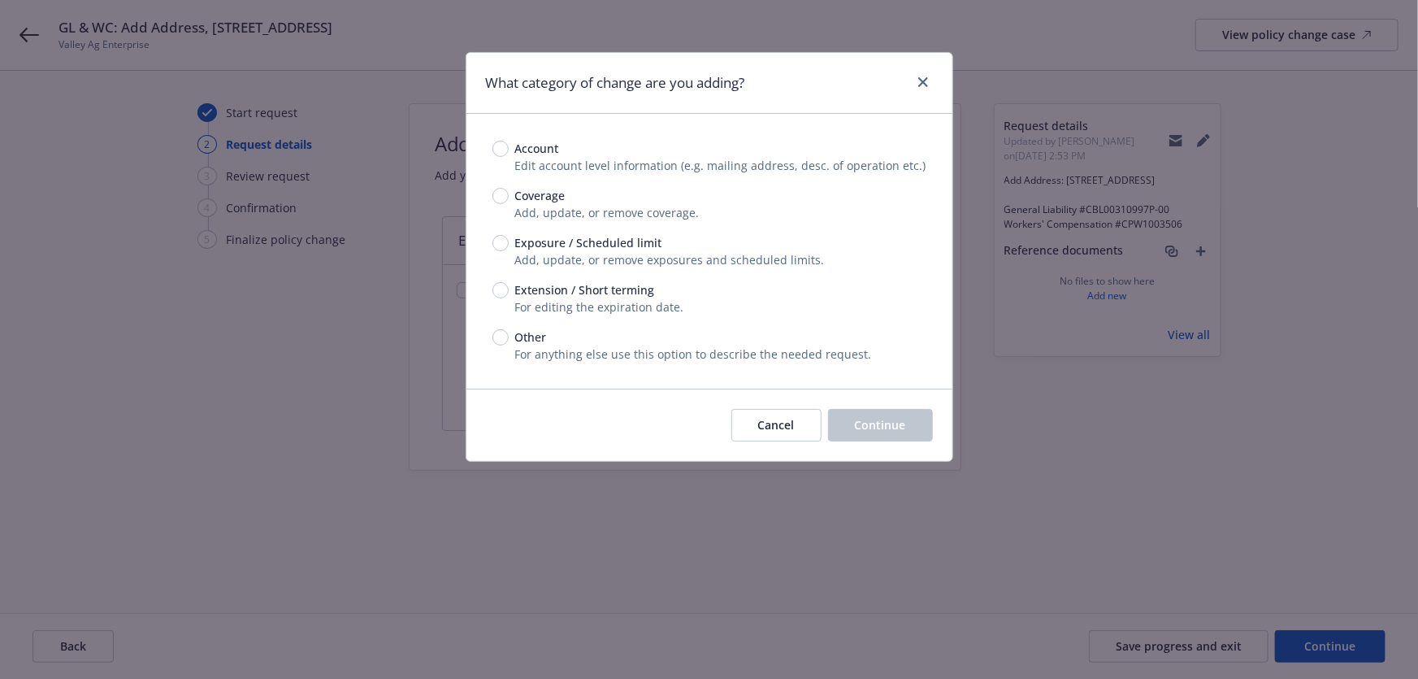
click at [573, 243] on span "Exposure / Scheduled limit" at bounding box center [588, 242] width 147 height 17
click at [509, 243] on input "Exposure / Scheduled limit" at bounding box center [501, 243] width 16 height 16
radio input "true"
click at [862, 402] on div "Cancel Continue" at bounding box center [710, 425] width 486 height 72
click at [862, 414] on button "Continue" at bounding box center [880, 425] width 105 height 33
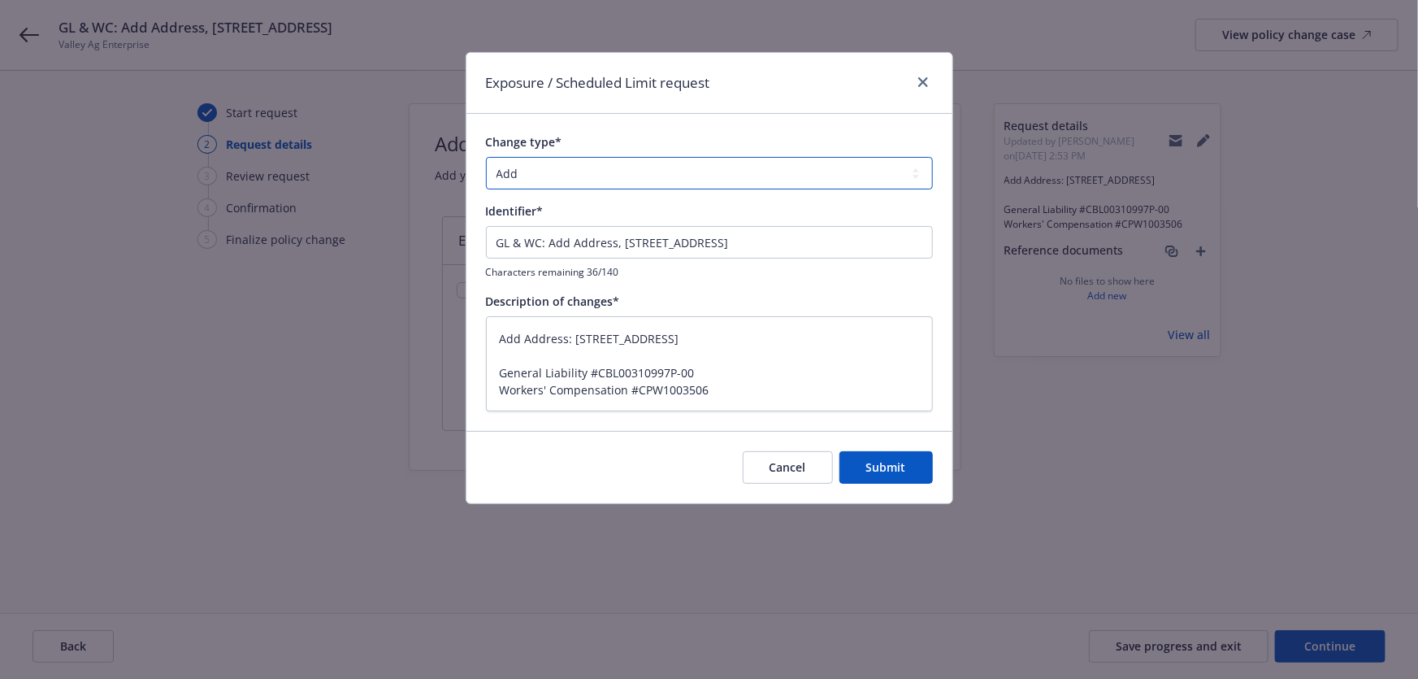
click at [593, 176] on select "Add Audit Change Remove" at bounding box center [709, 173] width 447 height 33
drag, startPoint x: 527, startPoint y: 241, endPoint x: 466, endPoint y: 244, distance: 61.0
click at [467, 242] on div "Change type* Add Audit Change Remove Identifier* GL & WC: Add Address, 6049 OAS…" at bounding box center [710, 272] width 486 height 317
type textarea "x"
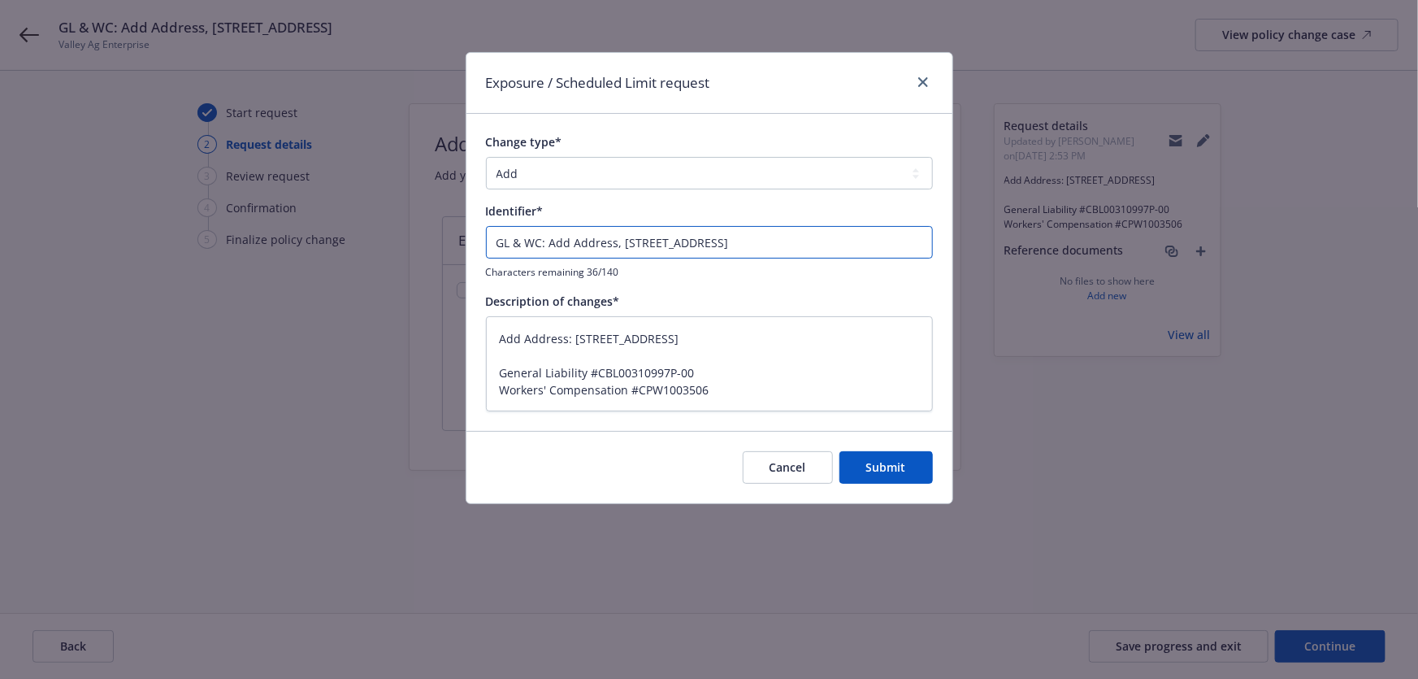
type input "WC: Add Address, 6049 OASIS AVE"
click at [506, 245] on input "WC: Add Address, 6049 OASIS AVE" at bounding box center [709, 242] width 447 height 33
type textarea "x"
type input ": Add Address, 6049 OASIS AVE"
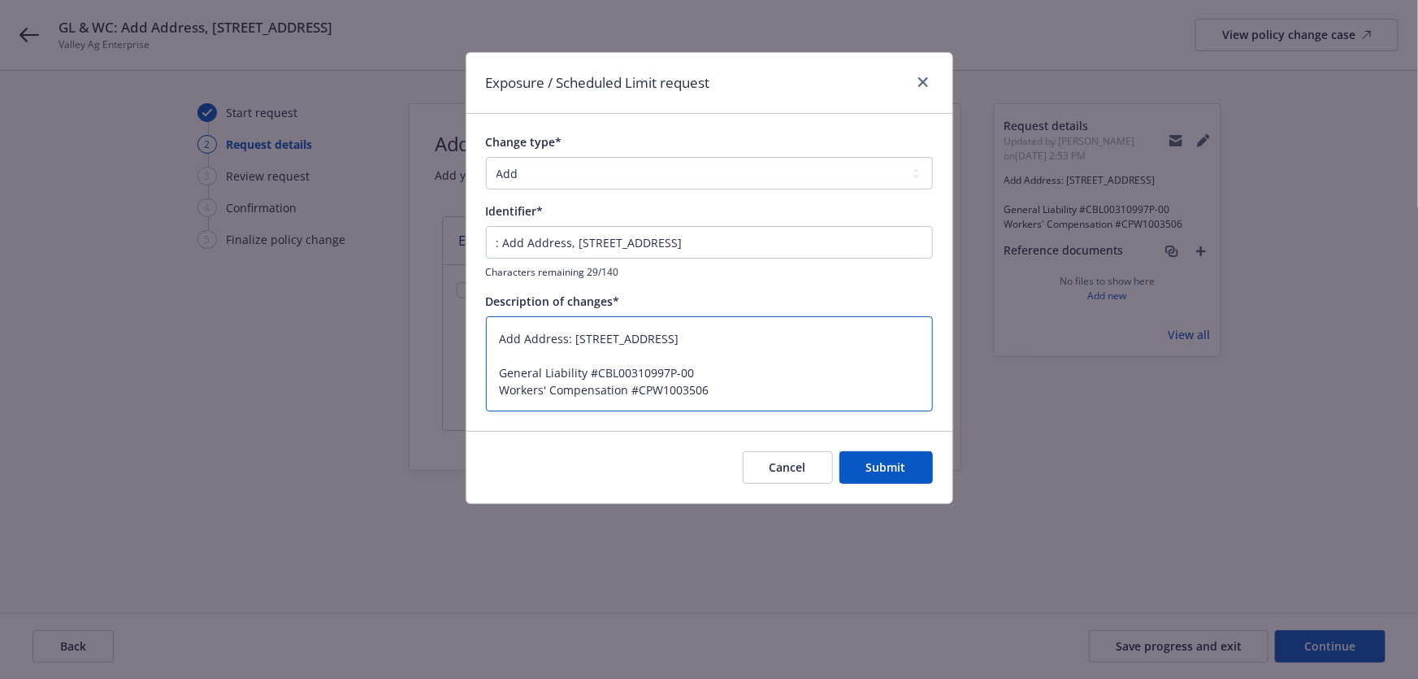
click at [686, 389] on textarea "Add Address: 6049 OASIS AVE, BAKERSFIELD, CA 93307 General Liability #CBL003109…" at bounding box center [709, 364] width 447 height 96
click at [489, 244] on input ": Add Address, 6049 OASIS AVE" at bounding box center [709, 242] width 447 height 33
type textarea "x"
type input "W: Add Address, 6049 OASIS AVE"
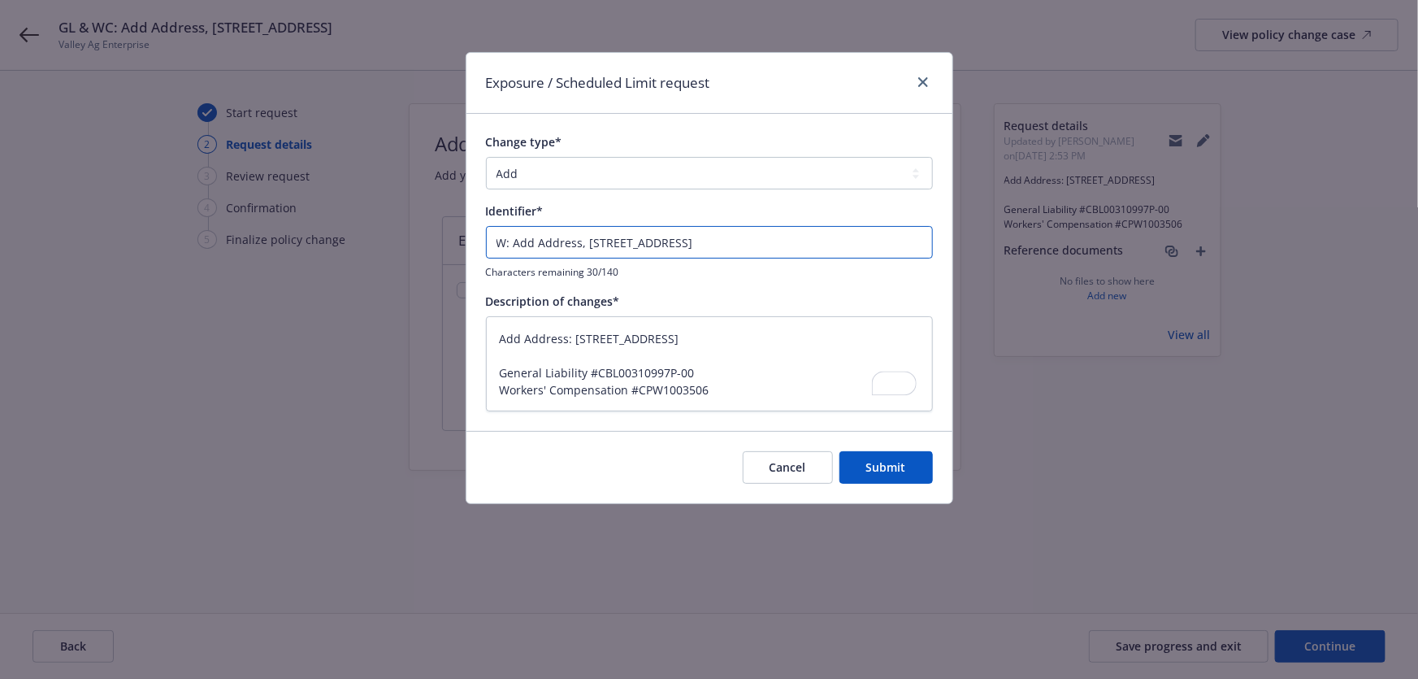
type textarea "x"
type input "WC: Add Address, 6049 OASIS AVE"
type textarea "x"
paste input "orkers' Compensation"
type input "Workers' Compensation: Add Address, 6049 OASIS AVE"
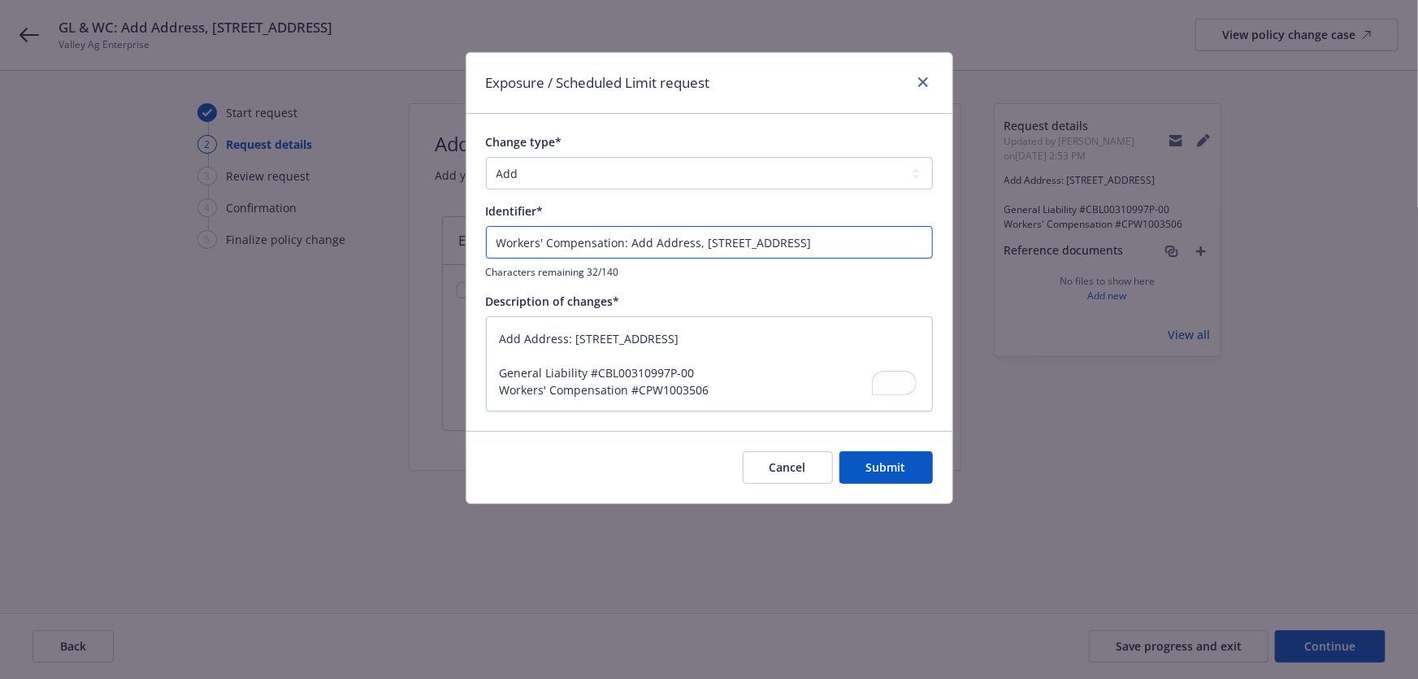
type textarea "x"
type input "Workers' Compensation : Add Address, 6049 OASIS AVE"
type textarea "x"
type input "Workers' Compensation #: Add Address, 6049 OASIS AVE"
paste input "CPW1003506"
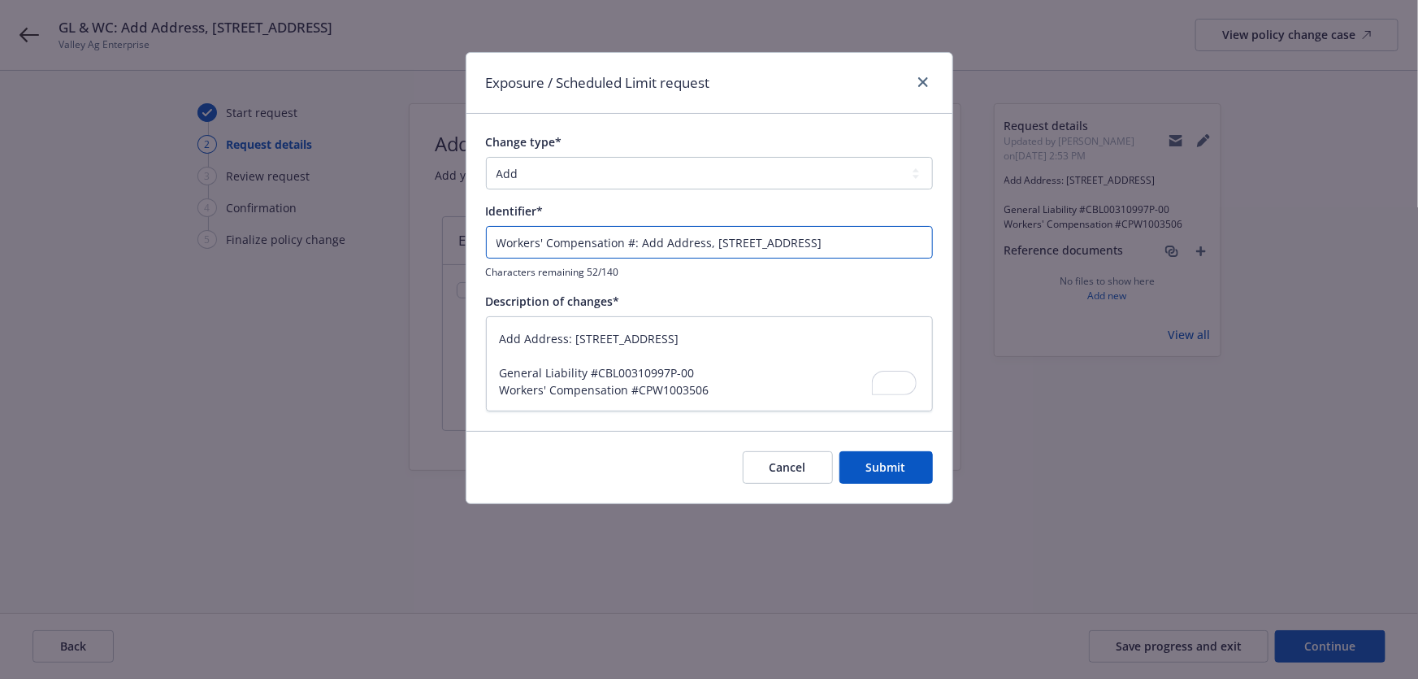
type textarea "x"
type input "Workers' Compensation #CPW1003506: Add Address, 6049 OASIS AVE"
drag, startPoint x: 715, startPoint y: 366, endPoint x: 512, endPoint y: 357, distance: 203.4
click at [512, 357] on textarea "Add Address: 6049 OASIS AVE, BAKERSFIELD, CA 93307 General Liability #CBL003109…" at bounding box center [709, 364] width 447 height 96
type textarea "x"
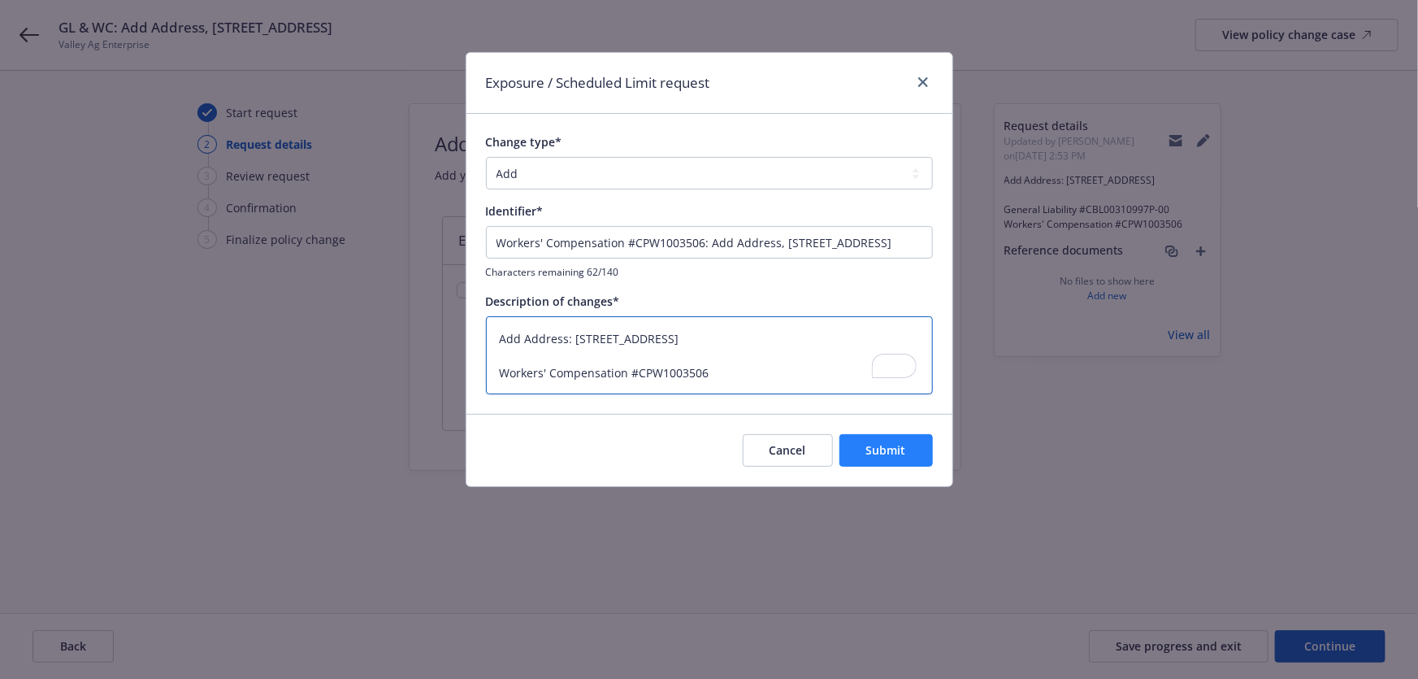
type textarea "Add Address: 6049 OASIS AVE, BAKERSFIELD, CA 93307 Workers' Compensation #CPW10…"
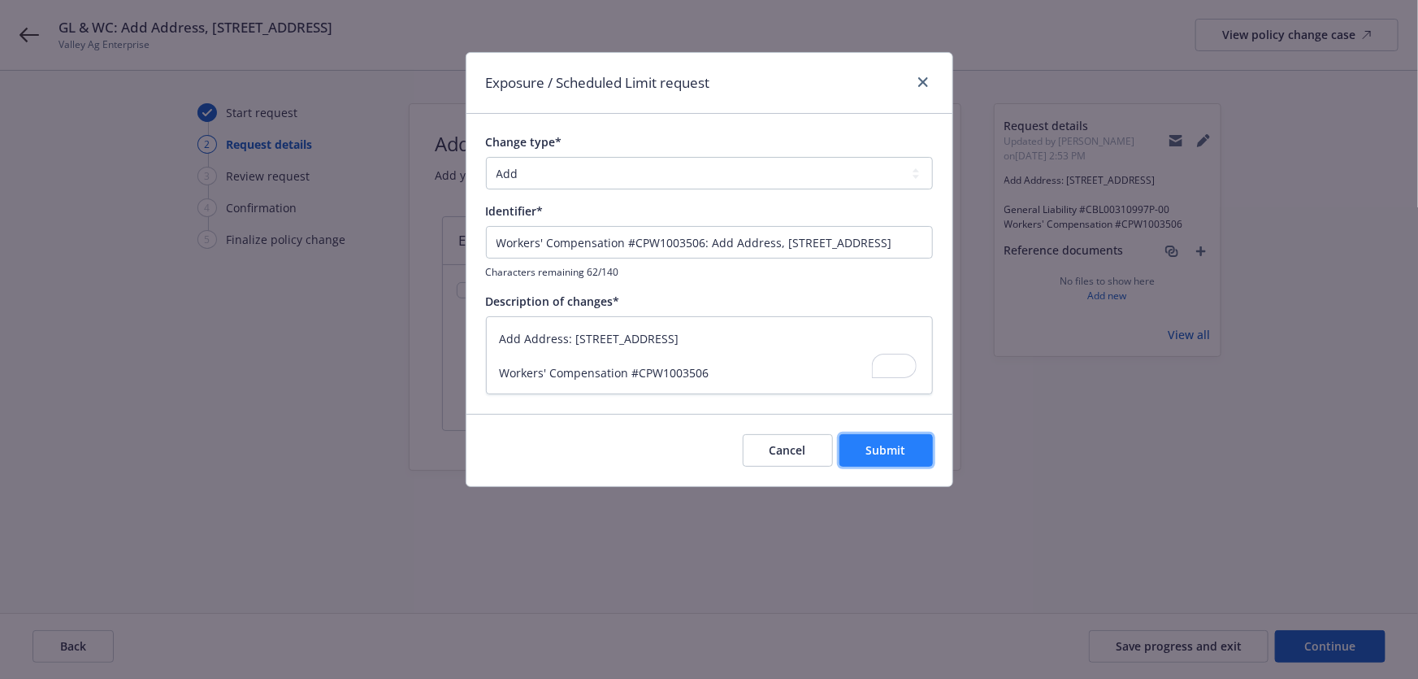
click at [904, 439] on button "Submit" at bounding box center [886, 450] width 93 height 33
type textarea "x"
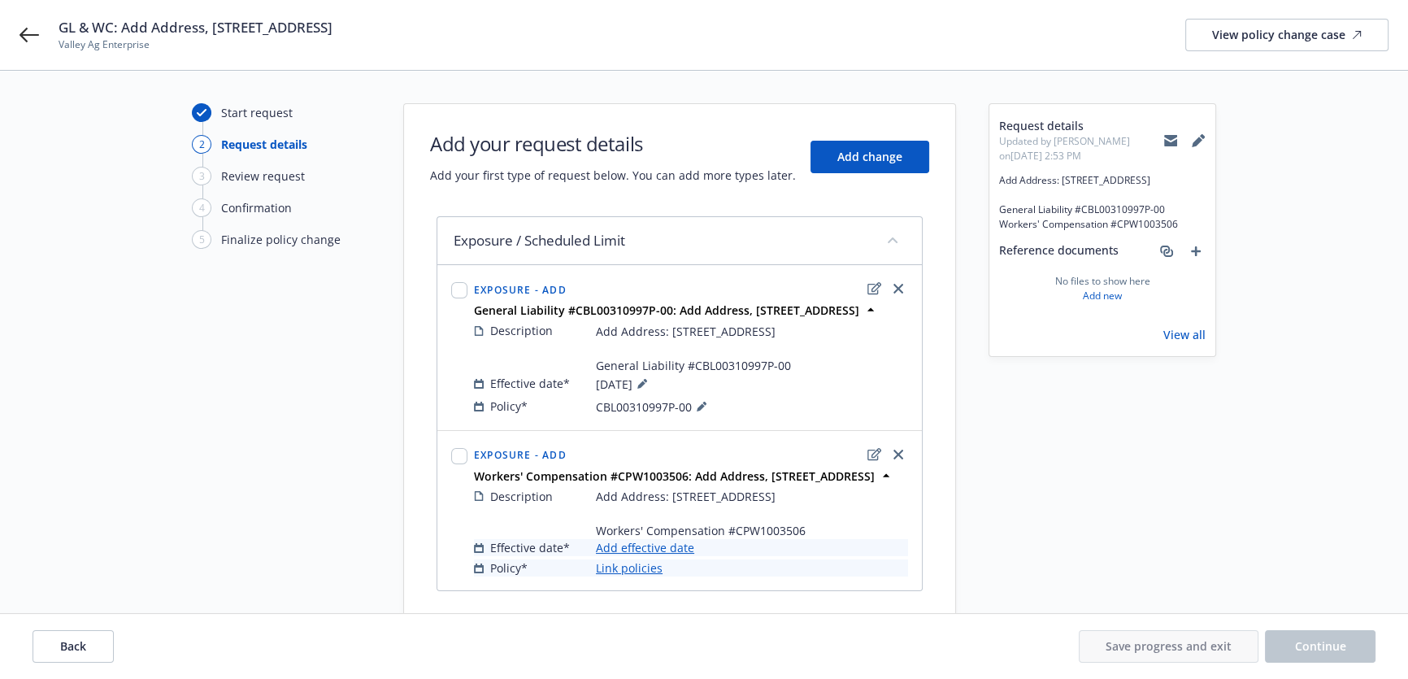
click at [683, 549] on link "Add effective date" at bounding box center [645, 547] width 98 height 17
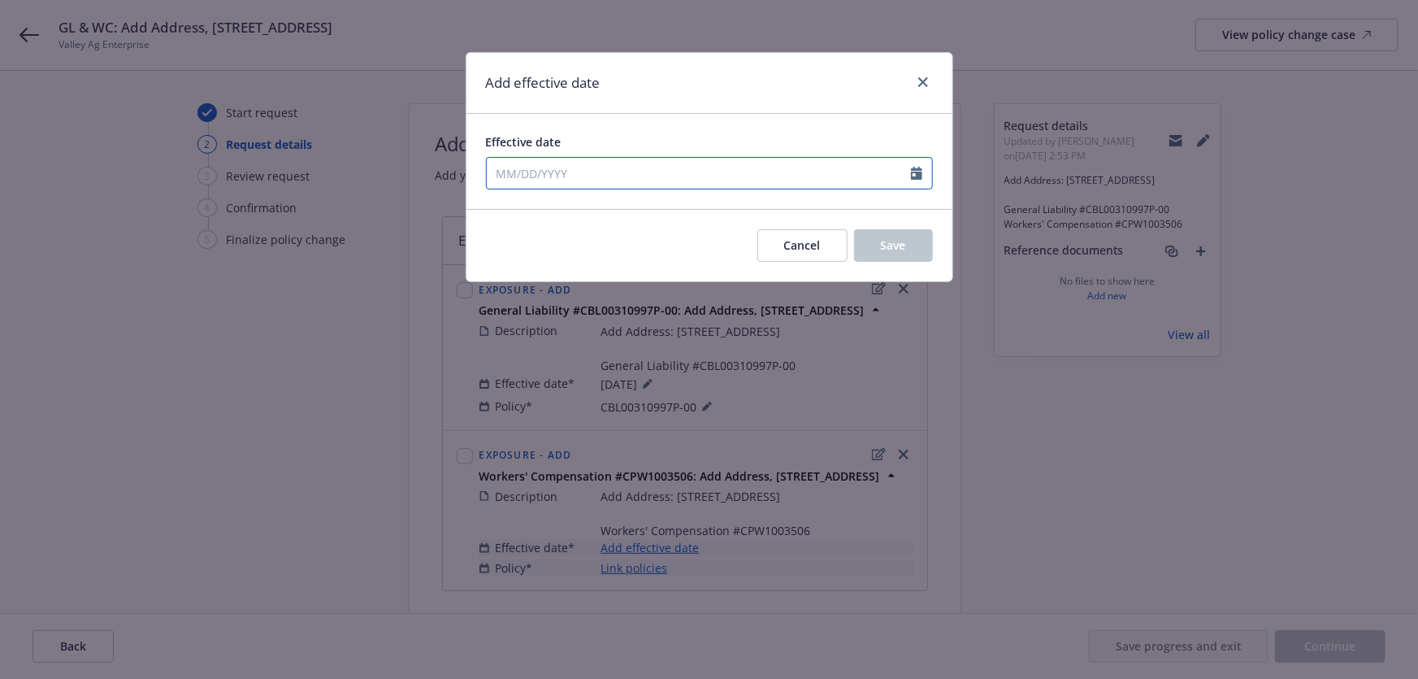
click at [610, 186] on input "Effective date" at bounding box center [699, 173] width 424 height 31
select select "8"
click at [610, 337] on span "21" at bounding box center [612, 341] width 22 height 20
type input "08/21/2025"
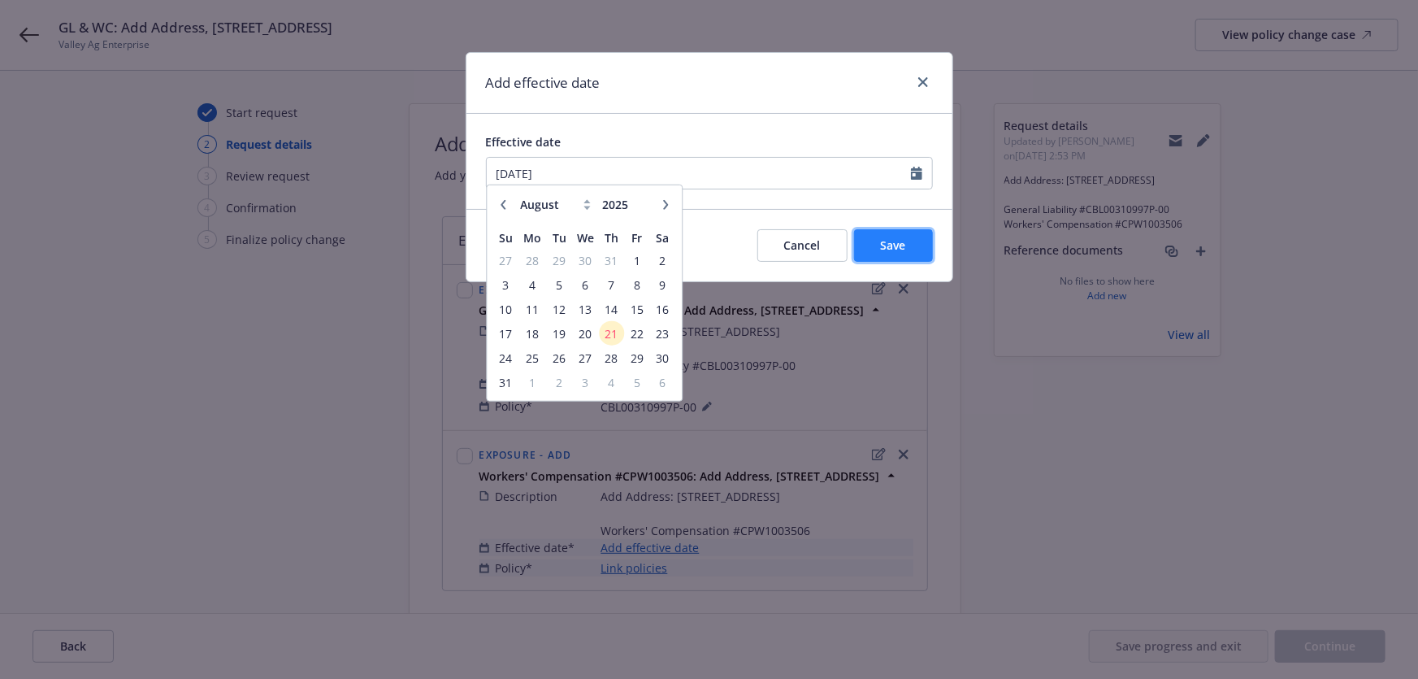
click at [906, 253] on button "Save" at bounding box center [893, 245] width 79 height 33
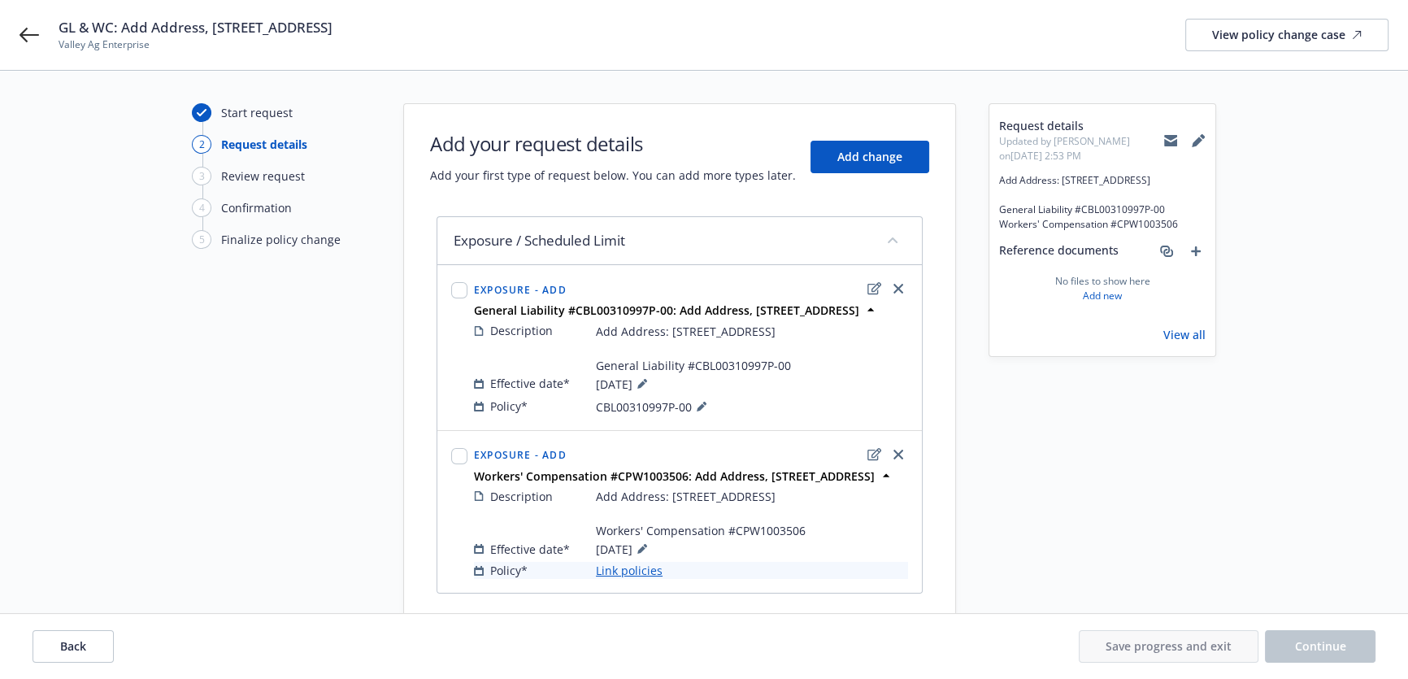
click at [627, 569] on link "Link policies" at bounding box center [629, 570] width 67 height 17
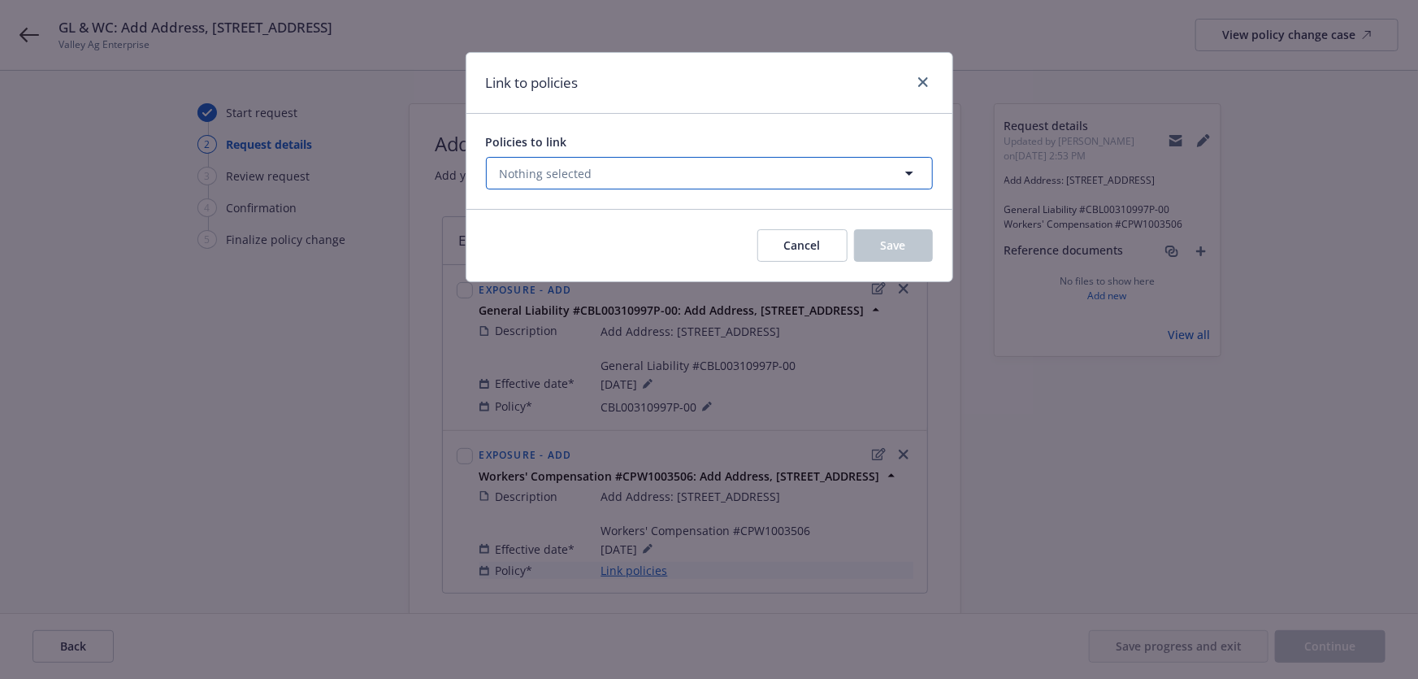
click at [653, 183] on button "Nothing selected" at bounding box center [709, 173] width 447 height 33
select select "ACTIVE"
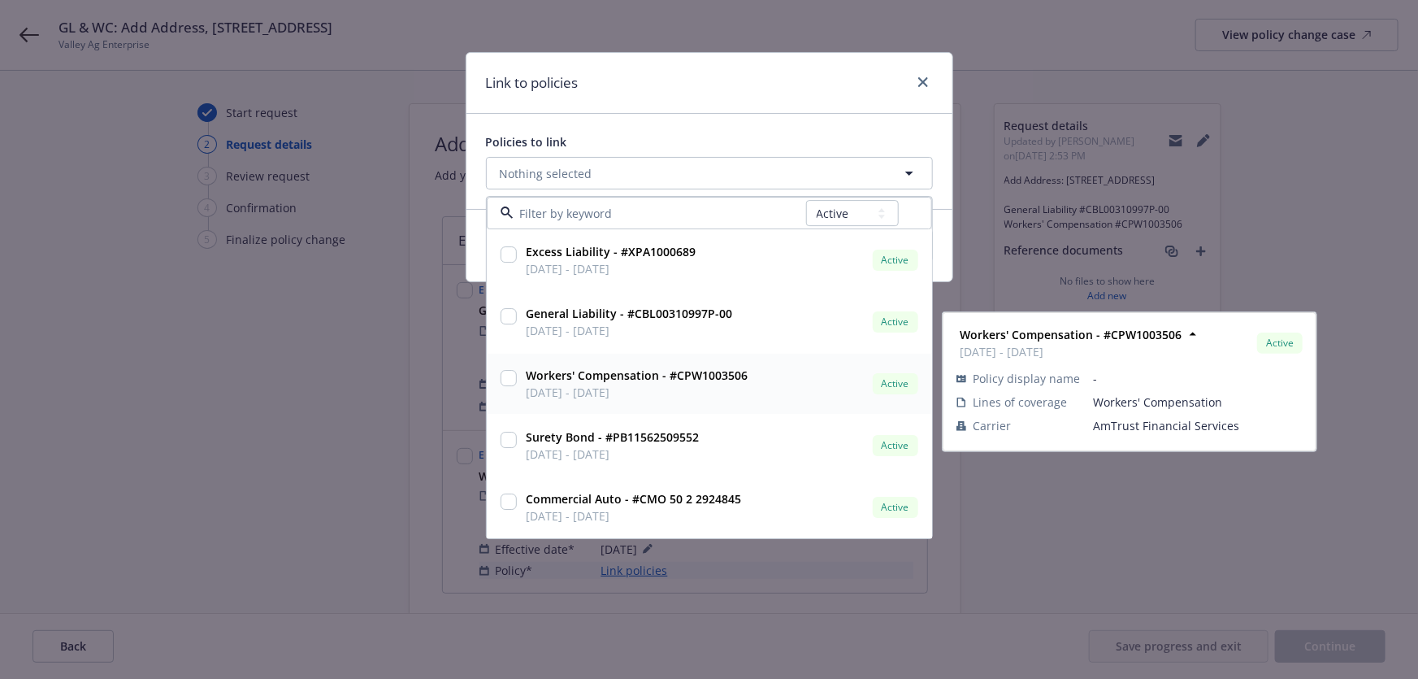
click at [790, 381] on div "Workers' Compensation - #CPW1003506 03/01/2025 - 03/01/2026 Active" at bounding box center [721, 384] width 402 height 41
checkbox input "true"
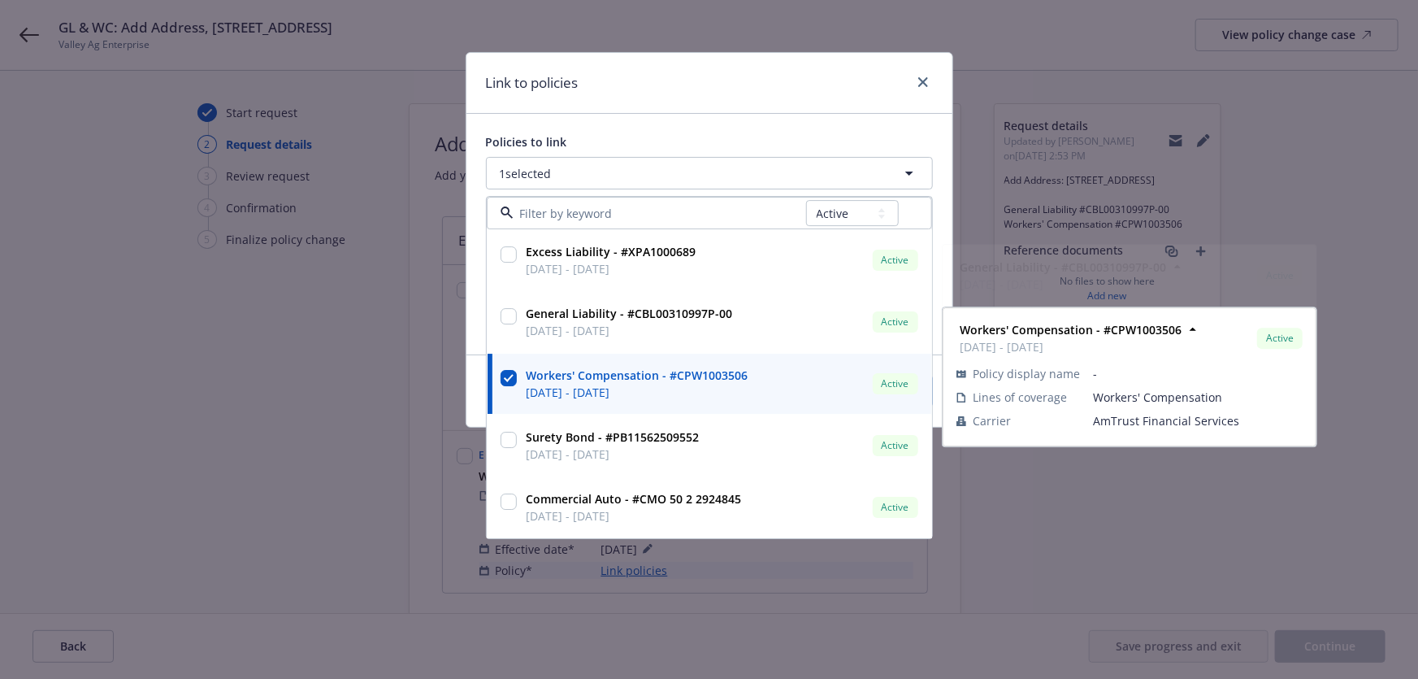
drag, startPoint x: 749, startPoint y: 106, endPoint x: 755, endPoint y: 128, distance: 23.7
click at [749, 105] on div "Link to policies" at bounding box center [710, 83] width 486 height 61
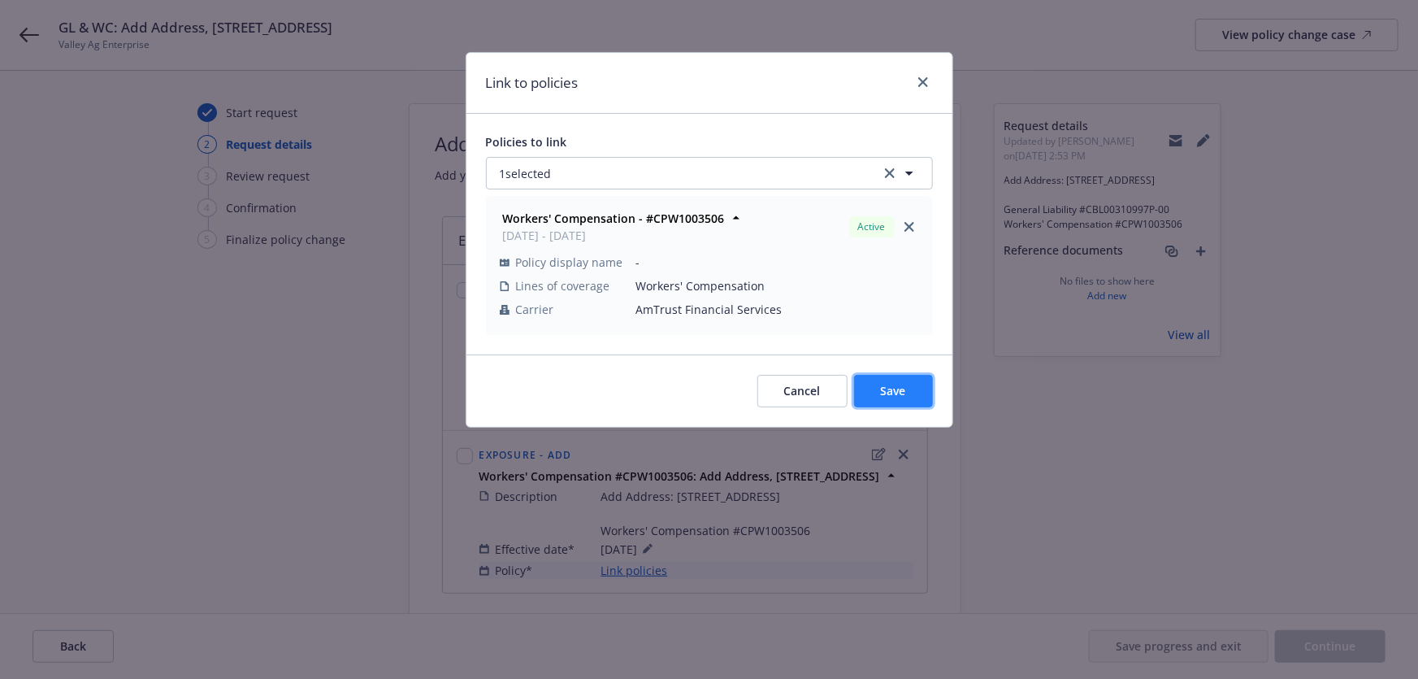
click at [909, 384] on button "Save" at bounding box center [893, 391] width 79 height 33
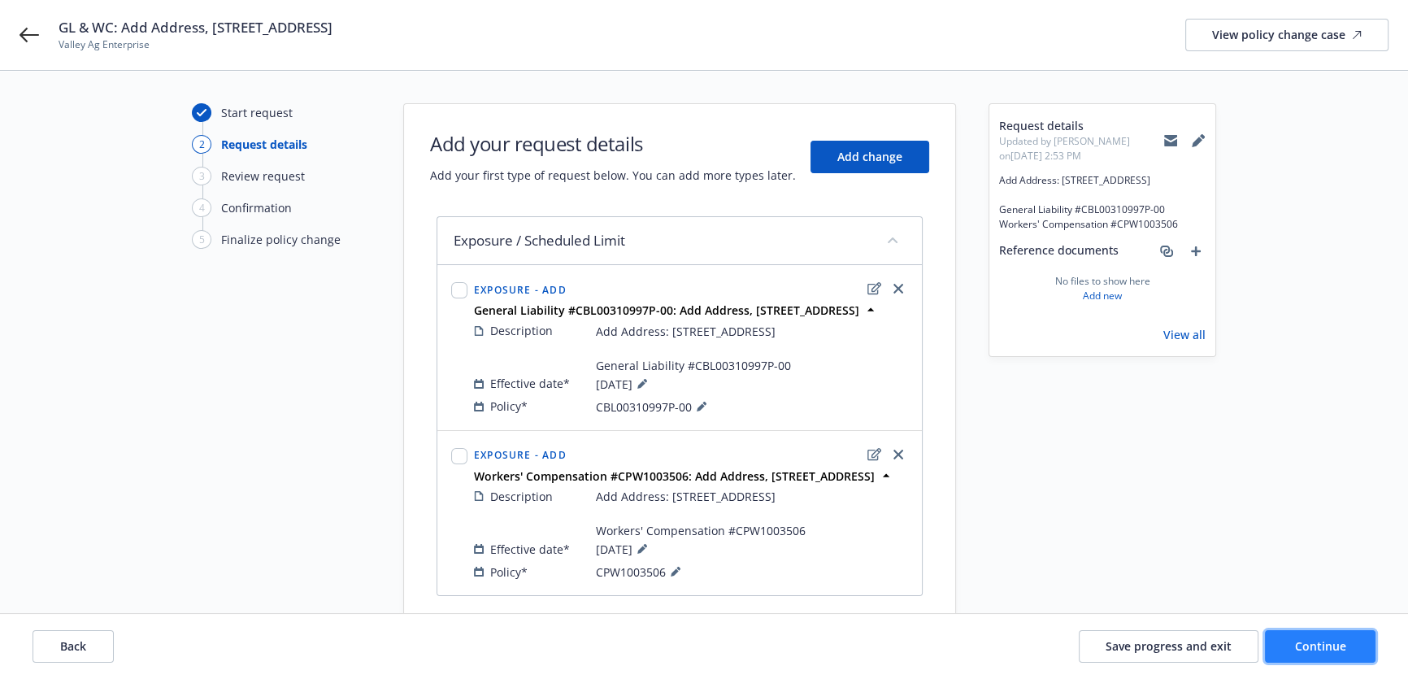
click at [1344, 650] on span "Continue" at bounding box center [1320, 645] width 51 height 15
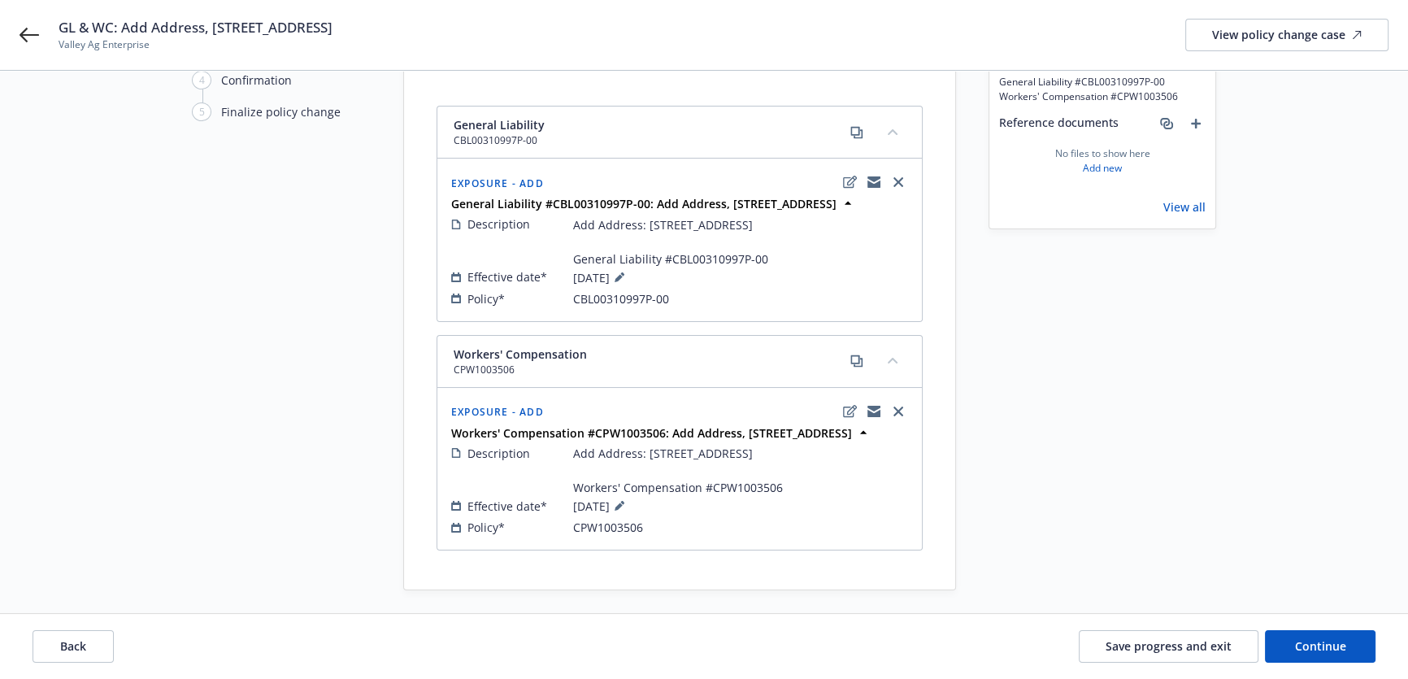
scroll to position [137, 0]
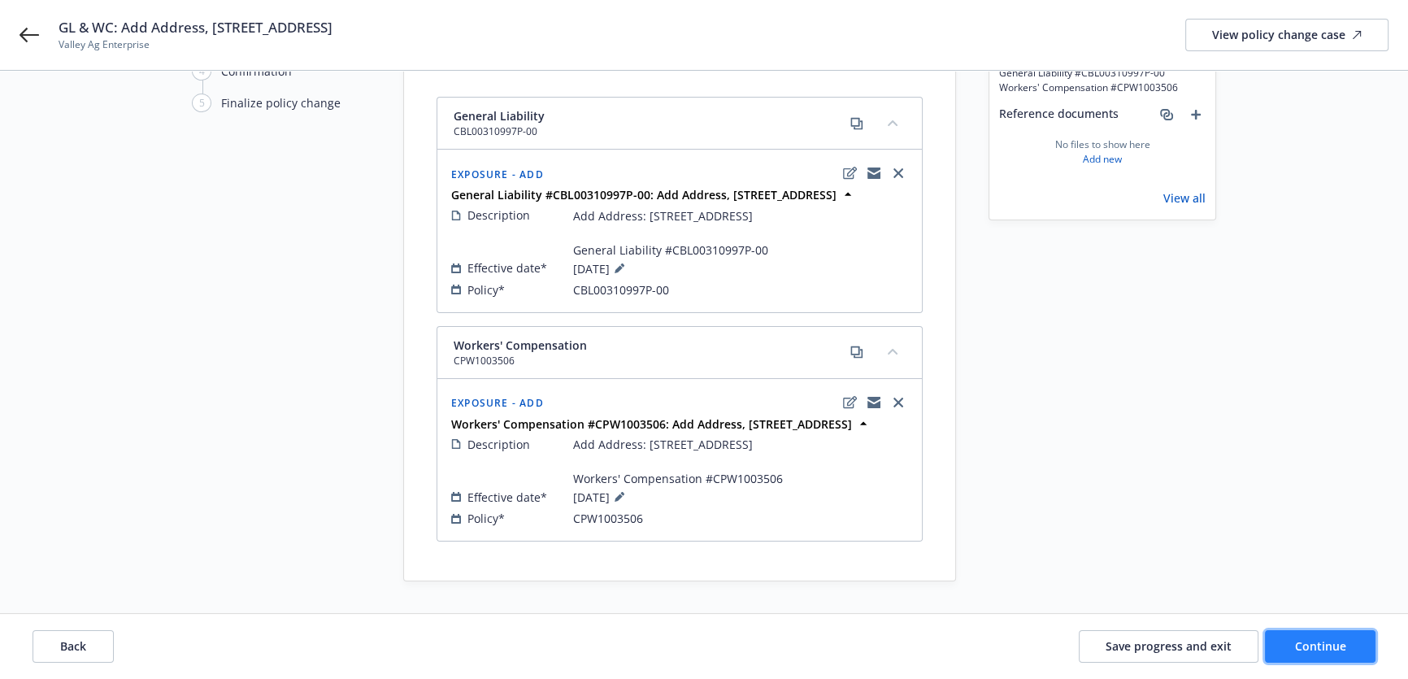
drag, startPoint x: 1298, startPoint y: 653, endPoint x: 1292, endPoint y: 634, distance: 20.3
click at [1298, 653] on button "Continue" at bounding box center [1320, 646] width 111 height 33
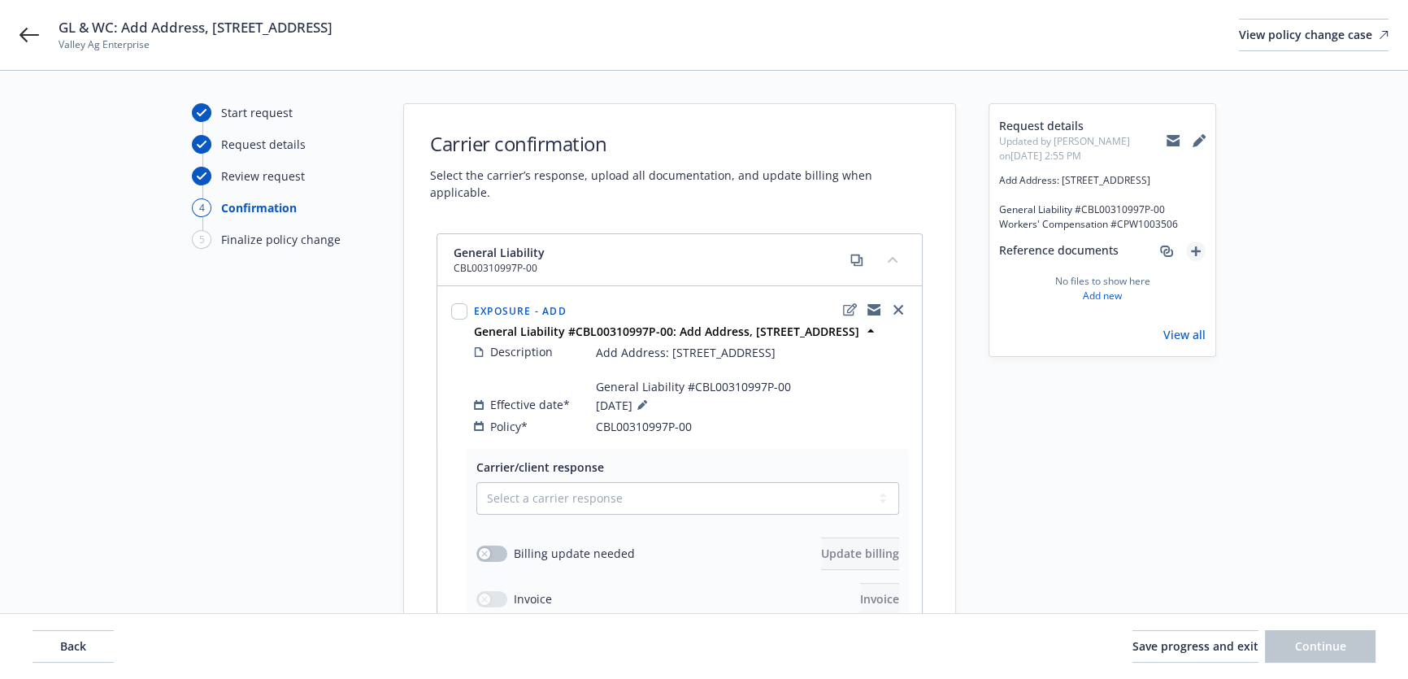
click at [1196, 256] on icon "add" at bounding box center [1196, 251] width 10 height 10
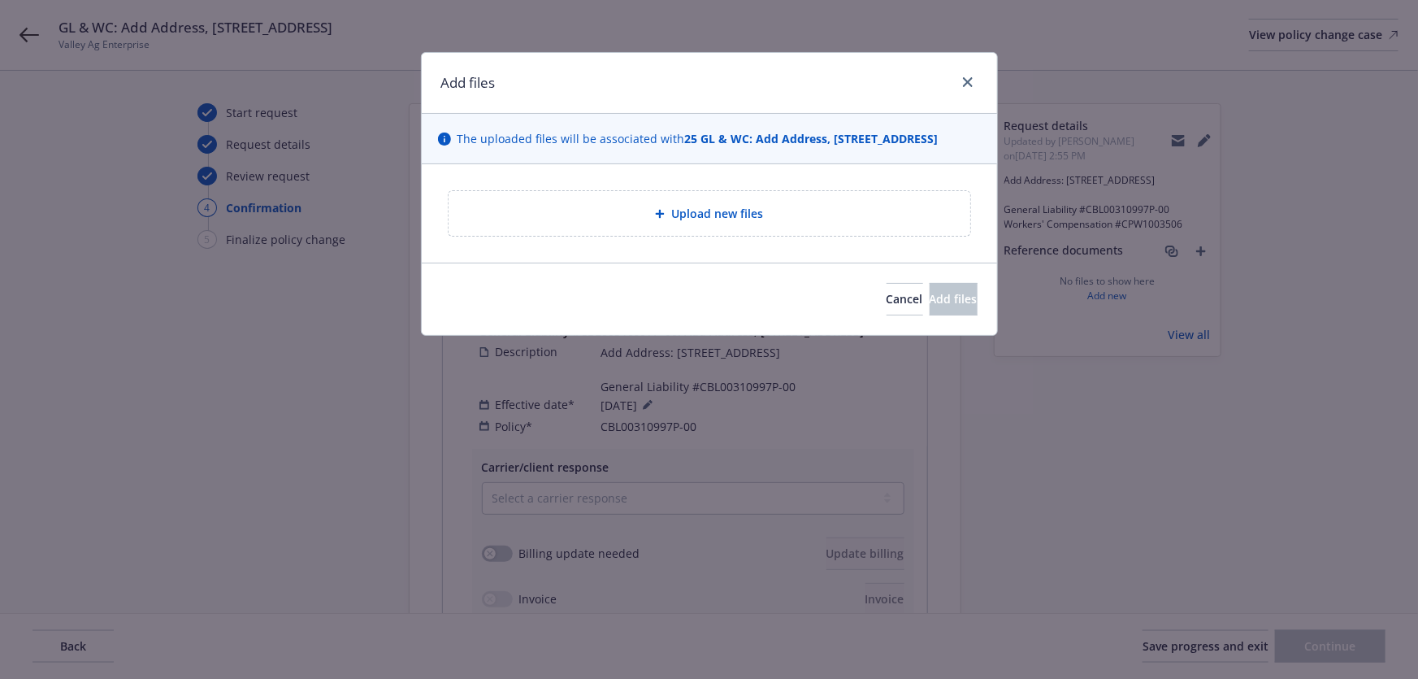
click at [772, 210] on div "Upload new files" at bounding box center [710, 213] width 496 height 19
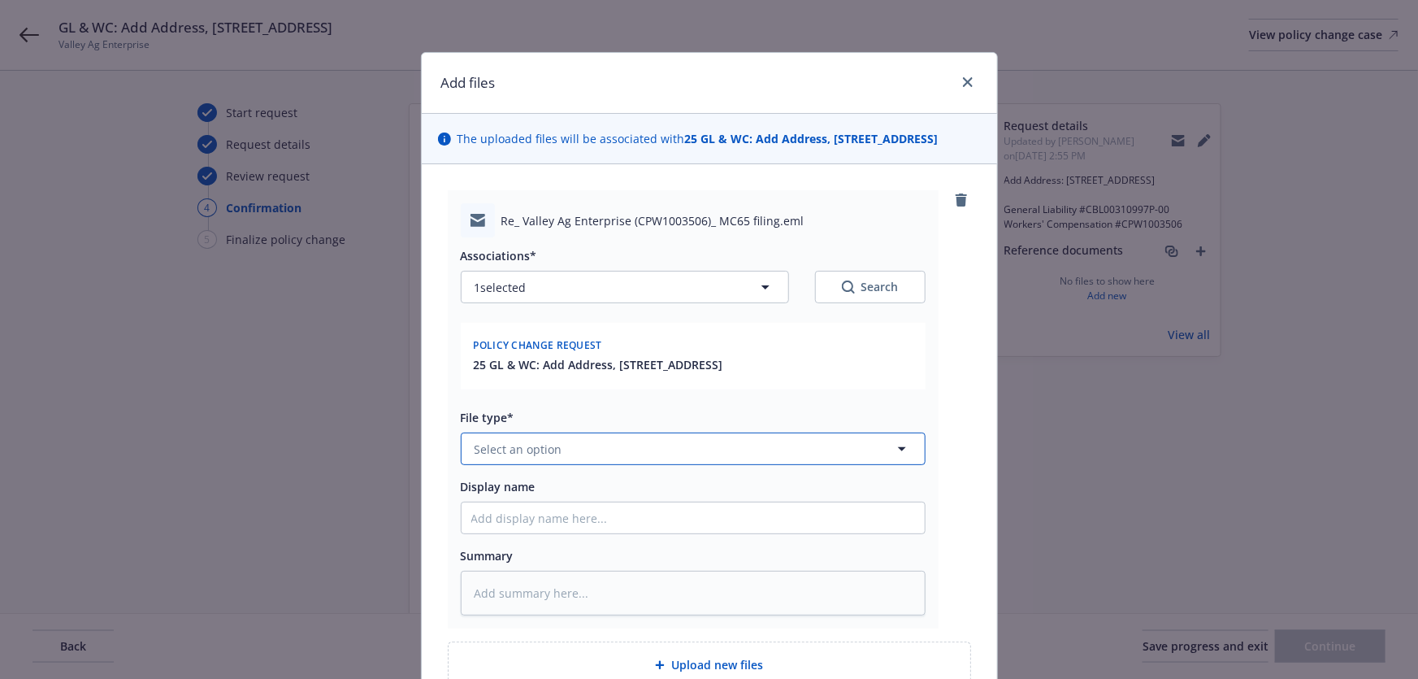
click at [615, 440] on button "Select an option" at bounding box center [693, 448] width 465 height 33
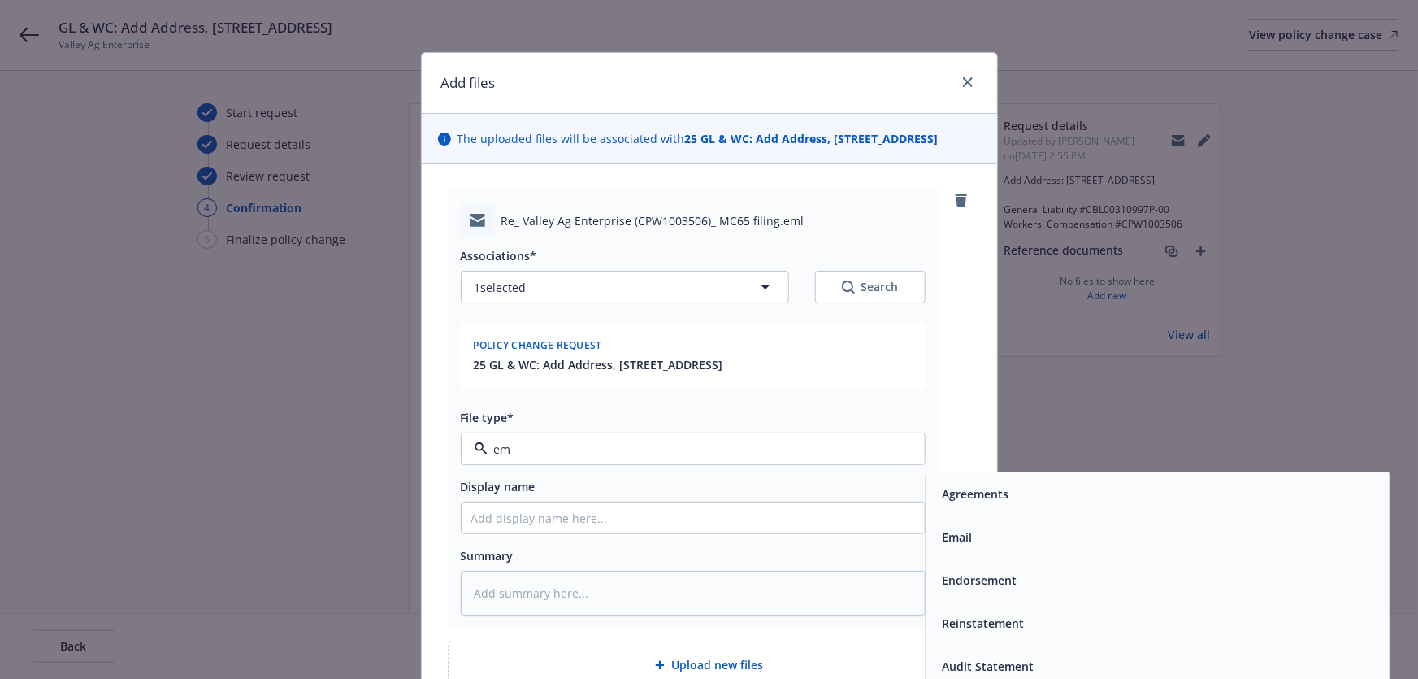
type input "ema"
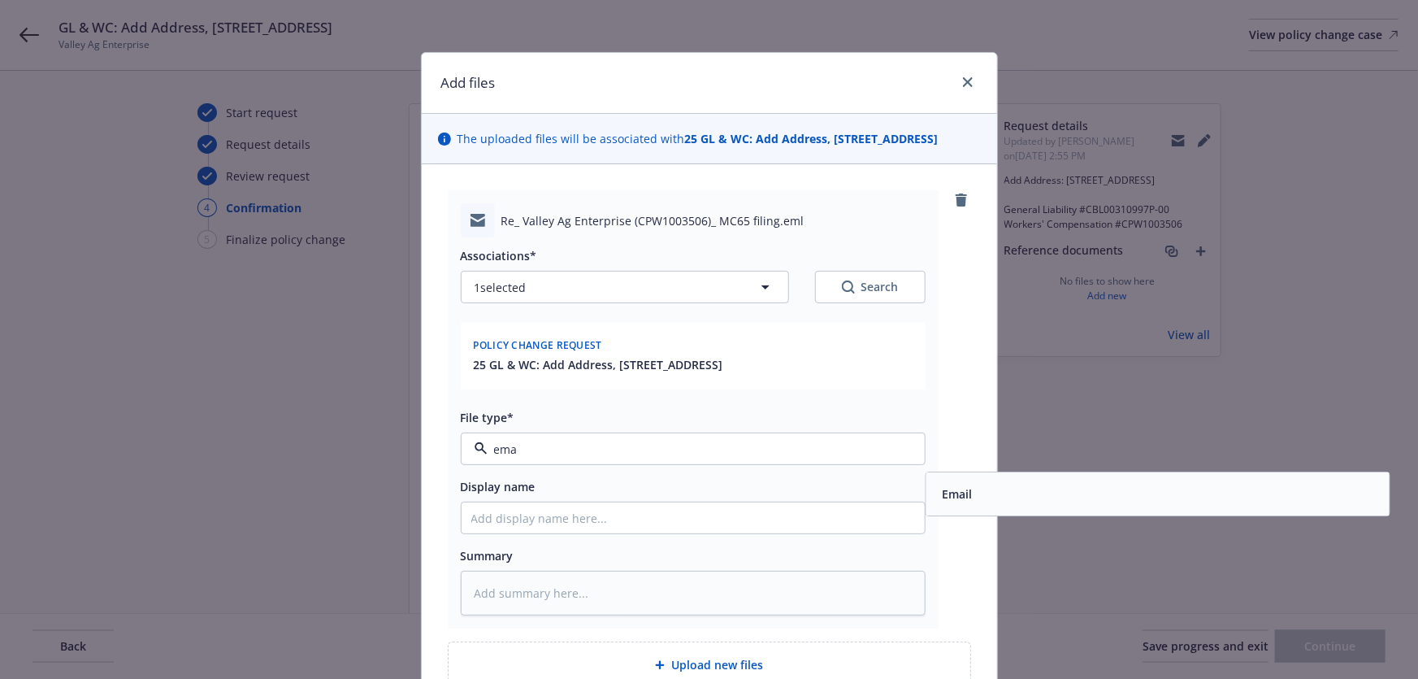
click at [979, 497] on div "Email" at bounding box center [1158, 495] width 444 height 24
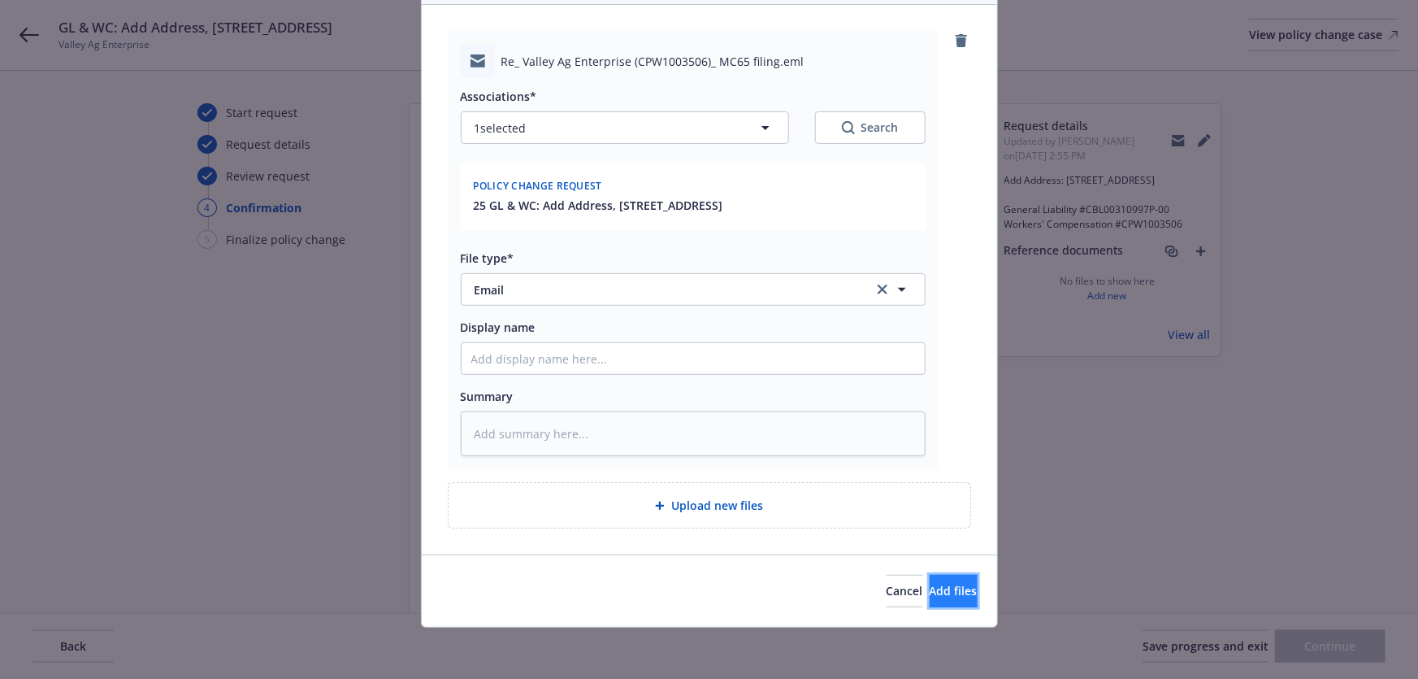
click at [930, 592] on span "Add files" at bounding box center [954, 590] width 48 height 15
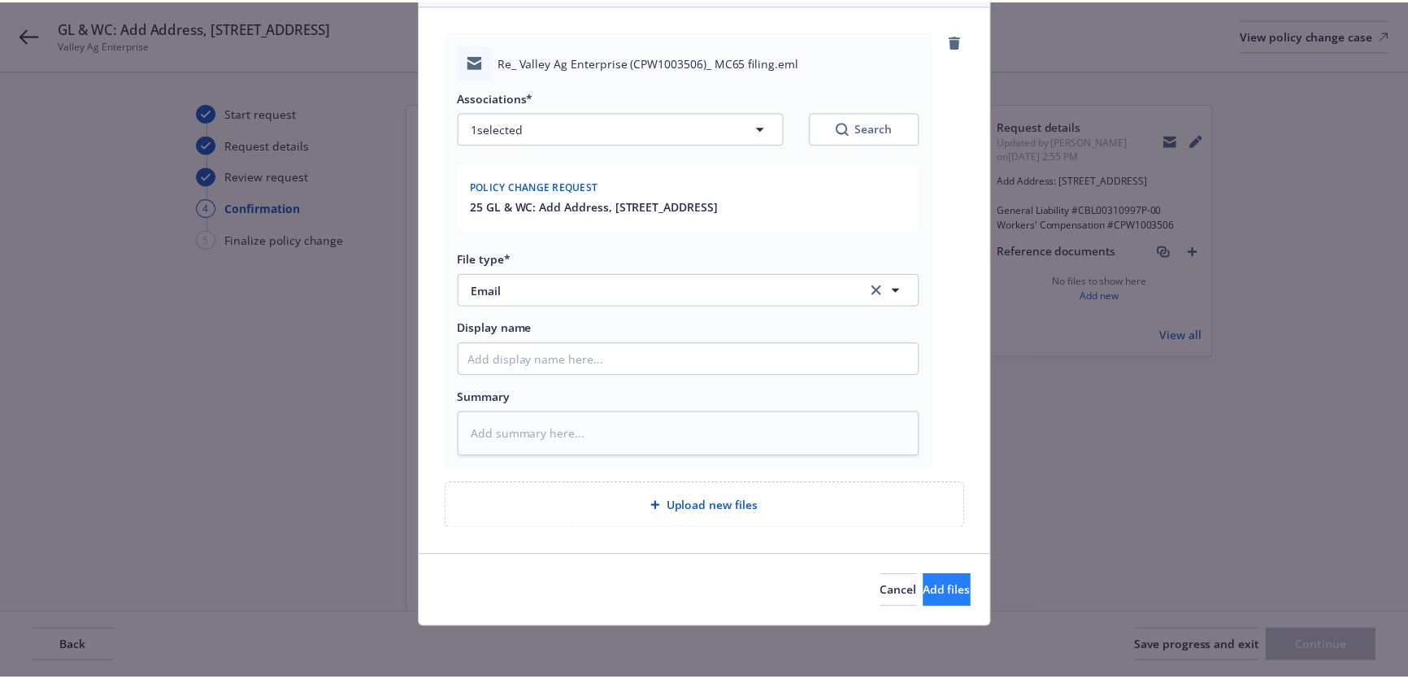
scroll to position [100, 0]
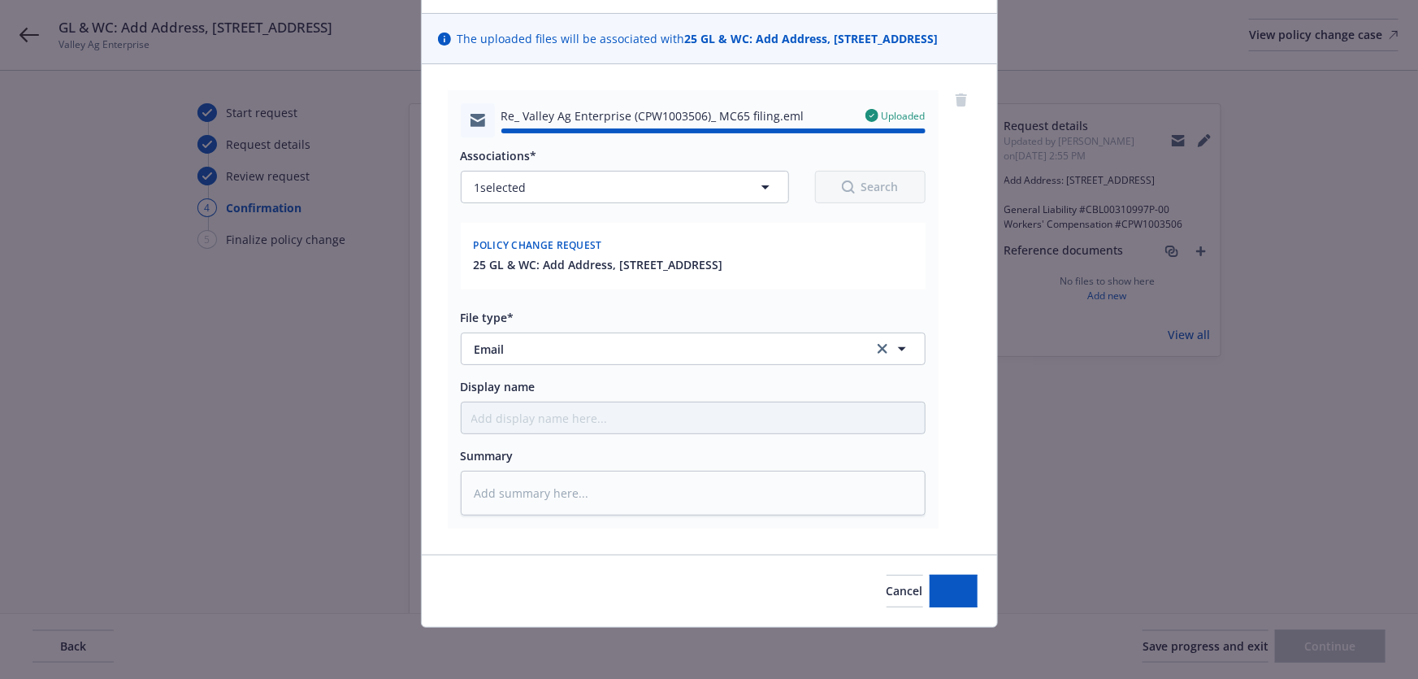
type textarea "x"
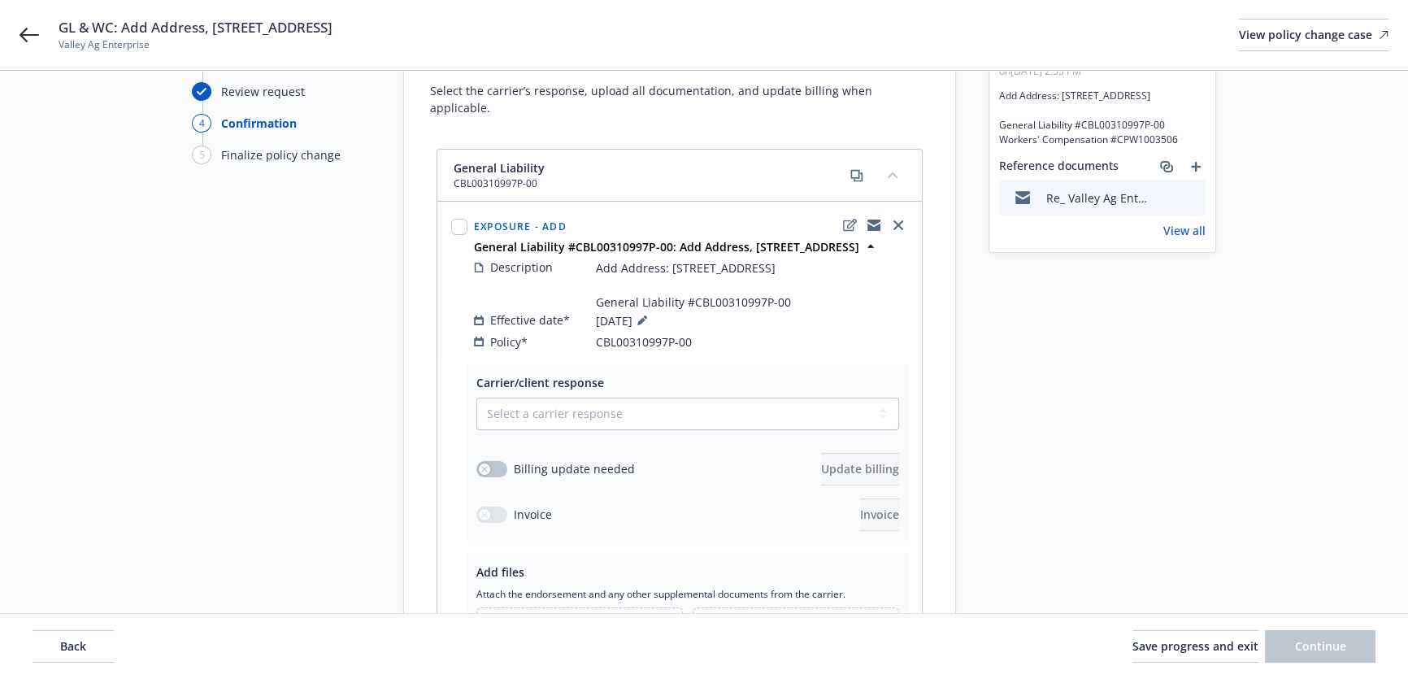
scroll to position [73, 0]
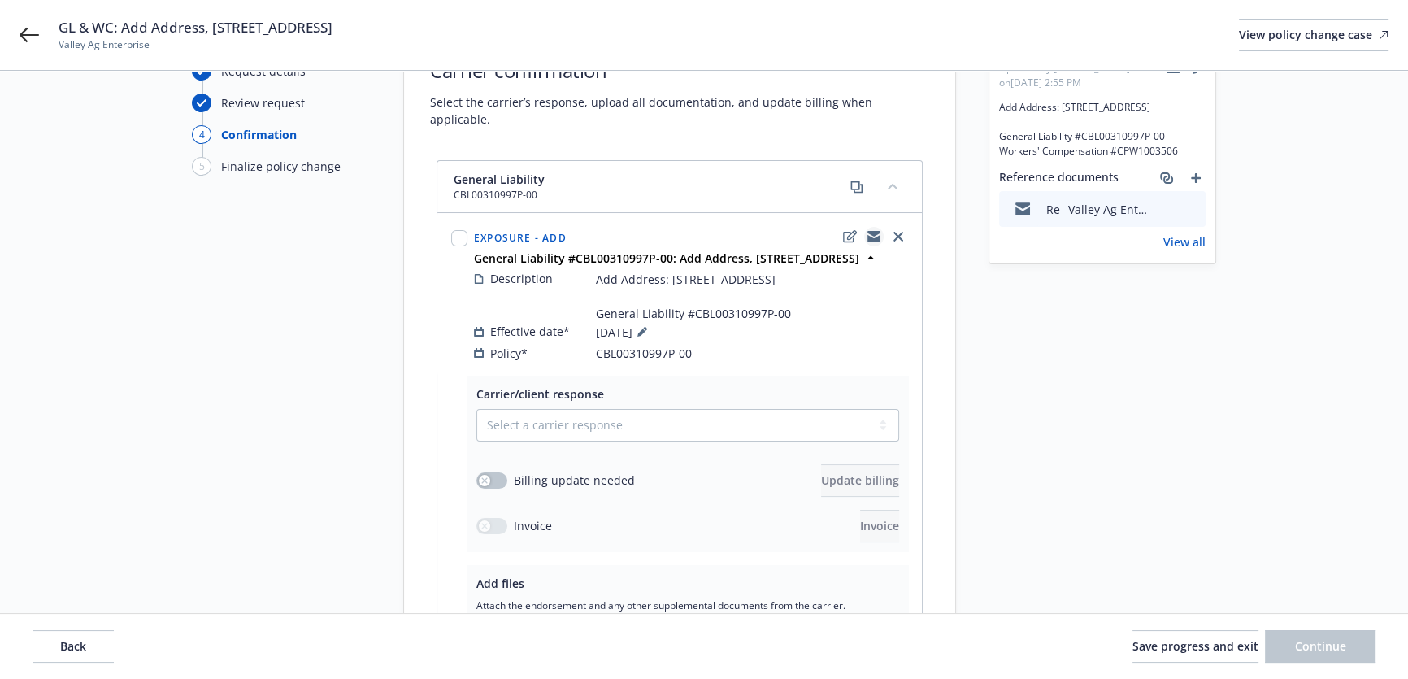
click at [874, 230] on icon "copyLogging" at bounding box center [873, 236] width 13 height 13
click at [275, 29] on span "GL & WC: Add Address, [STREET_ADDRESS]" at bounding box center [196, 28] width 274 height 20
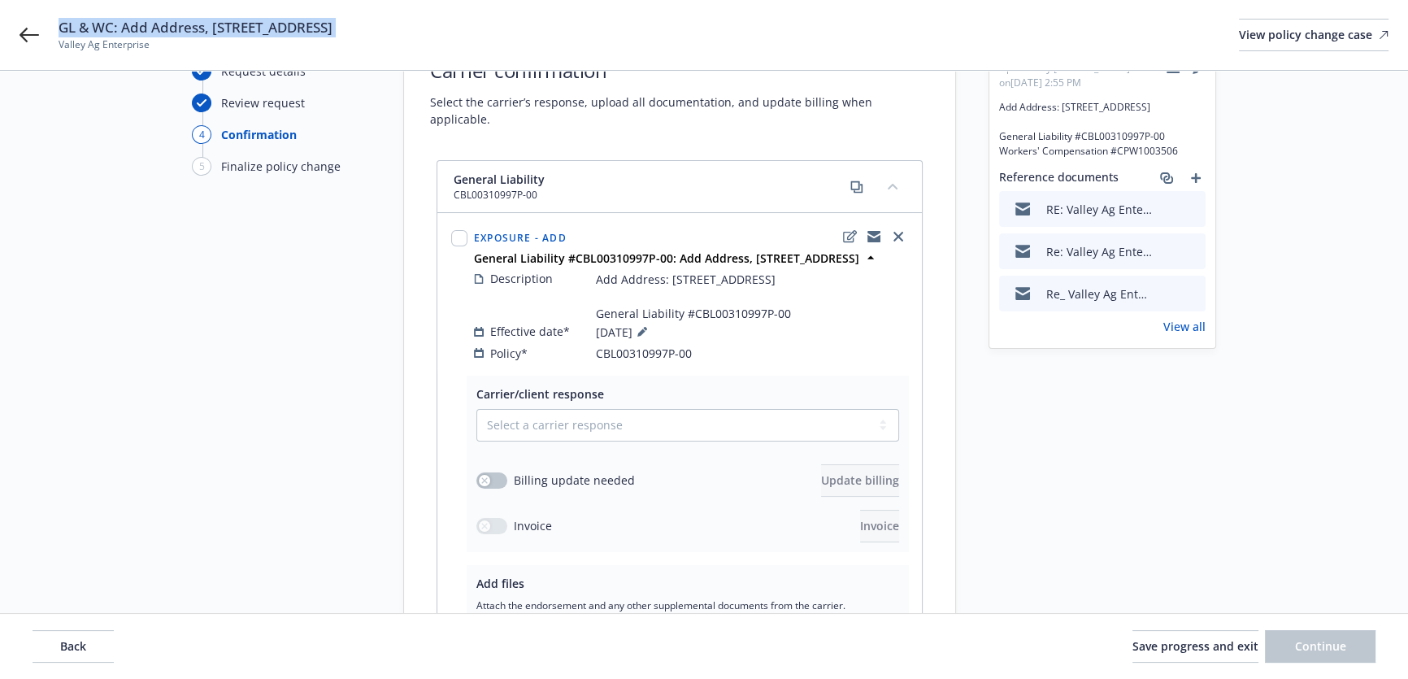
click at [275, 29] on span "GL & WC: Add Address, [STREET_ADDRESS]" at bounding box center [196, 28] width 274 height 20
click at [590, 250] on strong "General Liability #CBL00310997P-00: Add Address, 6049 OASIS AVE" at bounding box center [666, 257] width 385 height 15
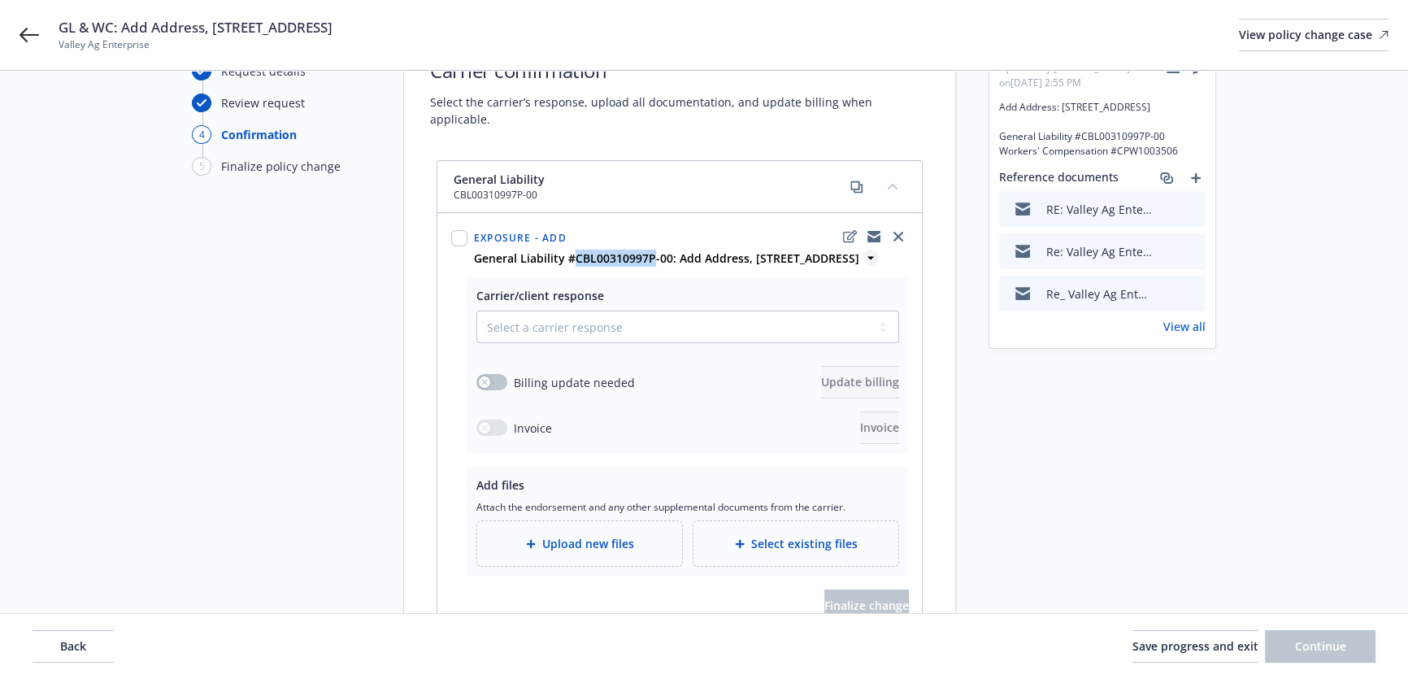
click at [590, 250] on strong "General Liability #CBL00310997P-00: Add Address, 6049 OASIS AVE" at bounding box center [666, 257] width 385 height 15
copy div "General Liability #CBL00310997P-00: Add Address, 6049 OASIS AVE"
click at [116, 41] on span "Valley Ag Enterprise" at bounding box center [196, 44] width 274 height 15
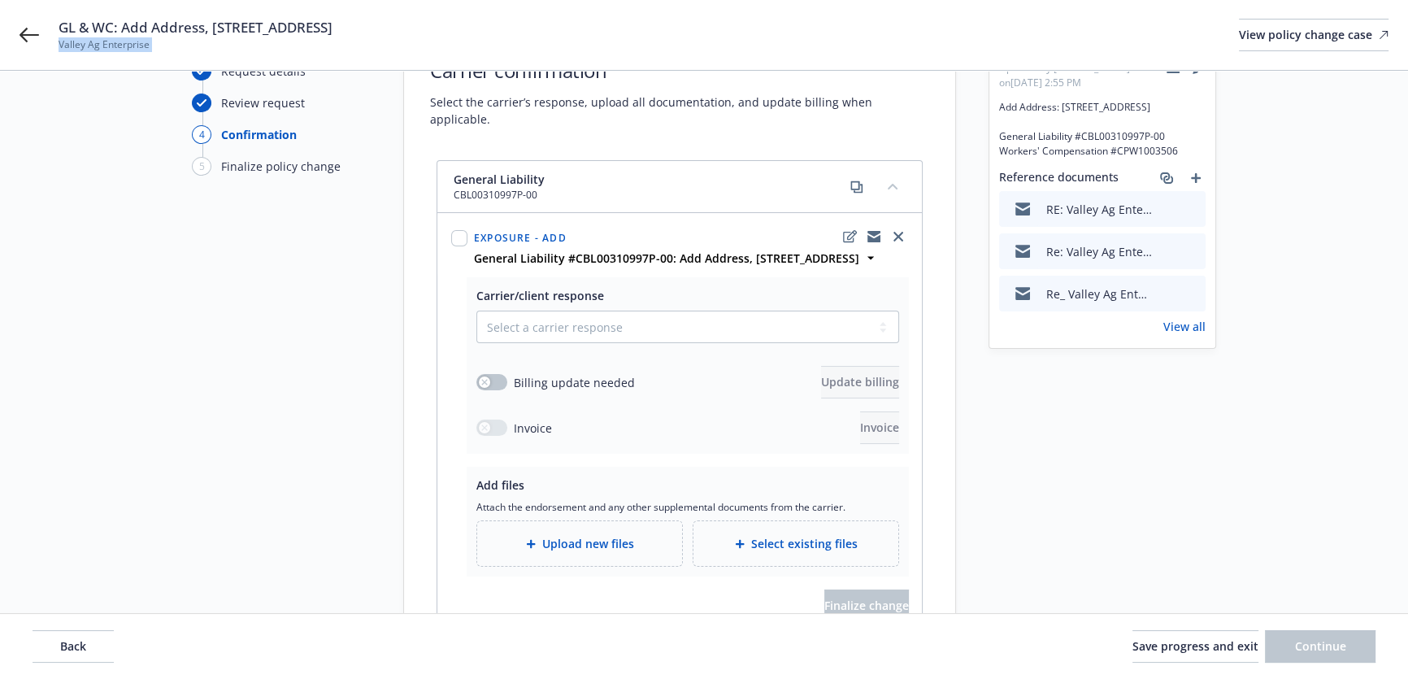
click at [116, 41] on span "Valley Ag Enterprise" at bounding box center [196, 44] width 274 height 15
copy span "Valley Ag Enterprise"
click at [867, 235] on icon "copyLogging" at bounding box center [873, 238] width 13 height 7
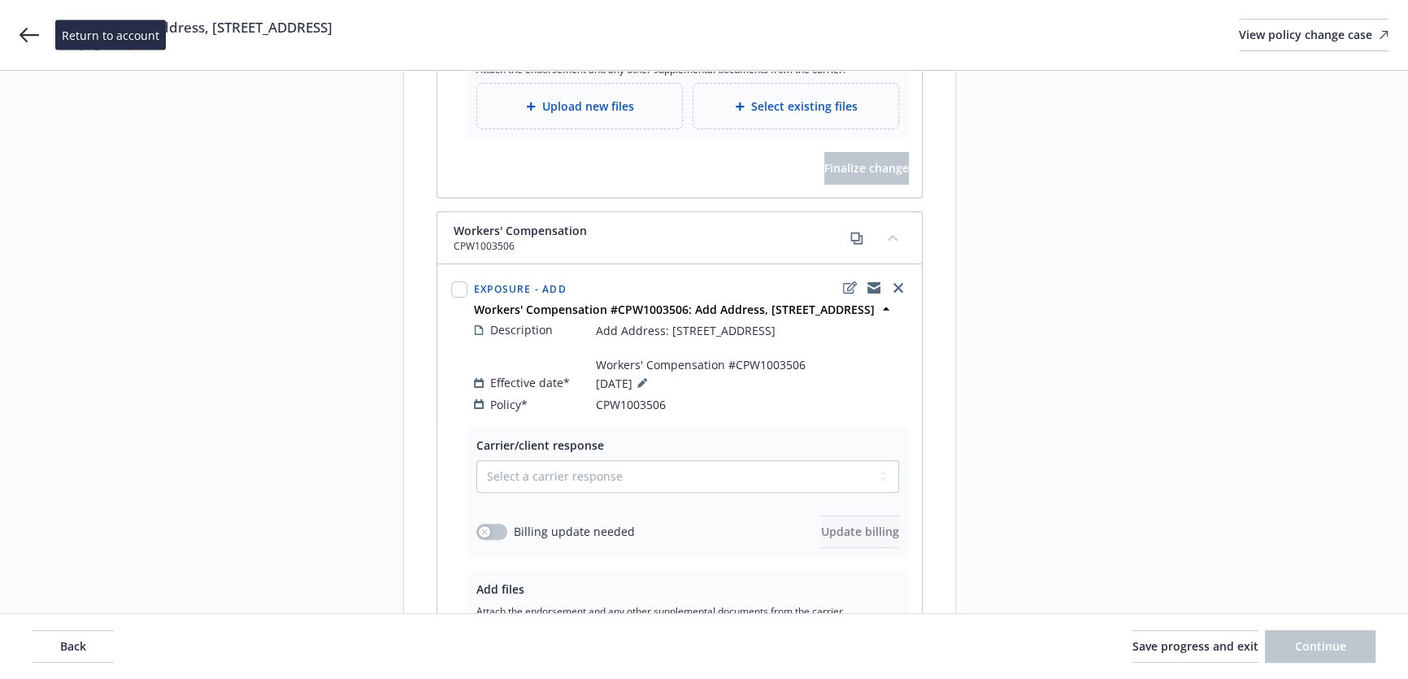
scroll to position [517, 0]
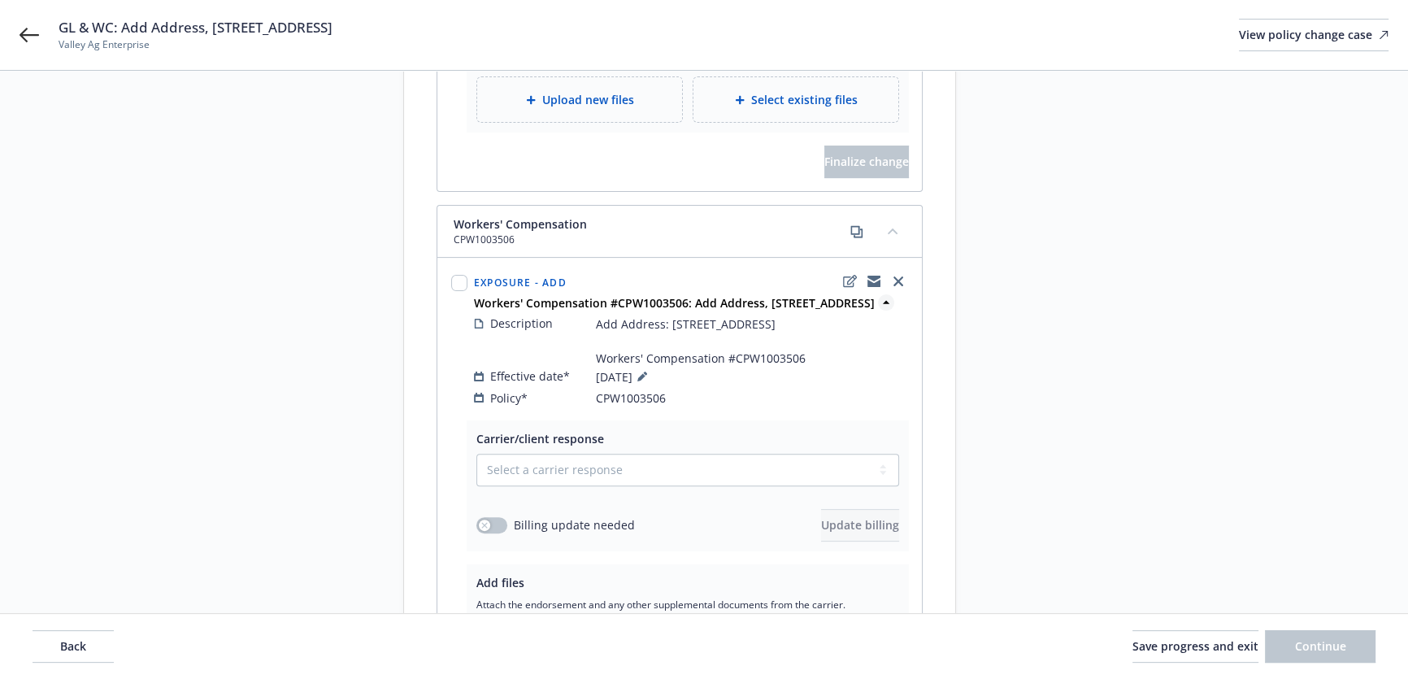
click at [706, 295] on strong "Workers' Compensation #CPW1003506: Add Address, 6049 OASIS AVE" at bounding box center [674, 302] width 401 height 15
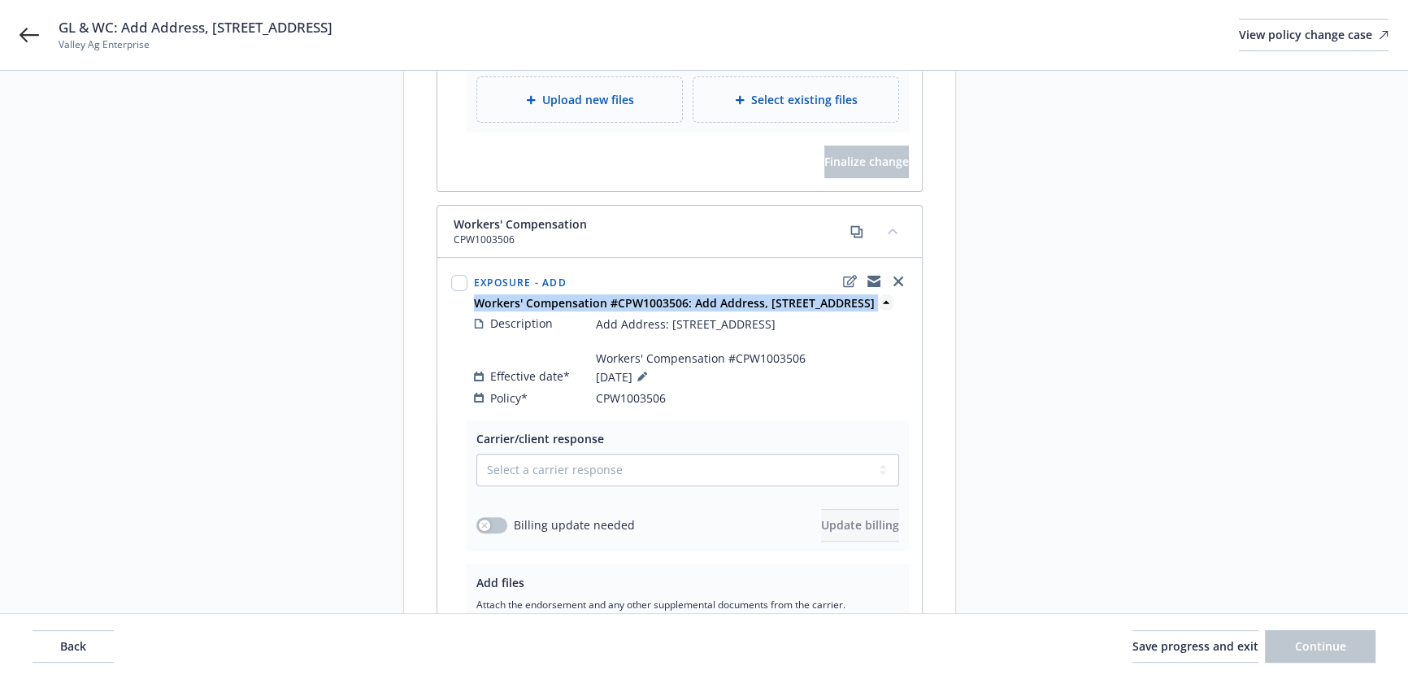
click at [706, 295] on strong "Workers' Compensation #CPW1003506: Add Address, 6049 OASIS AVE" at bounding box center [674, 302] width 401 height 15
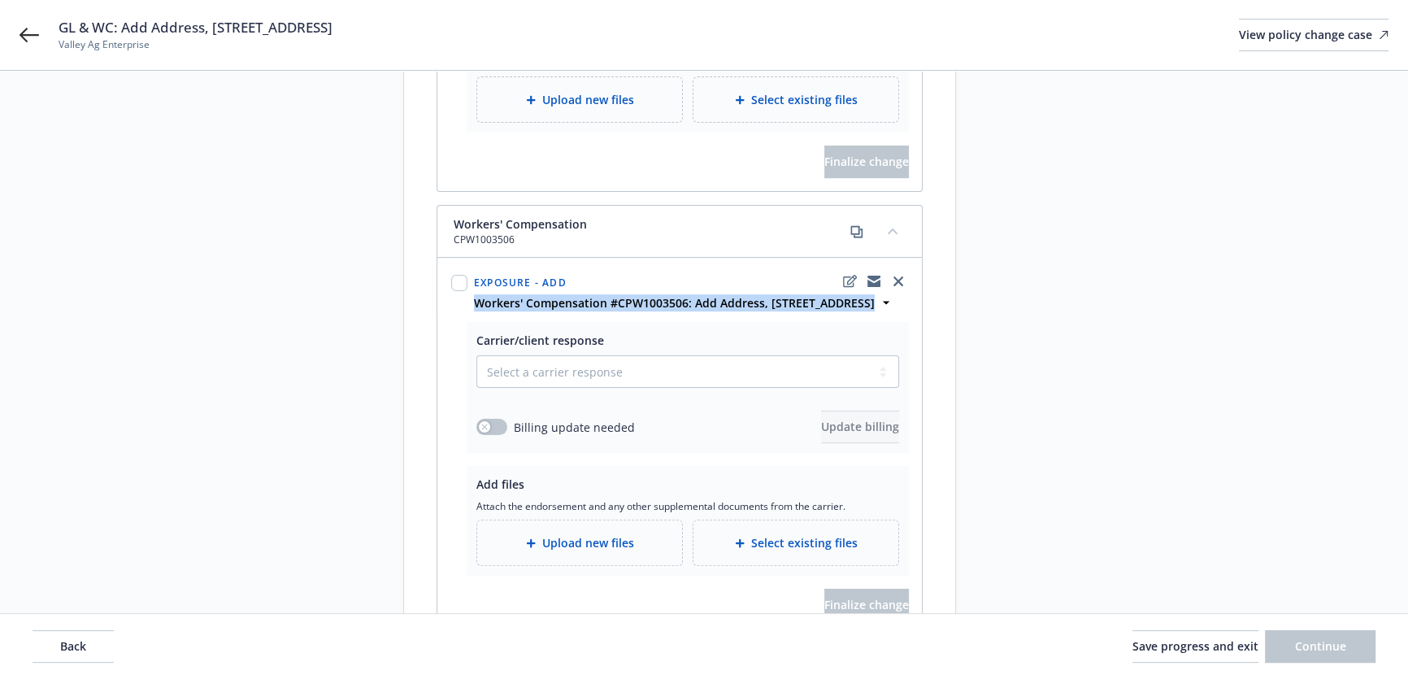
copy div "Workers' Compensation #CPW1003506: Add Address, 6049 OASIS AVE"
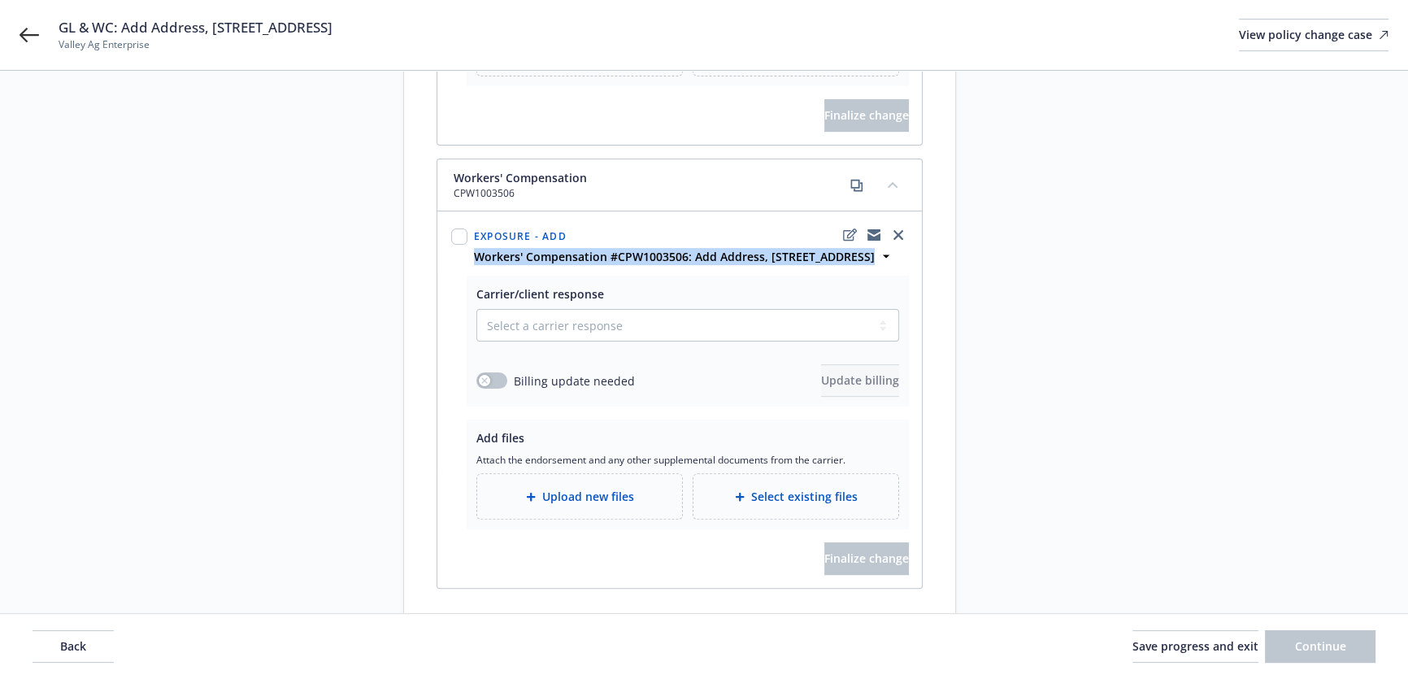
scroll to position [593, 0]
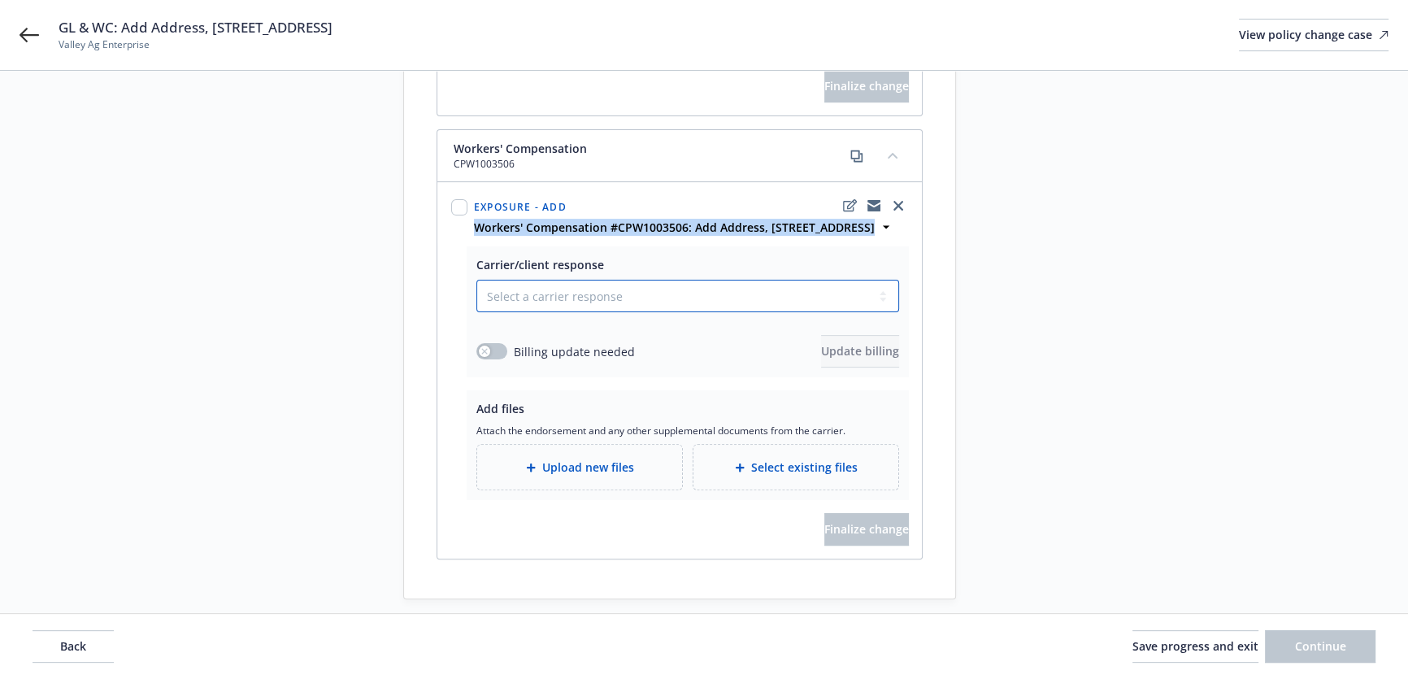
click at [607, 280] on select "Select a carrier response Accepted Accepted with revision No endorsement needed…" at bounding box center [687, 296] width 423 height 33
click at [581, 285] on select "Select a carrier response Accepted Accepted with revision No endorsement needed…" at bounding box center [687, 296] width 423 height 33
select select "ACCEPTED"
click at [476, 280] on select "Select a carrier response Accepted Accepted with revision No endorsement needed…" at bounding box center [687, 296] width 423 height 33
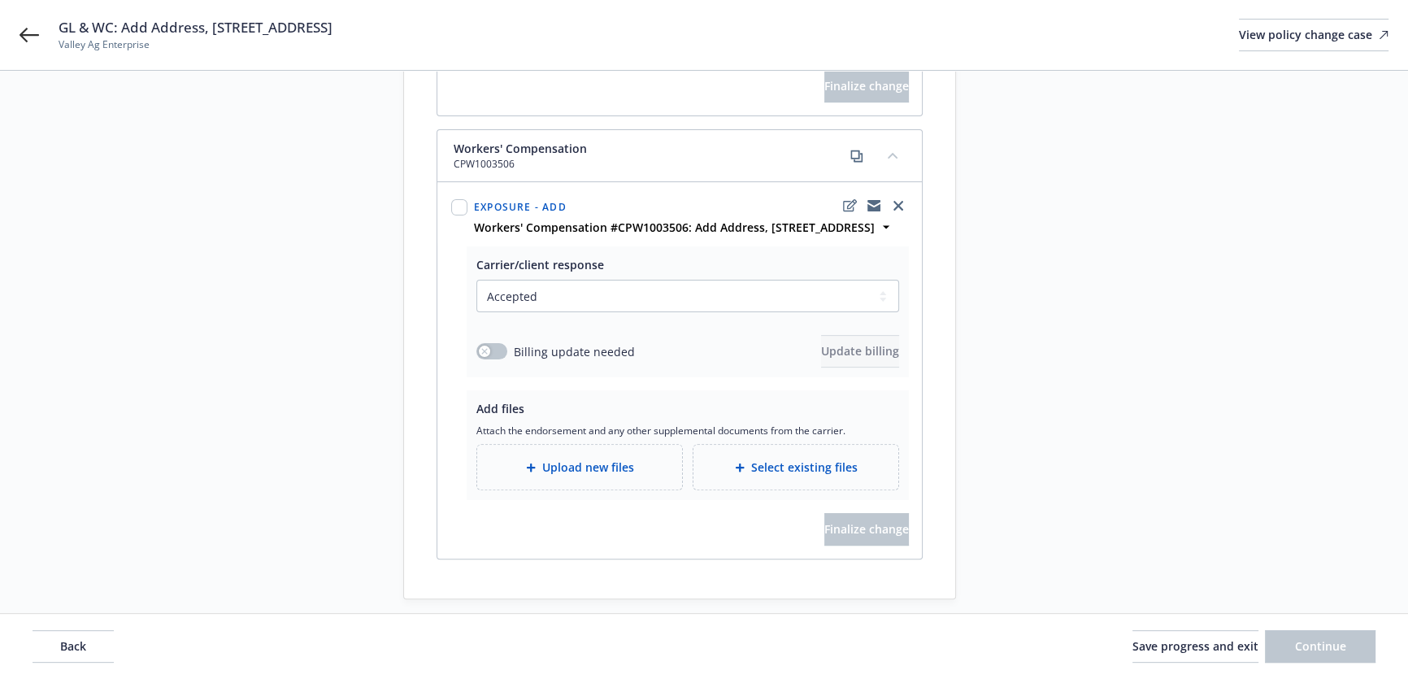
click at [611, 458] on span "Upload new files" at bounding box center [588, 466] width 92 height 17
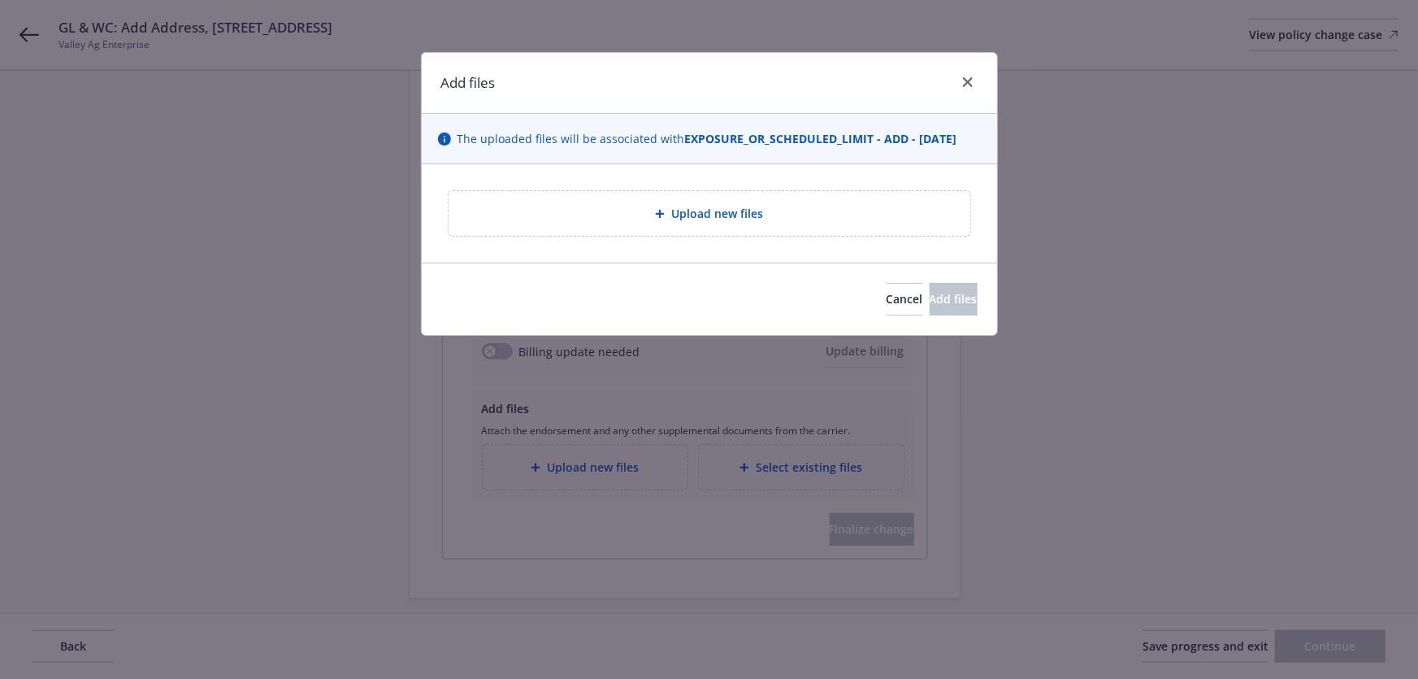
click at [599, 217] on div "Upload new files" at bounding box center [710, 213] width 496 height 19
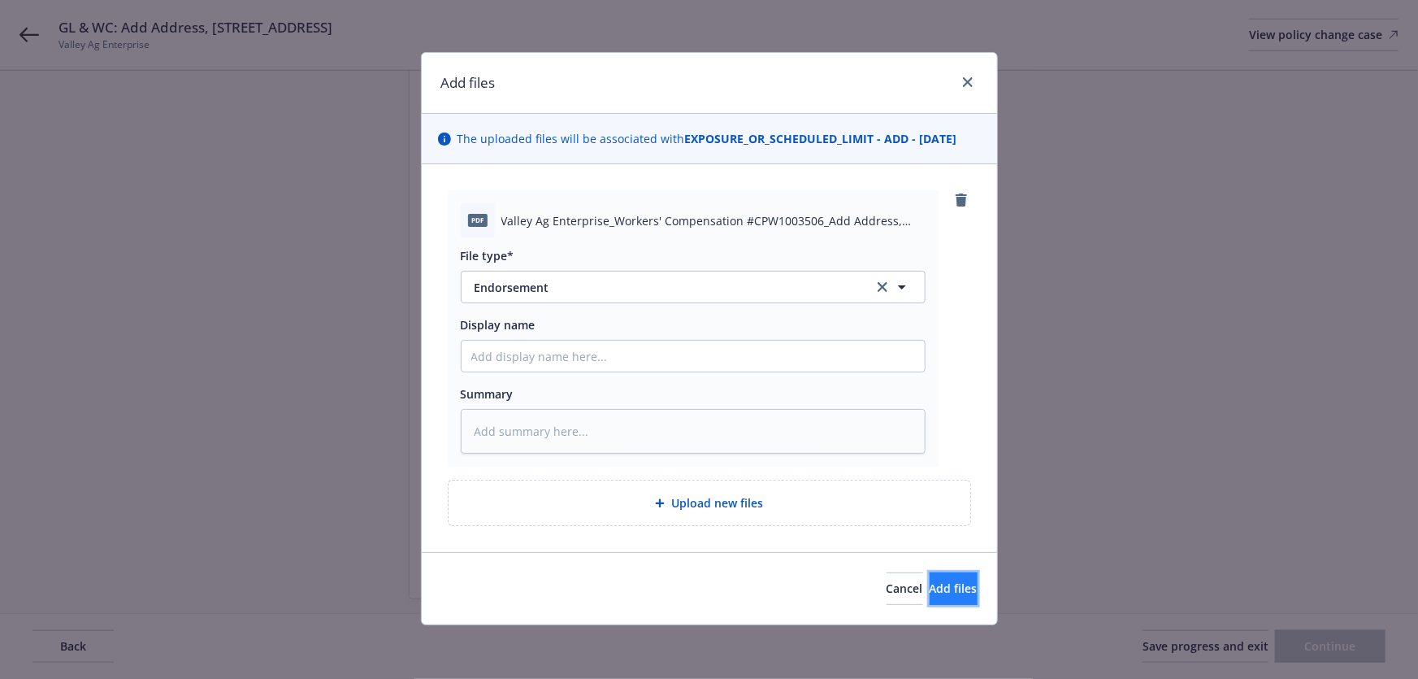
click at [930, 584] on span "Add files" at bounding box center [954, 587] width 48 height 15
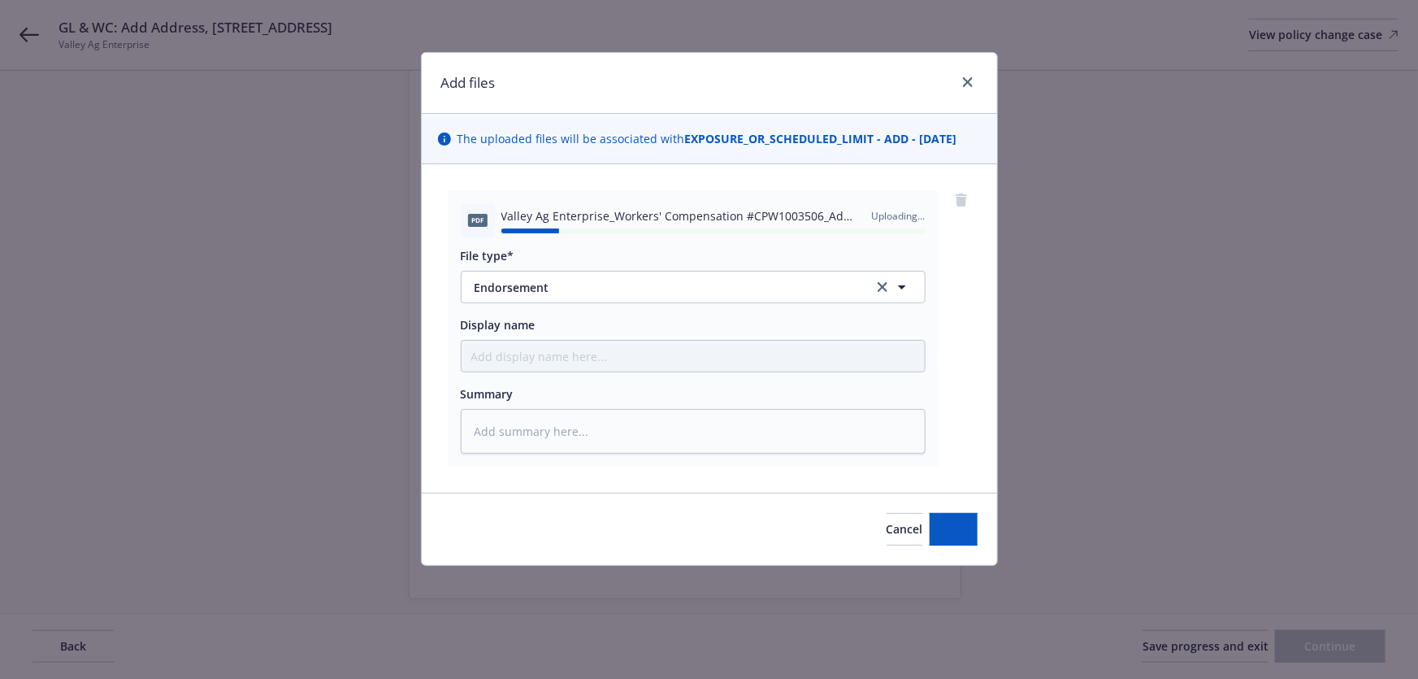
type textarea "x"
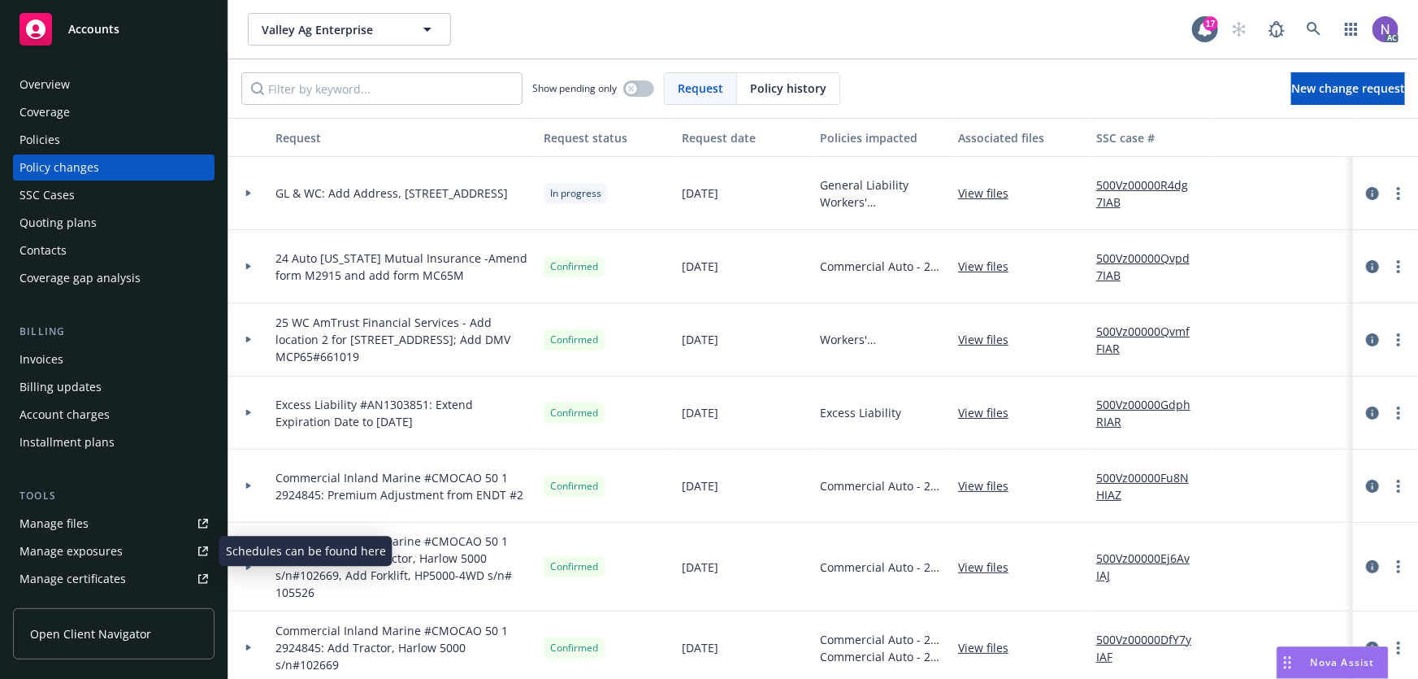
click at [118, 549] on div "Manage exposures" at bounding box center [71, 551] width 103 height 26
click at [119, 81] on div "Overview" at bounding box center [114, 85] width 189 height 26
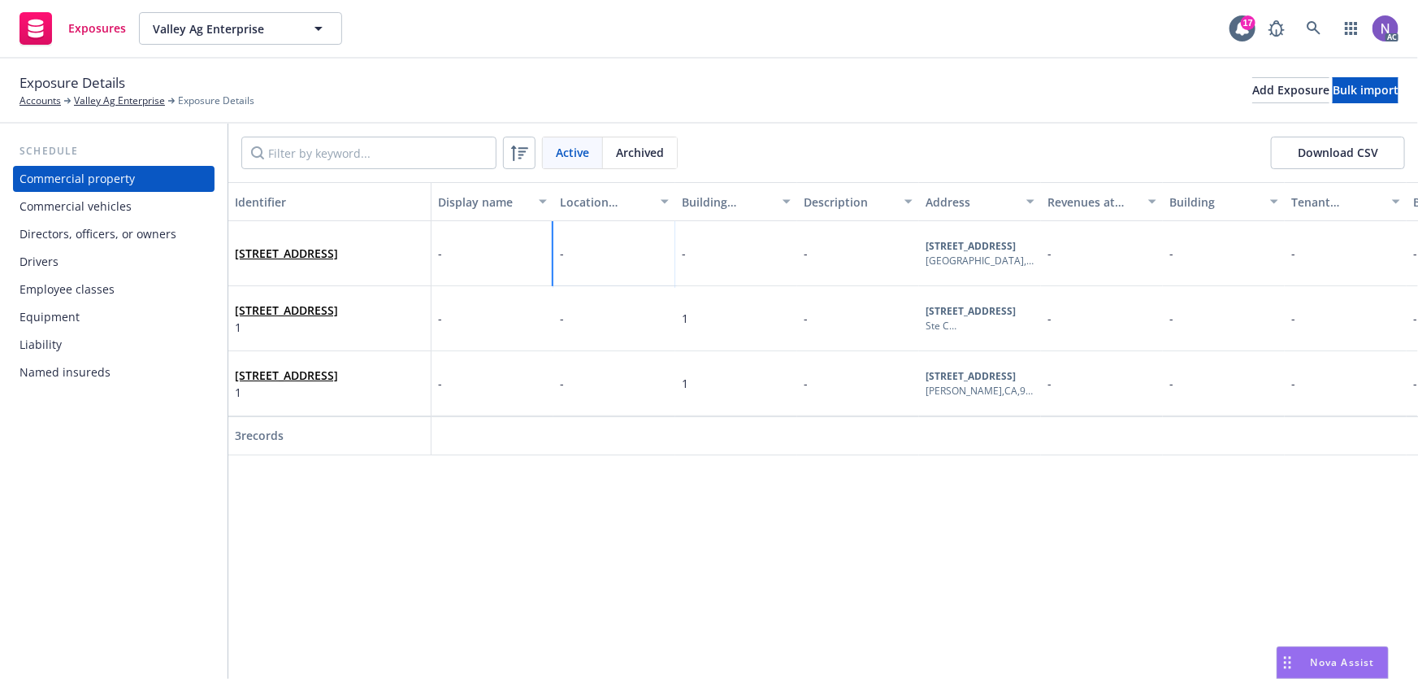
click at [598, 255] on div "-" at bounding box center [615, 253] width 122 height 65
click at [598, 254] on div "-" at bounding box center [615, 253] width 122 height 65
click at [587, 380] on div "-" at bounding box center [615, 383] width 122 height 65
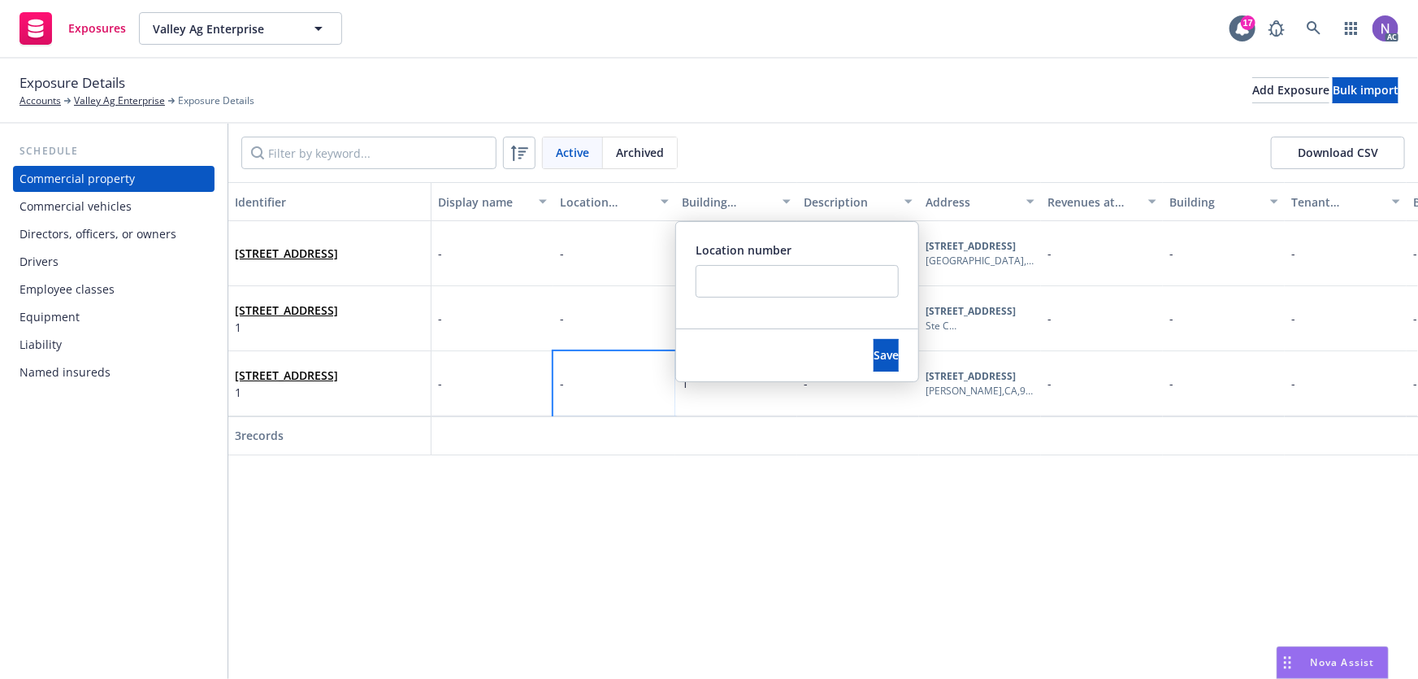
click at [587, 380] on div "-" at bounding box center [615, 383] width 122 height 65
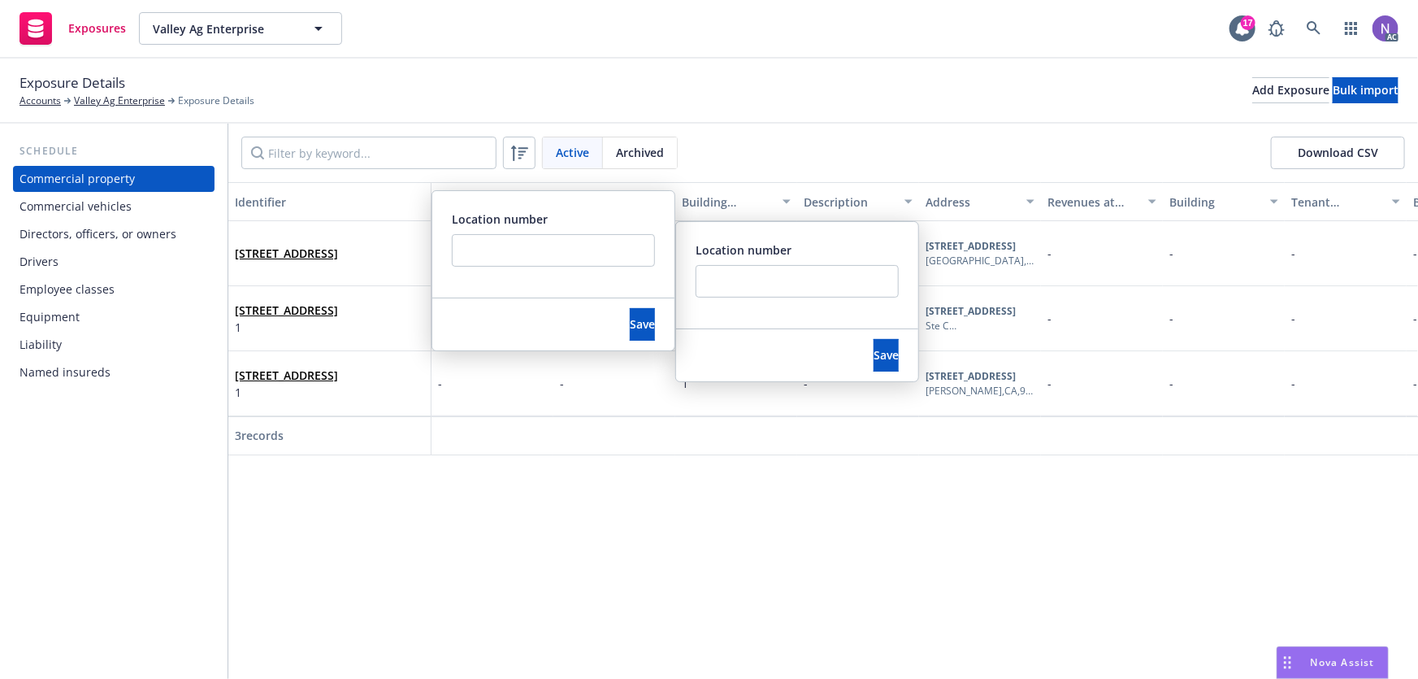
click at [668, 430] on div at bounding box center [615, 435] width 122 height 39
click at [633, 318] on button "Save" at bounding box center [642, 324] width 25 height 33
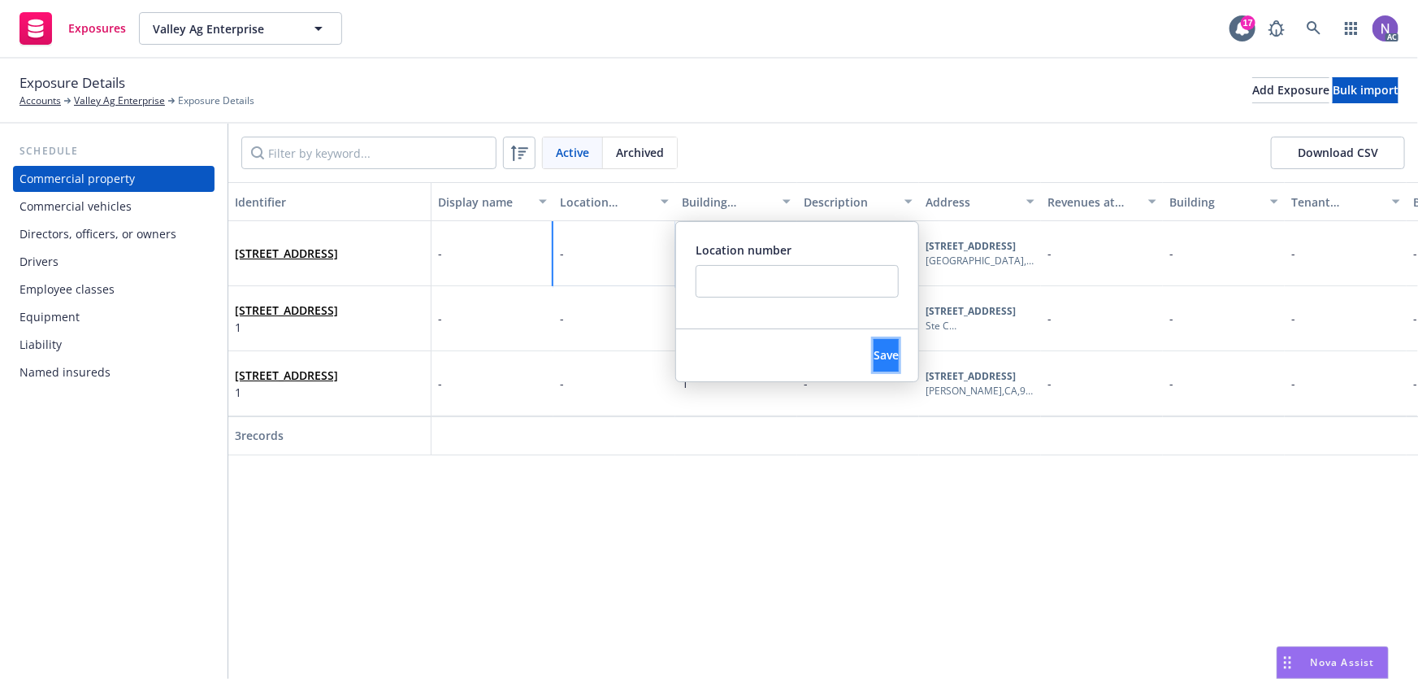
click at [874, 341] on button "Save" at bounding box center [886, 355] width 25 height 33
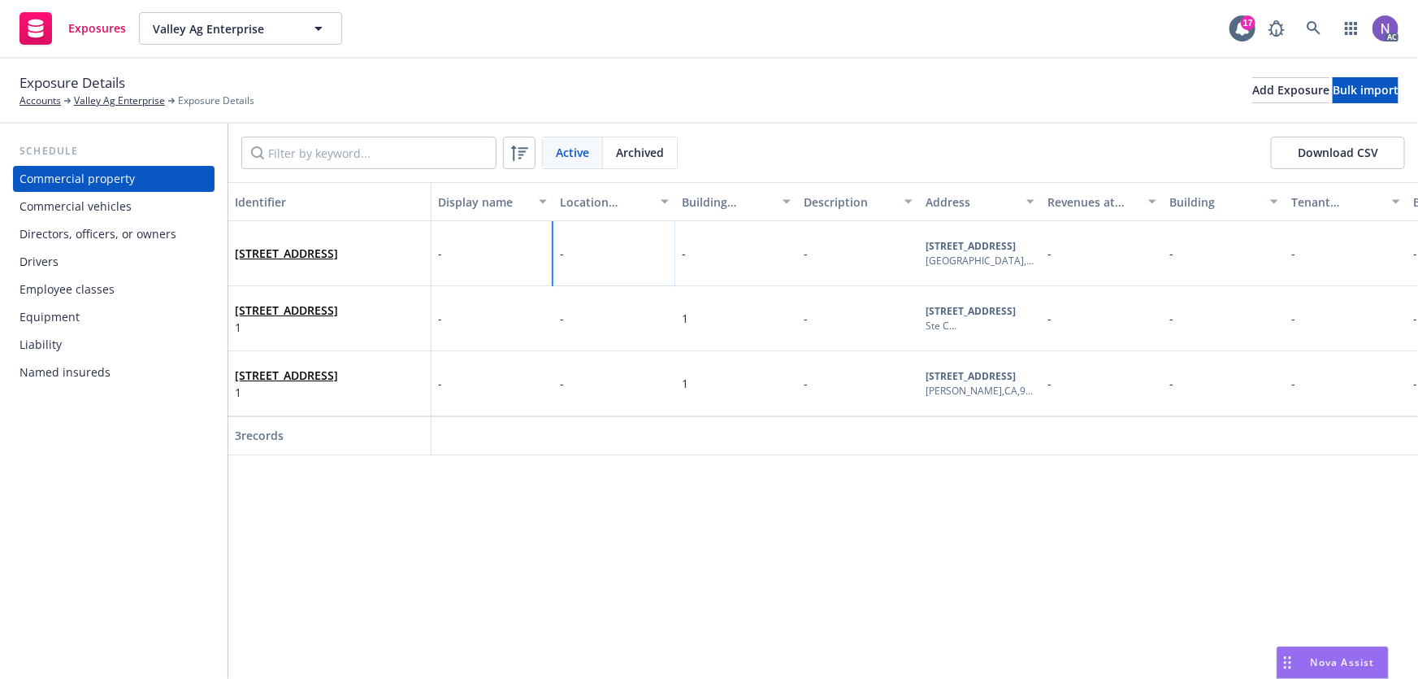
click at [594, 245] on div "-" at bounding box center [615, 253] width 122 height 65
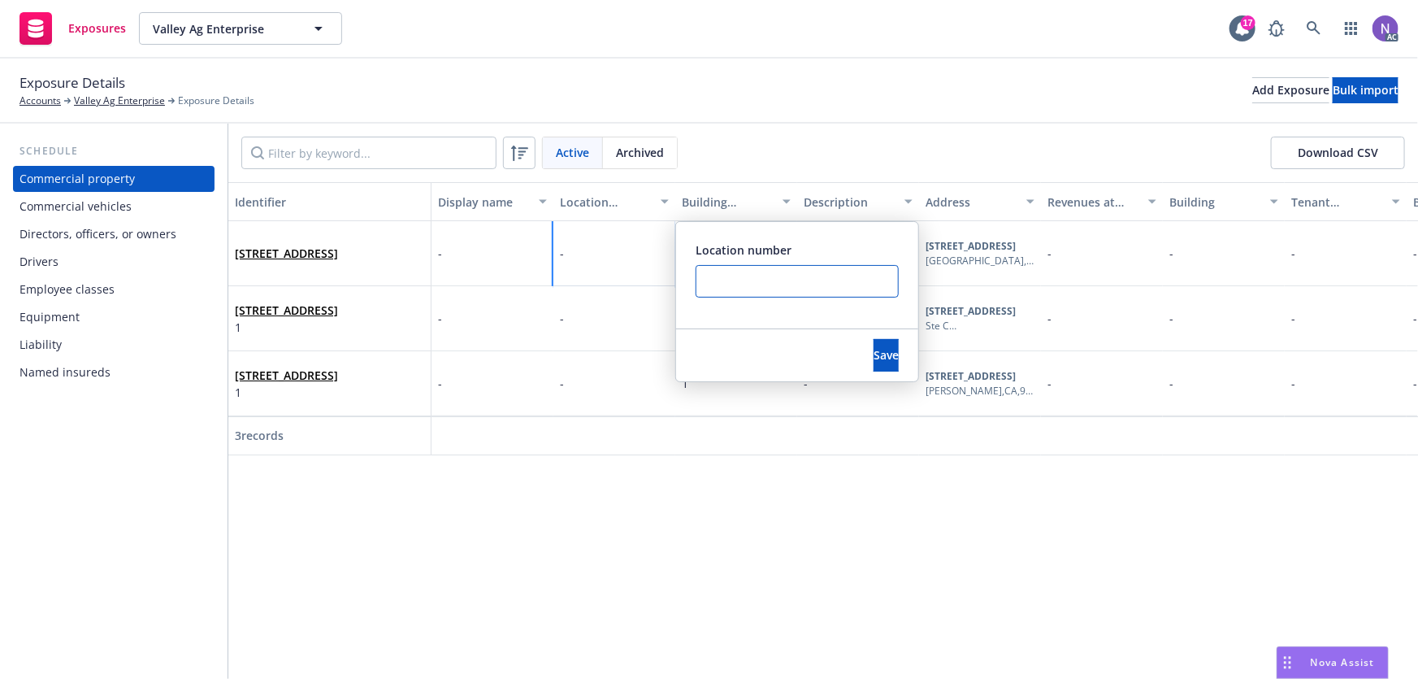
click at [744, 269] on input "text" at bounding box center [797, 281] width 203 height 33
type input "2"
click at [874, 365] on button "Save" at bounding box center [886, 355] width 25 height 33
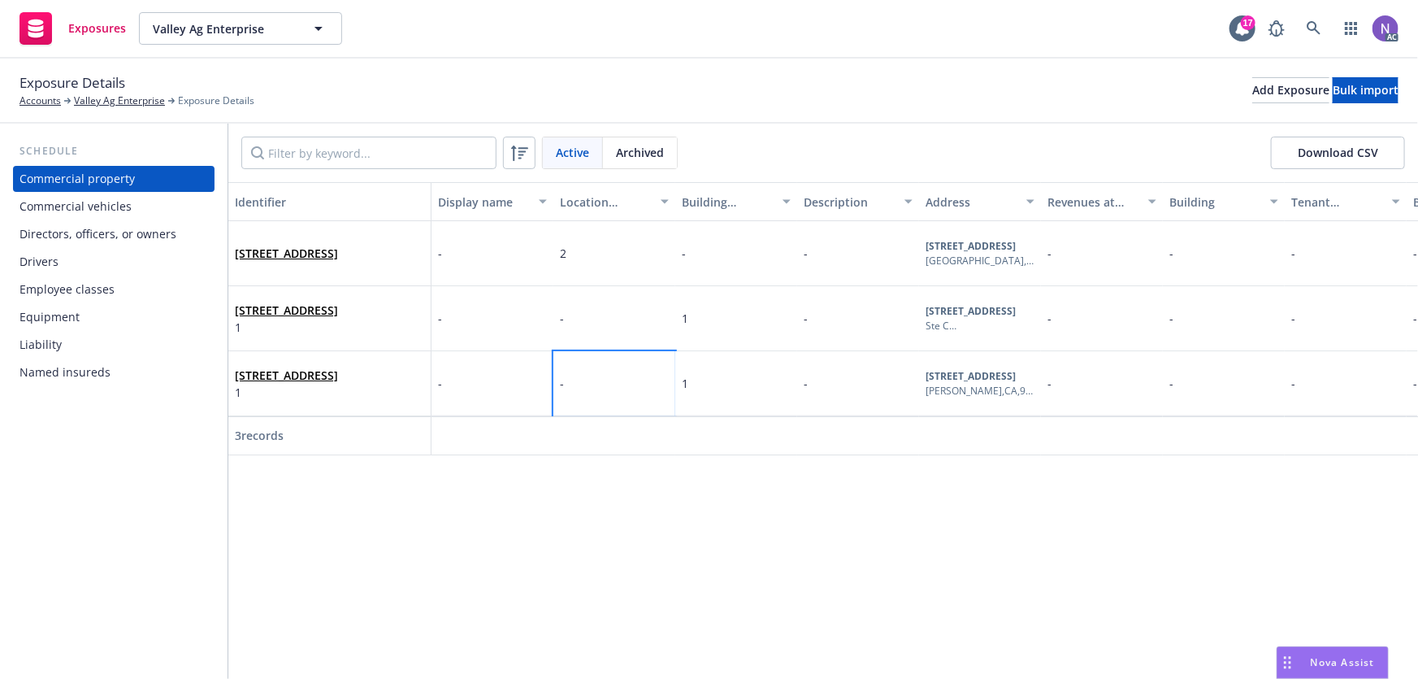
click at [632, 387] on div "-" at bounding box center [615, 383] width 122 height 65
click at [546, 254] on input "text" at bounding box center [553, 250] width 203 height 33
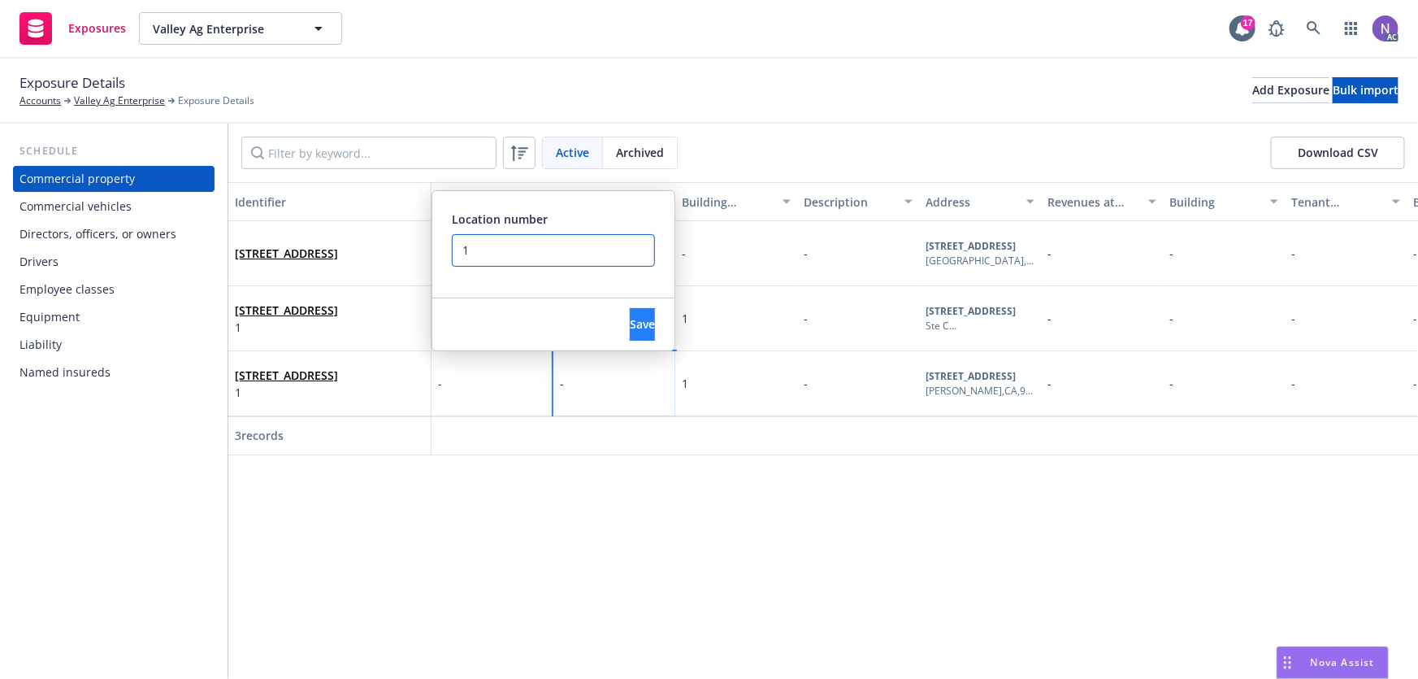
type input "1"
click at [630, 327] on span "Save" at bounding box center [642, 323] width 25 height 15
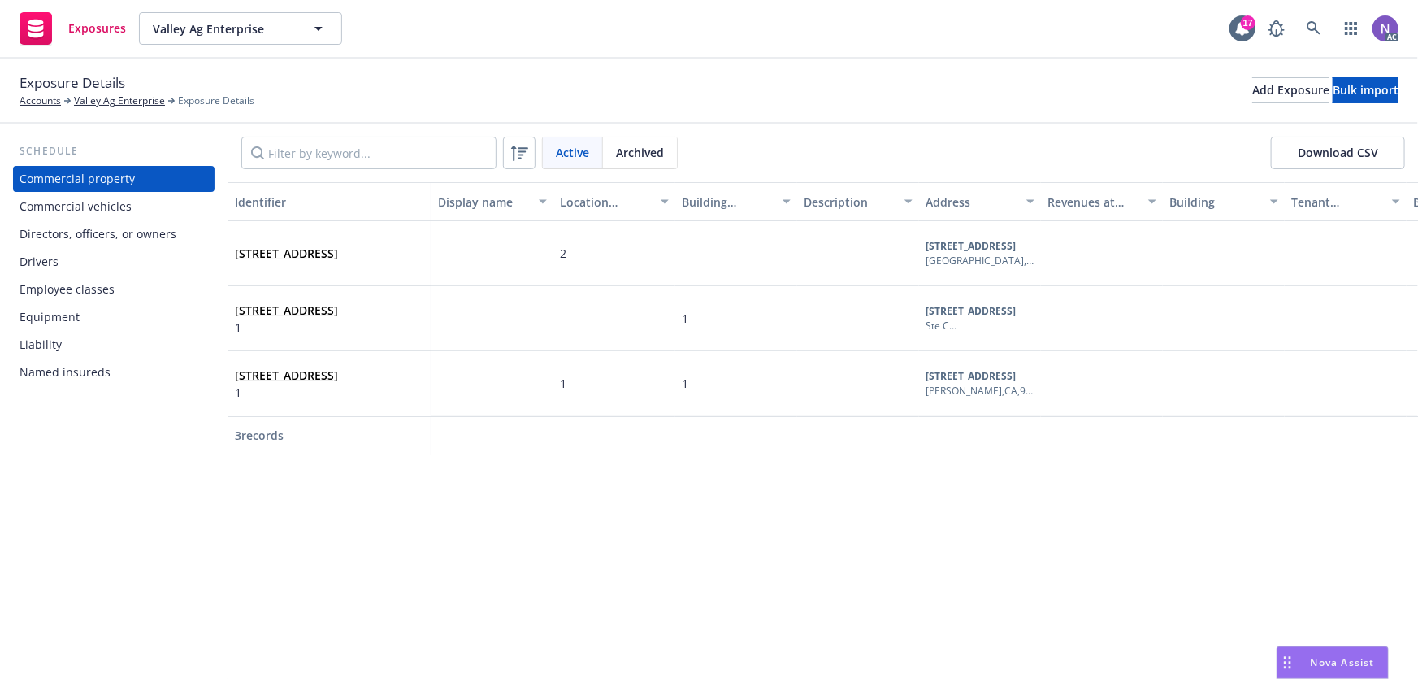
click at [153, 208] on div "Commercial vehicles" at bounding box center [114, 206] width 189 height 26
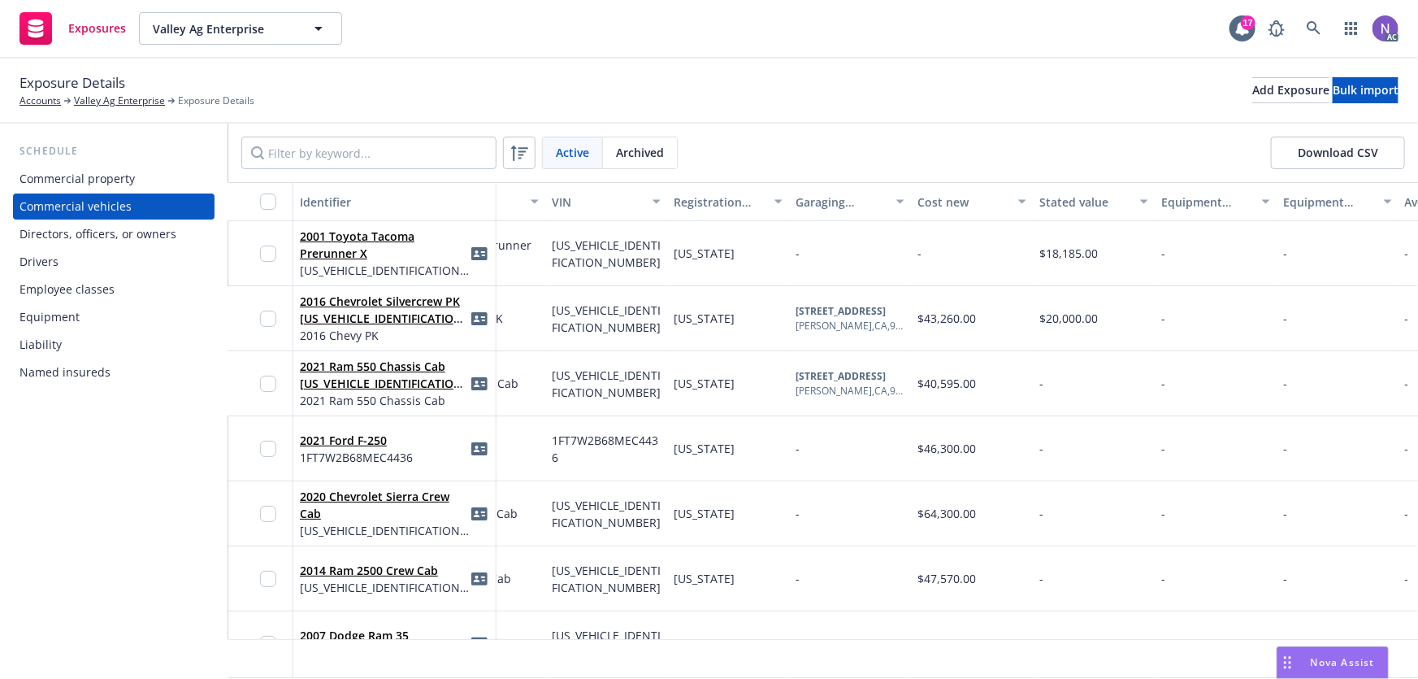
scroll to position [0, 494]
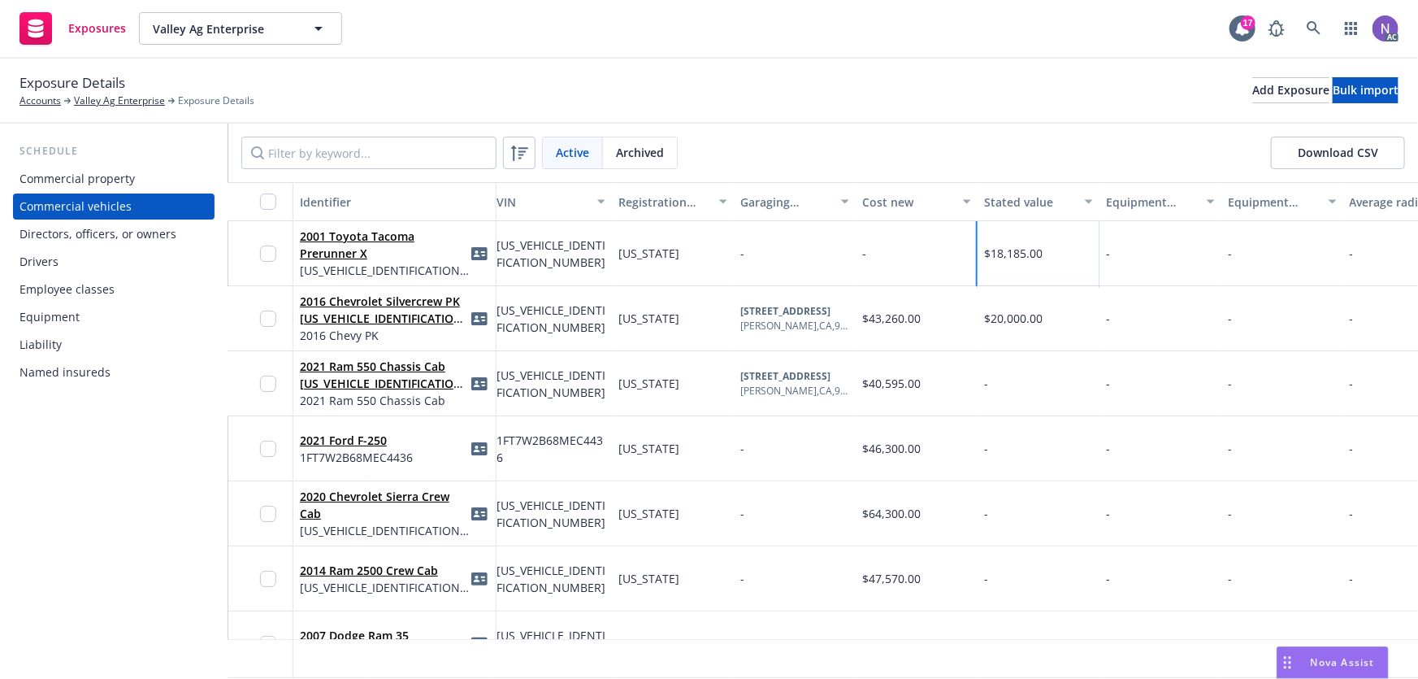
click at [1022, 252] on span "$18,185.00" at bounding box center [1013, 252] width 59 height 15
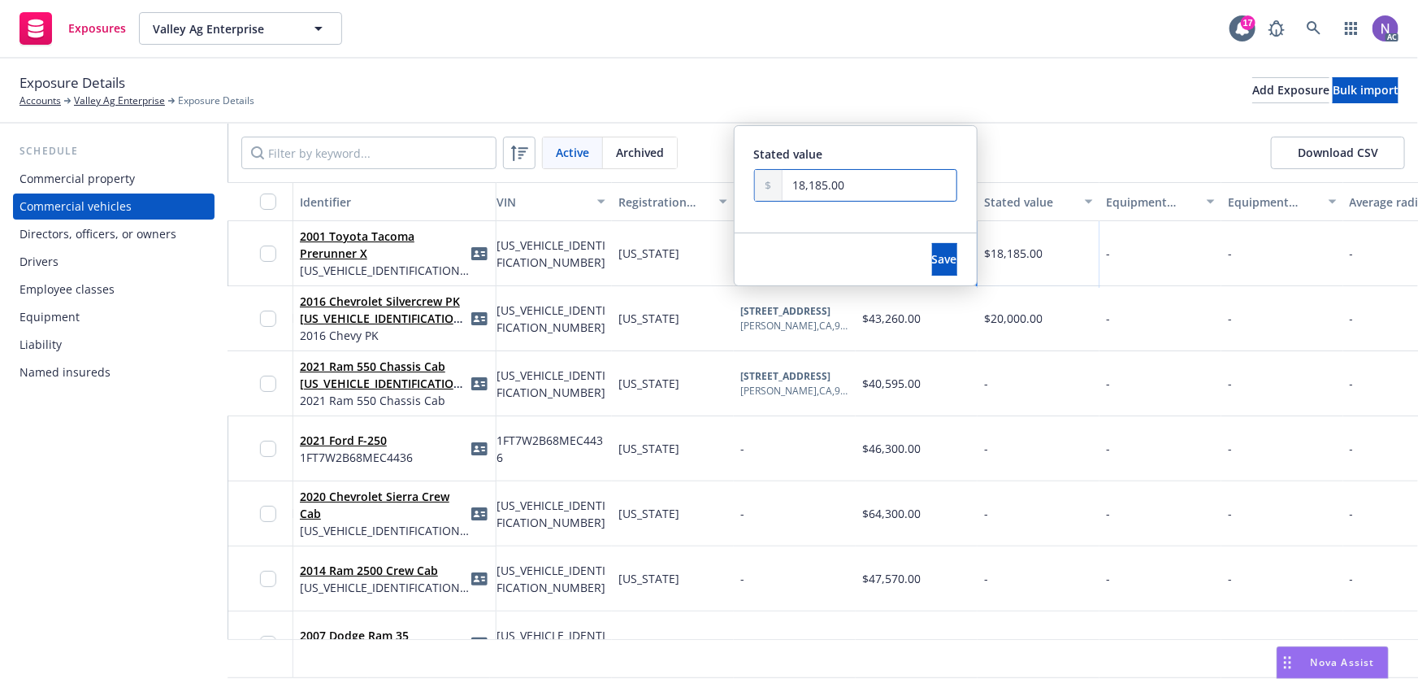
click at [878, 194] on input "18,185.00" at bounding box center [870, 185] width 174 height 31
click at [934, 257] on button "Save" at bounding box center [944, 259] width 25 height 33
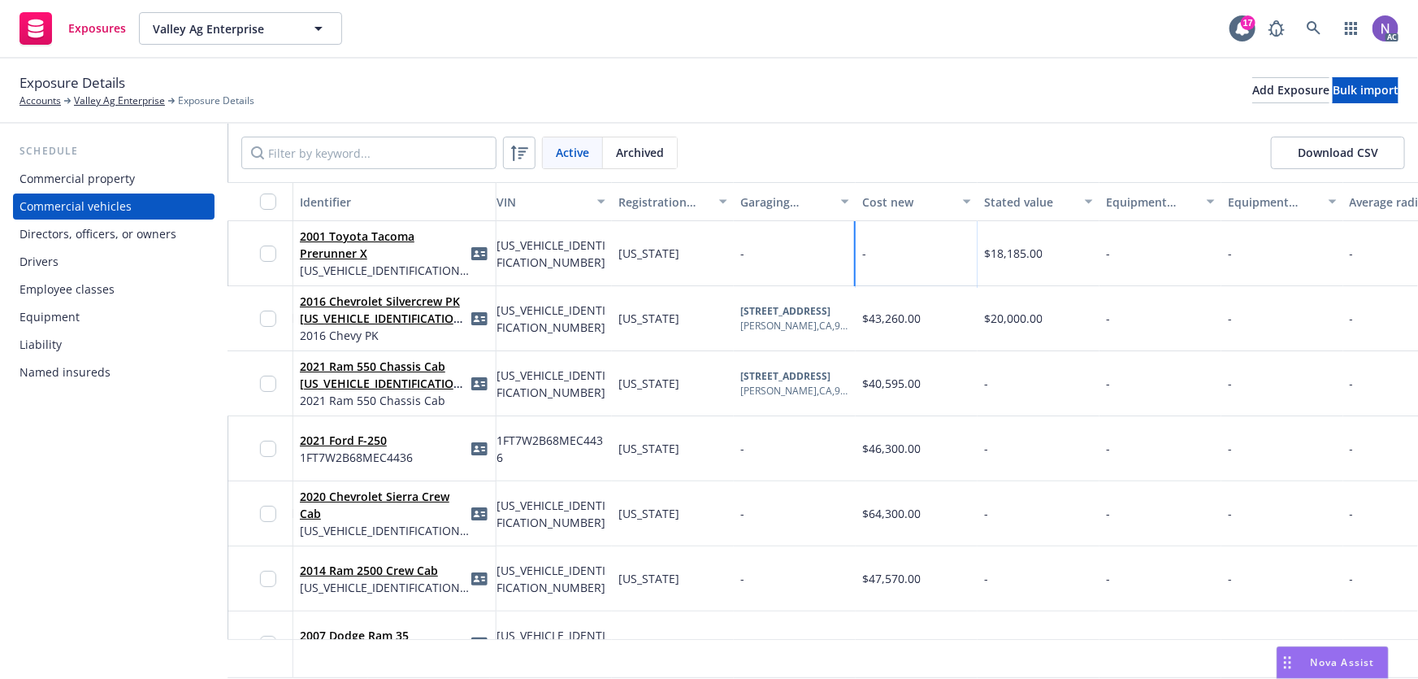
click at [908, 257] on div "-" at bounding box center [917, 253] width 122 height 65
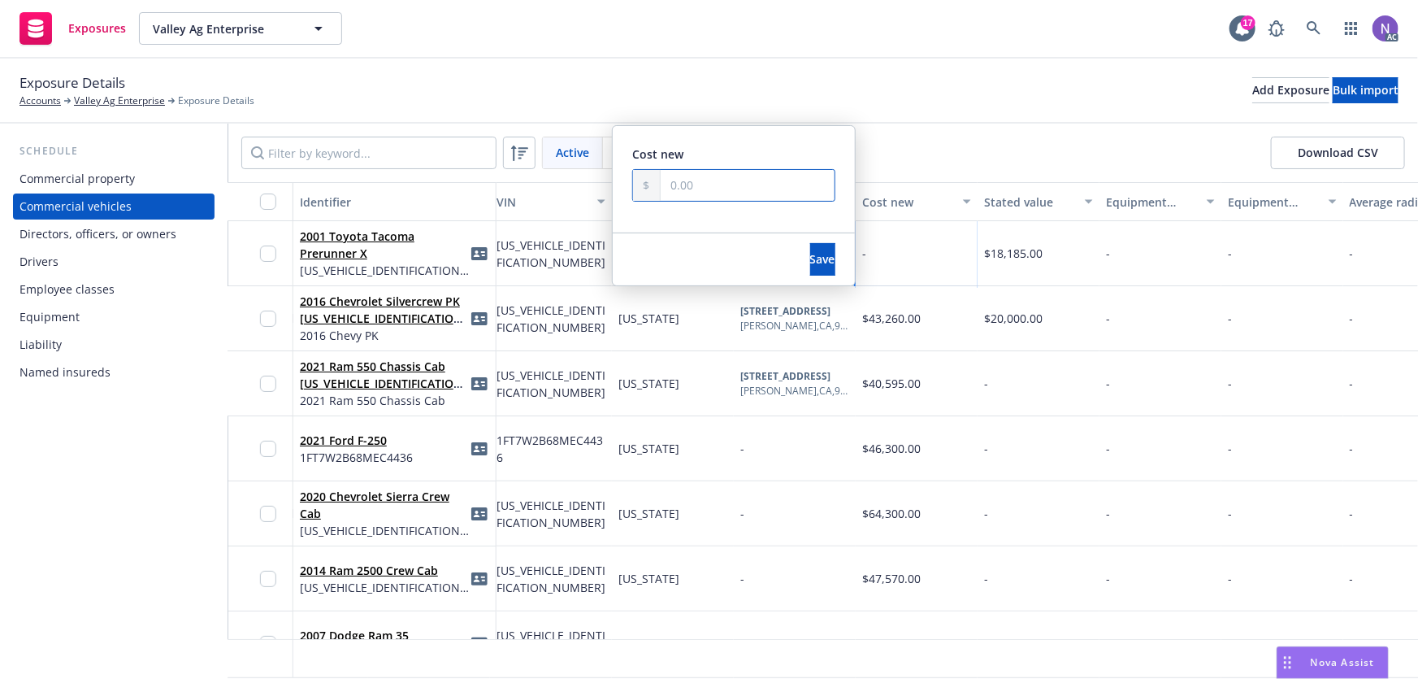
click at [731, 186] on input "text" at bounding box center [748, 185] width 174 height 31
paste input "18,185.00"
type input "18,185.00"
click at [810, 258] on button "Save" at bounding box center [822, 259] width 25 height 33
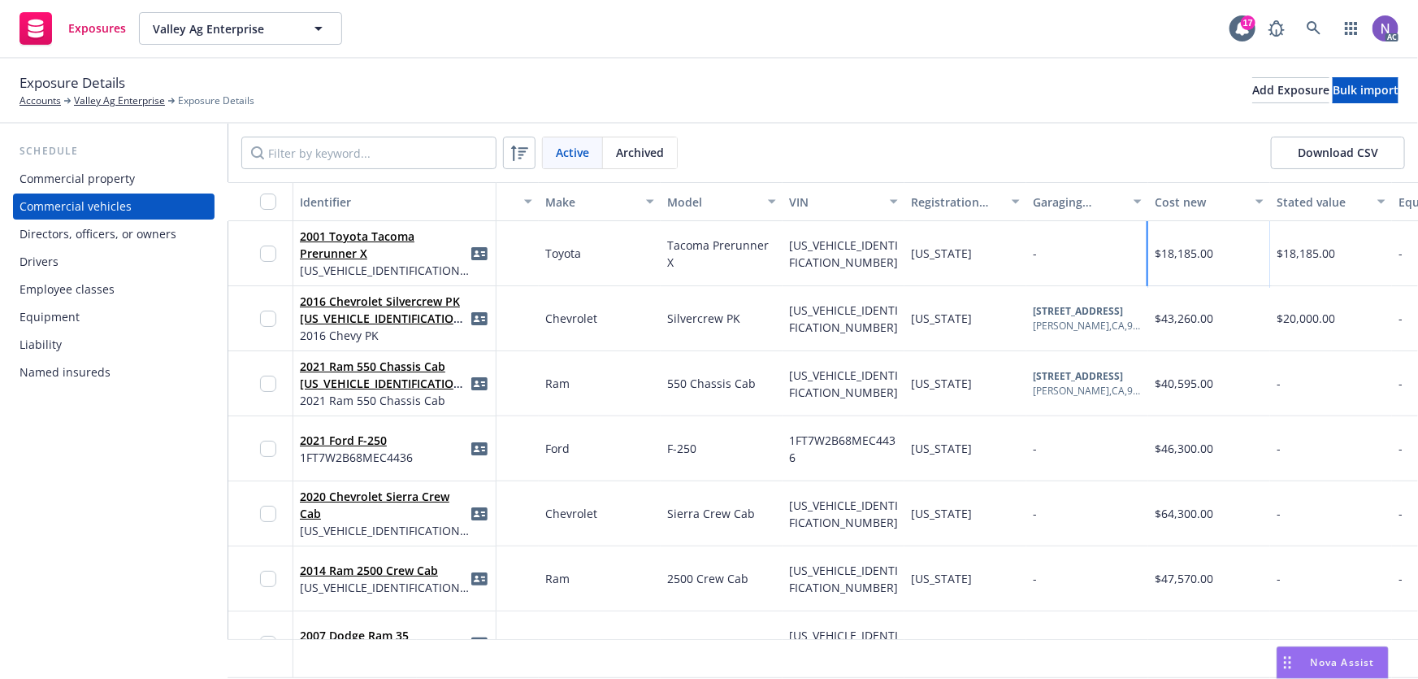
scroll to position [0, 0]
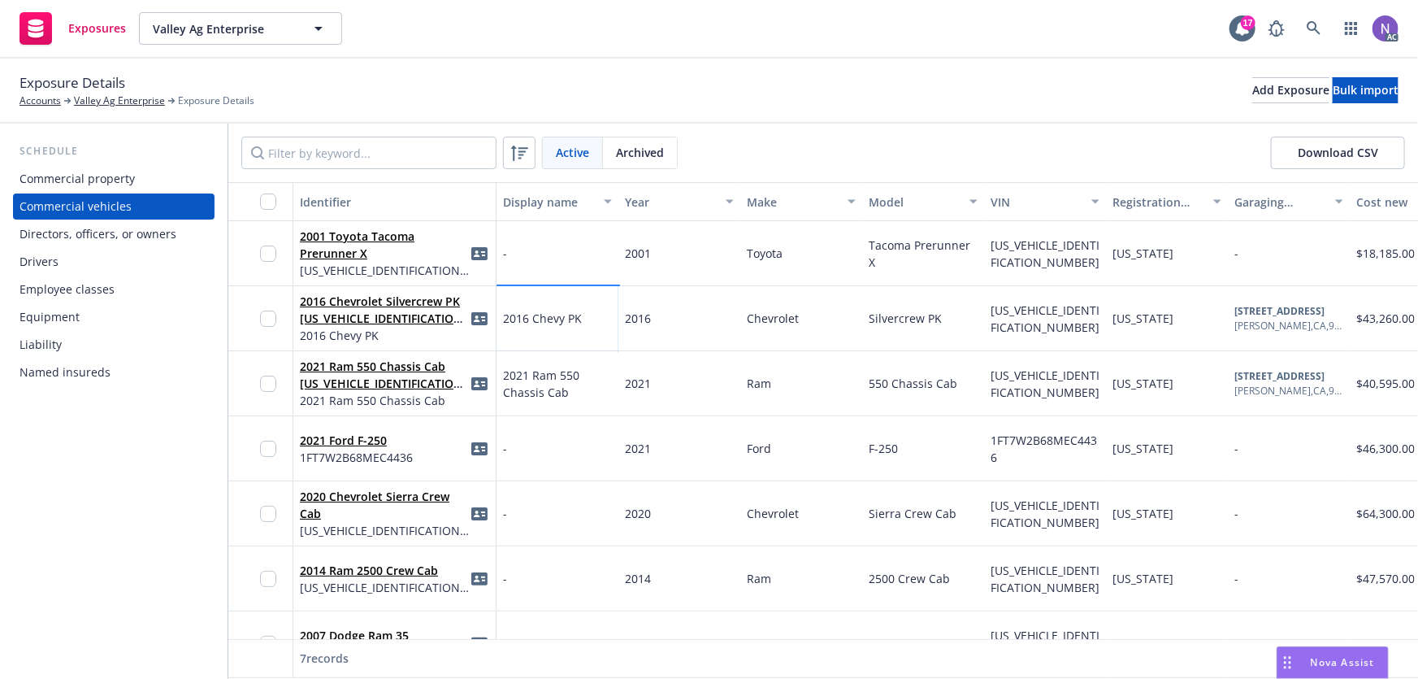
click at [520, 320] on span "2016 Chevy PK" at bounding box center [542, 318] width 79 height 17
click at [719, 335] on input "2016 Chevy PK" at bounding box center [740, 346] width 203 height 33
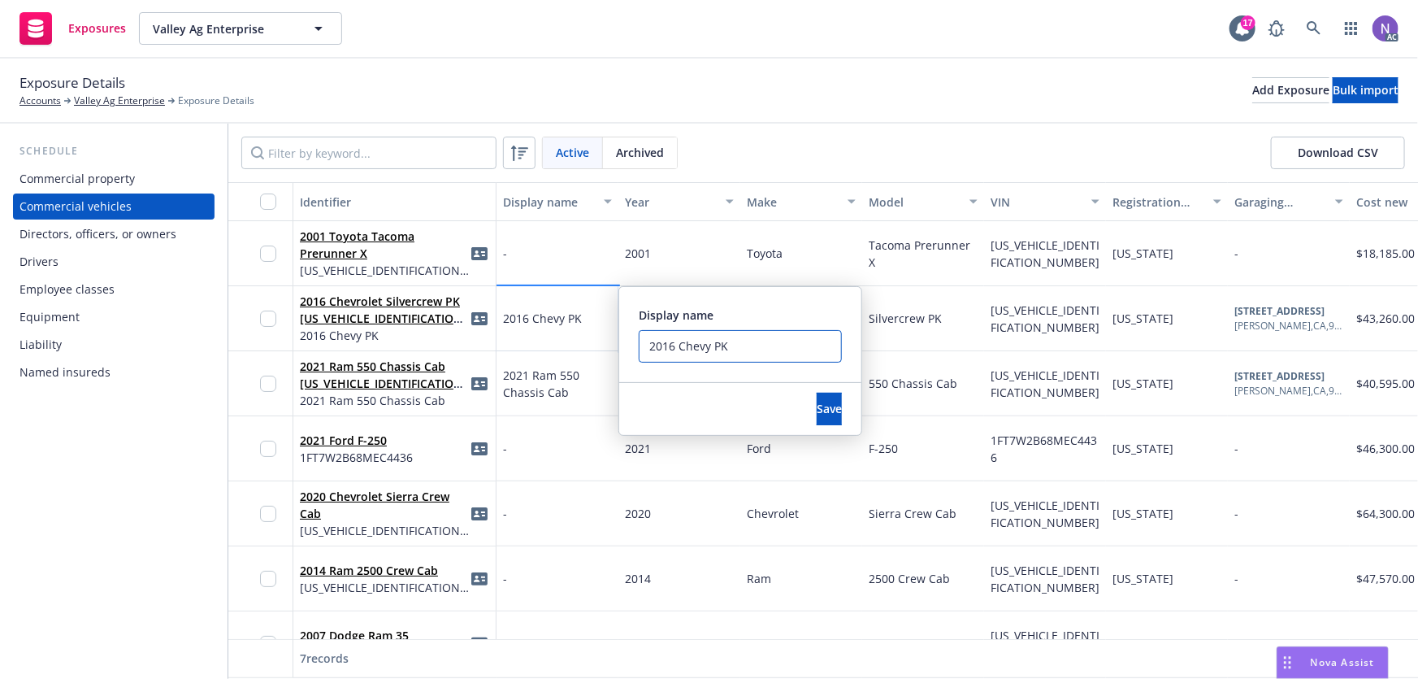
click at [719, 335] on input "2016 Chevy PK" at bounding box center [740, 346] width 203 height 33
click at [691, 341] on input "2016 Chevy PK" at bounding box center [740, 346] width 203 height 33
click at [691, 340] on input "2016 Chevy PK" at bounding box center [740, 346] width 203 height 33
click at [820, 404] on button "Save" at bounding box center [829, 409] width 25 height 33
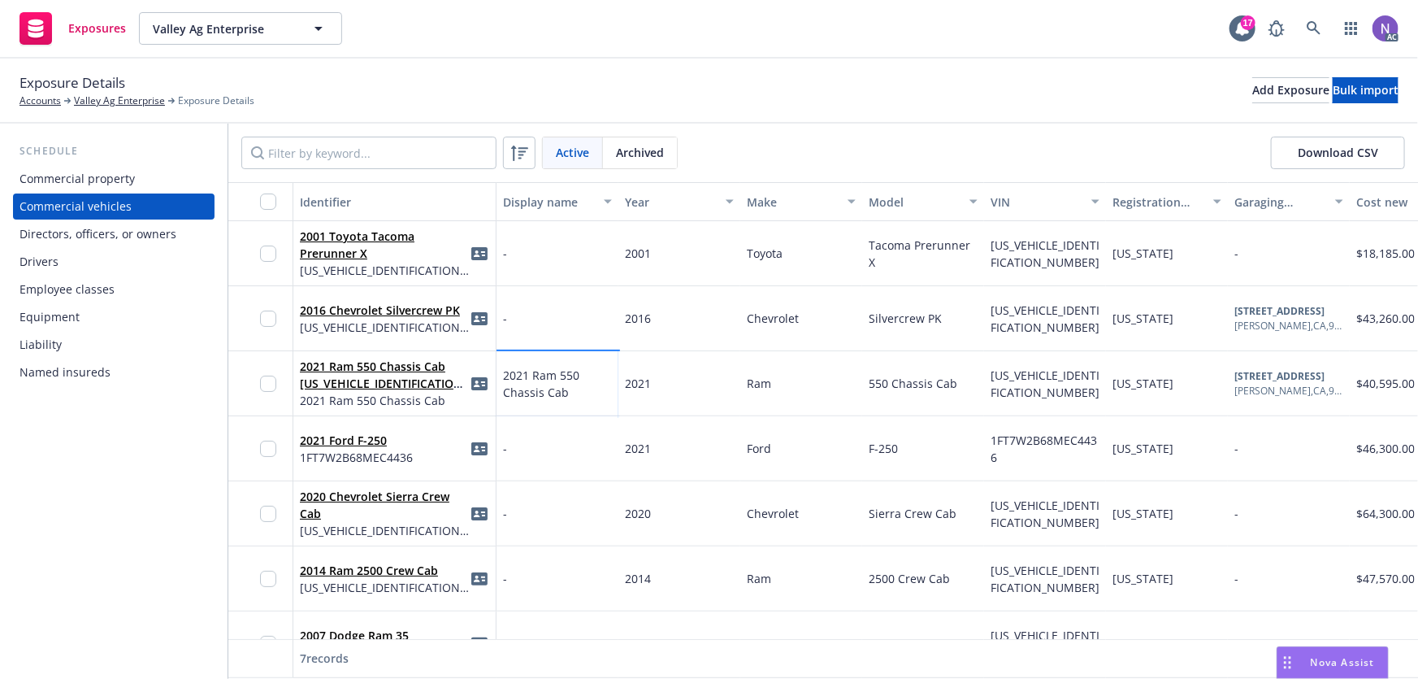
click at [546, 371] on span "2021 Ram 550 Chassis Cab" at bounding box center [557, 384] width 109 height 34
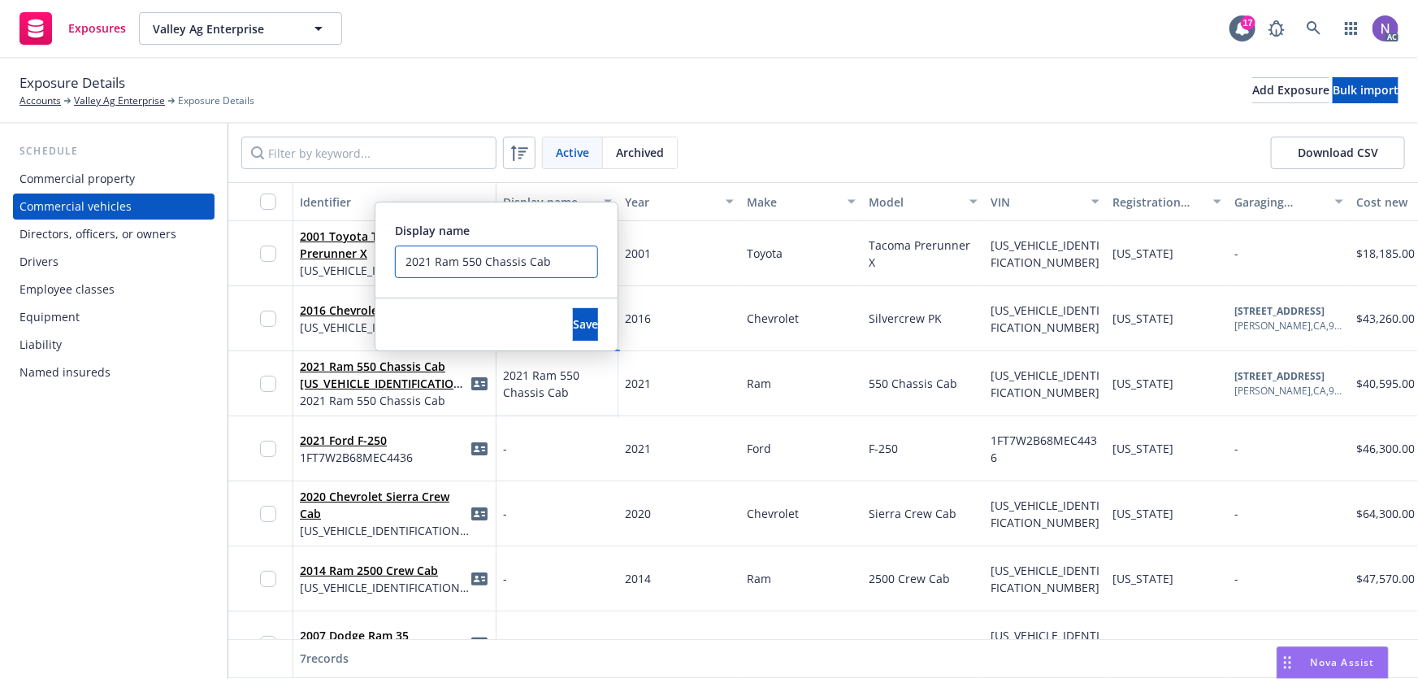
click at [505, 270] on input "2021 Ram 550 Chassis Cab" at bounding box center [496, 261] width 203 height 33
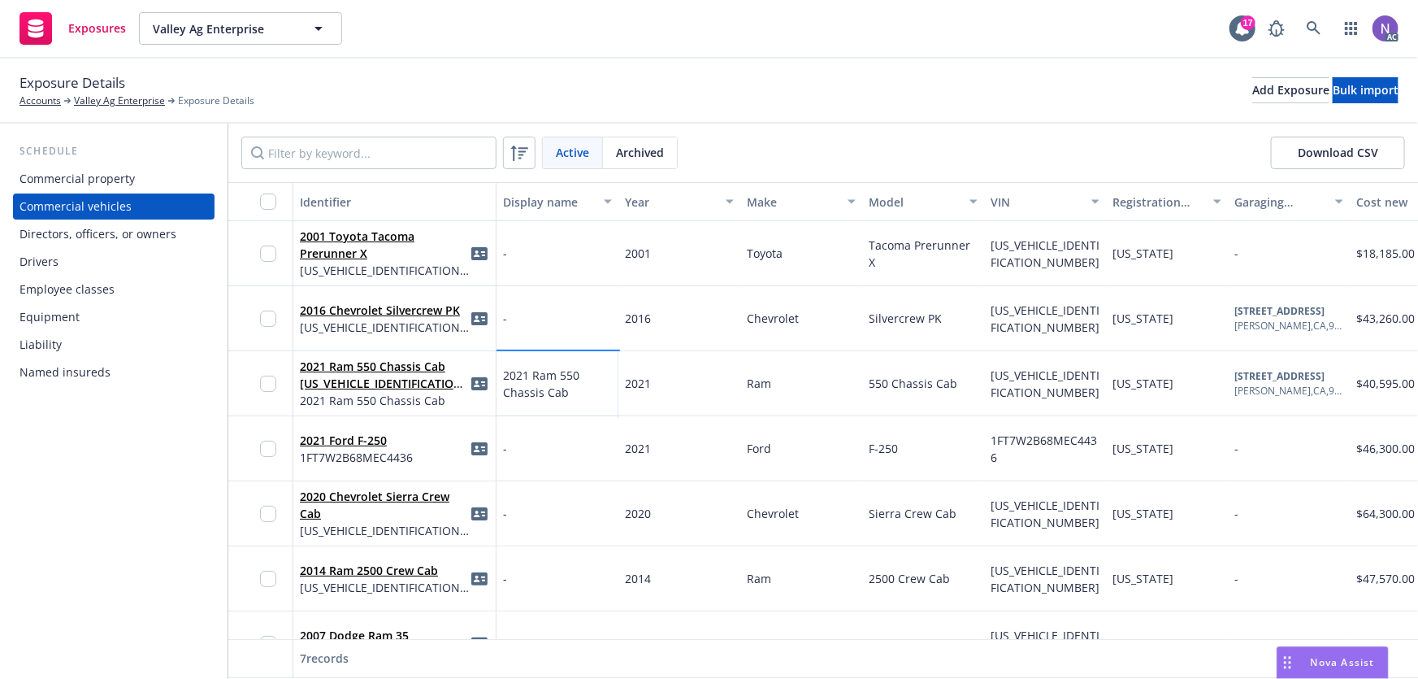
click at [505, 270] on input "2021 Ram 550 Chassis Cab" at bounding box center [496, 261] width 203 height 33
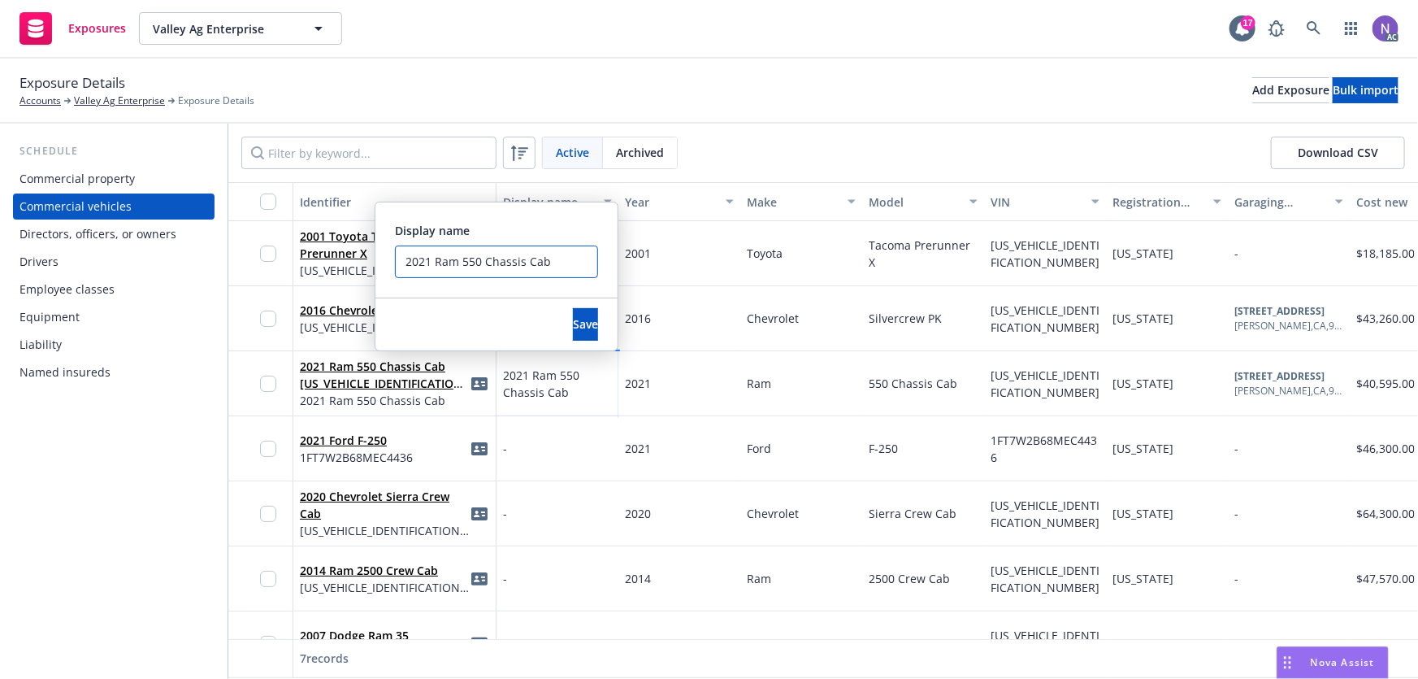
click at [505, 270] on input "2021 Ram 550 Chassis Cab" at bounding box center [496, 261] width 203 height 33
click at [573, 335] on button "Save" at bounding box center [585, 324] width 25 height 33
